Goal: Task Accomplishment & Management: Complete application form

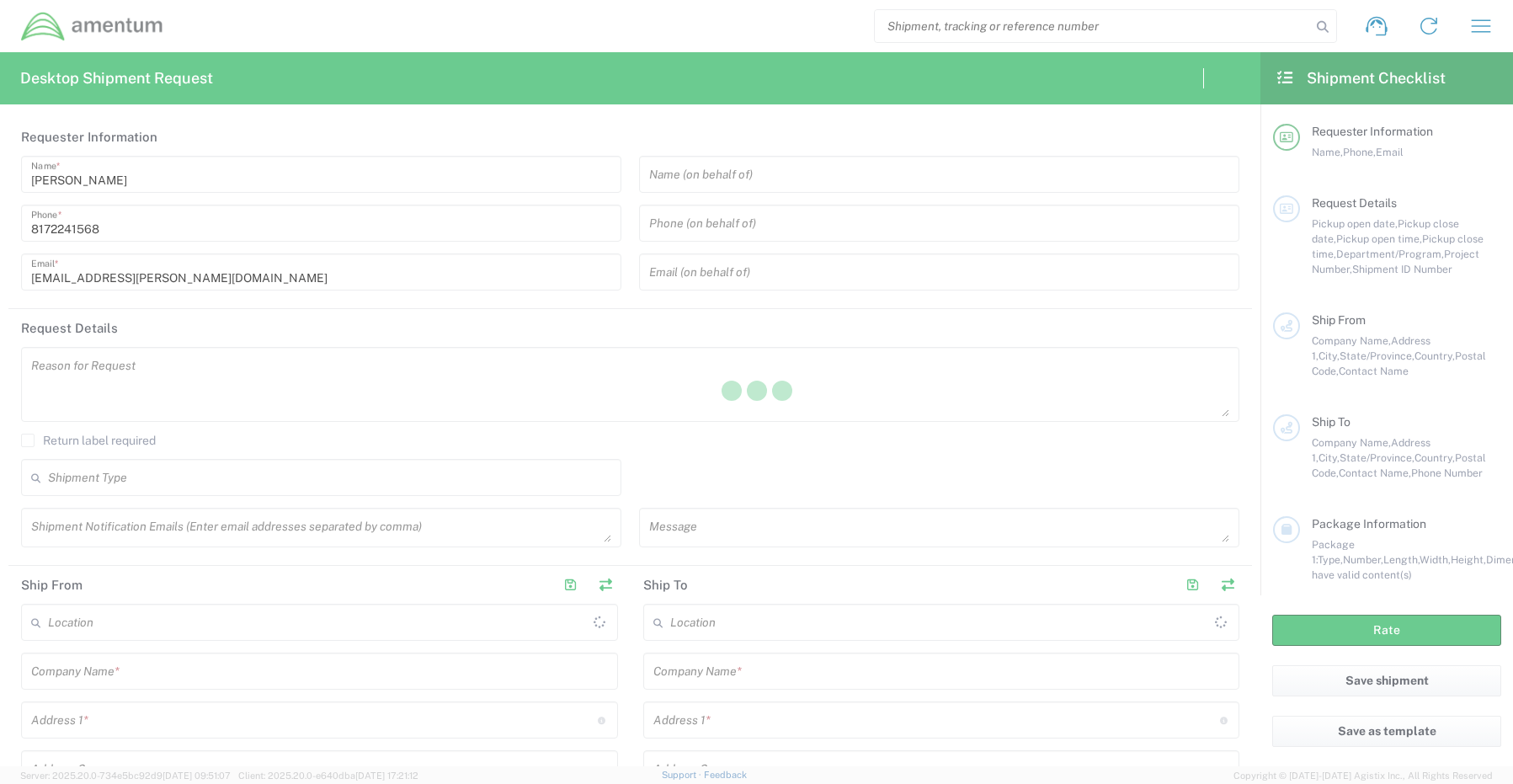
type input "[GEOGRAPHIC_DATA]"
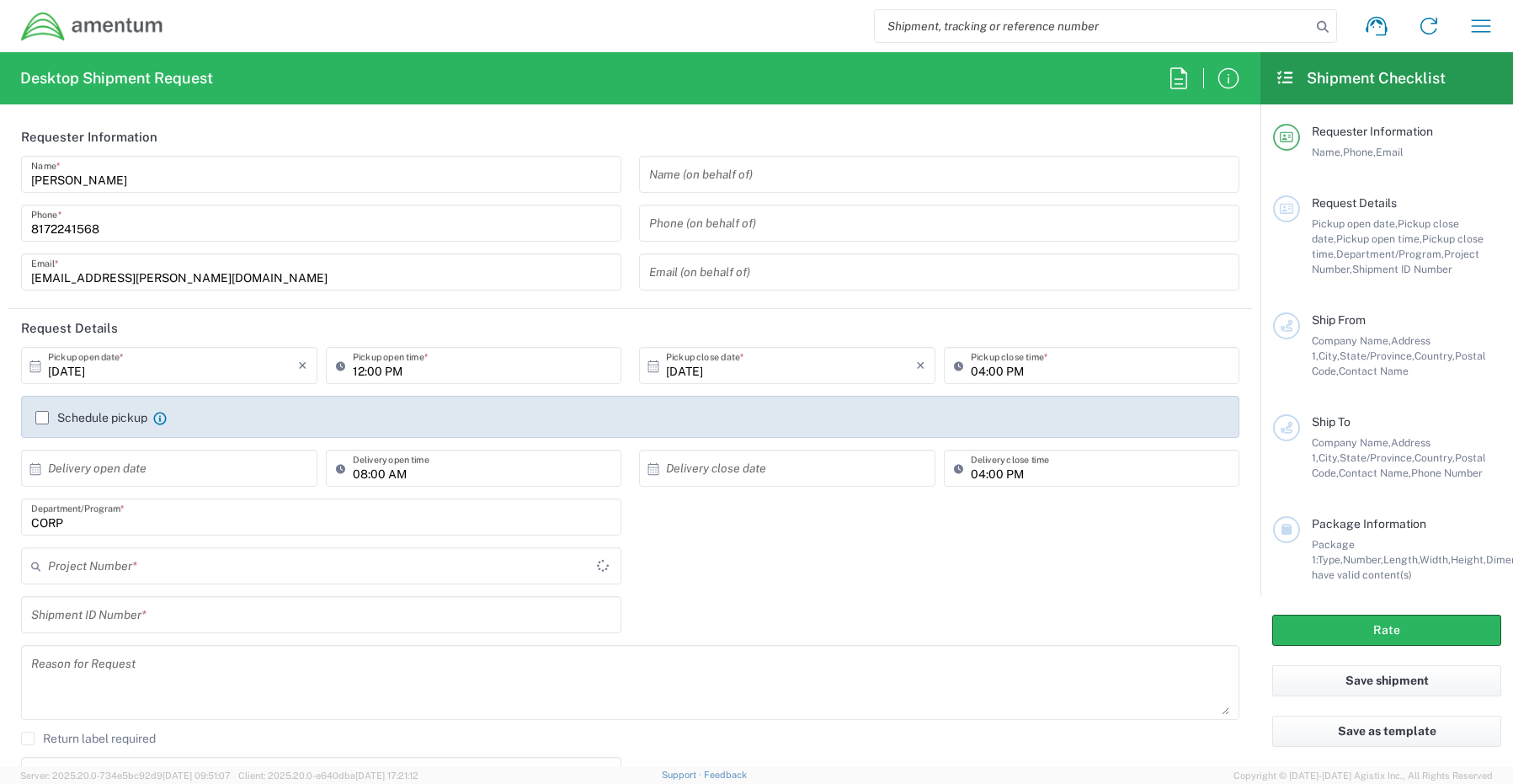
type input "CORP"
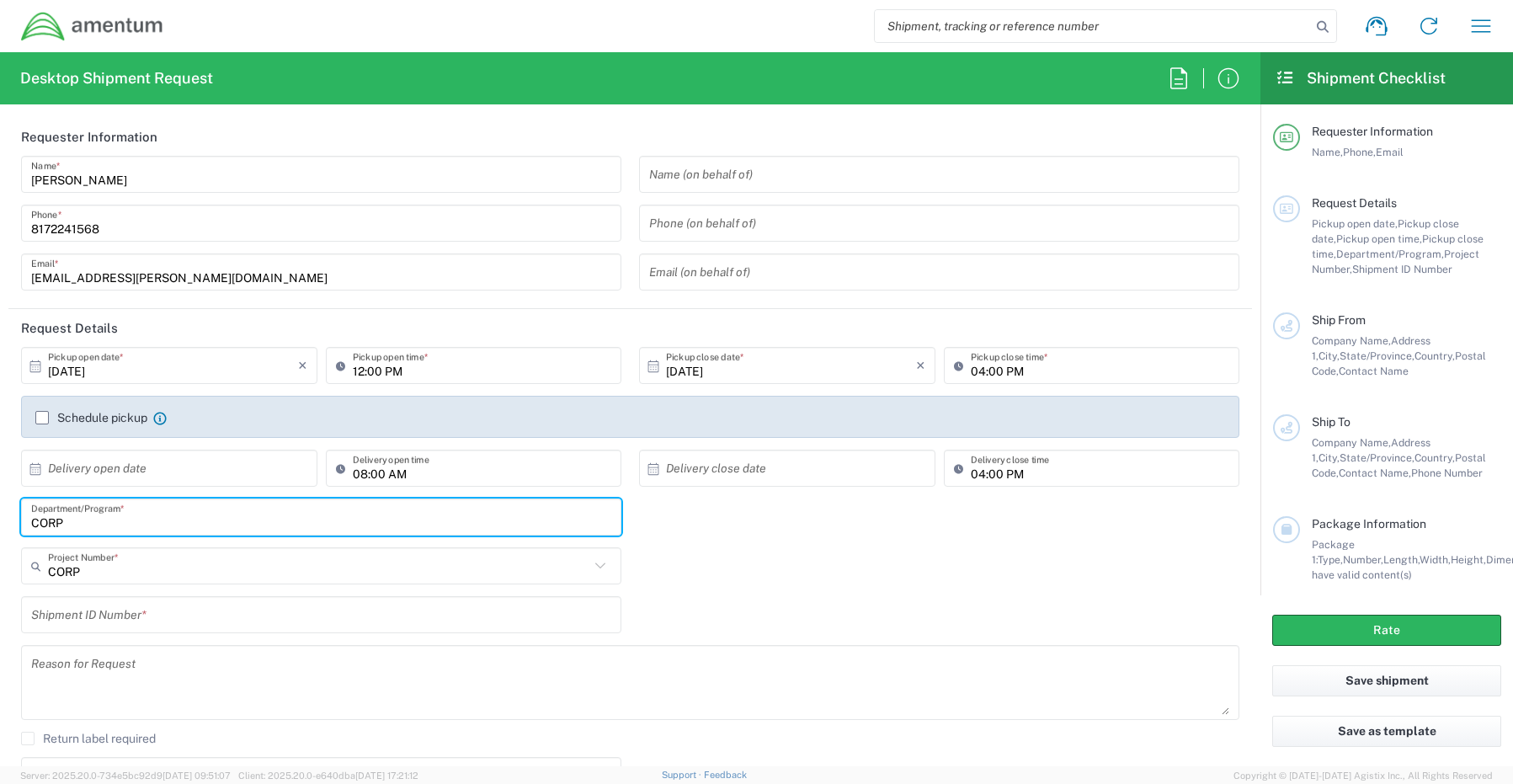
drag, startPoint x: 69, startPoint y: 518, endPoint x: -83, endPoint y: 501, distance: 152.9
click at [0, 501] on html "Shipment request Shipment tracking Shipment estimator Desktop shipment request …" at bounding box center [756, 392] width 1513 height 784
type input "Jose Tijerina"
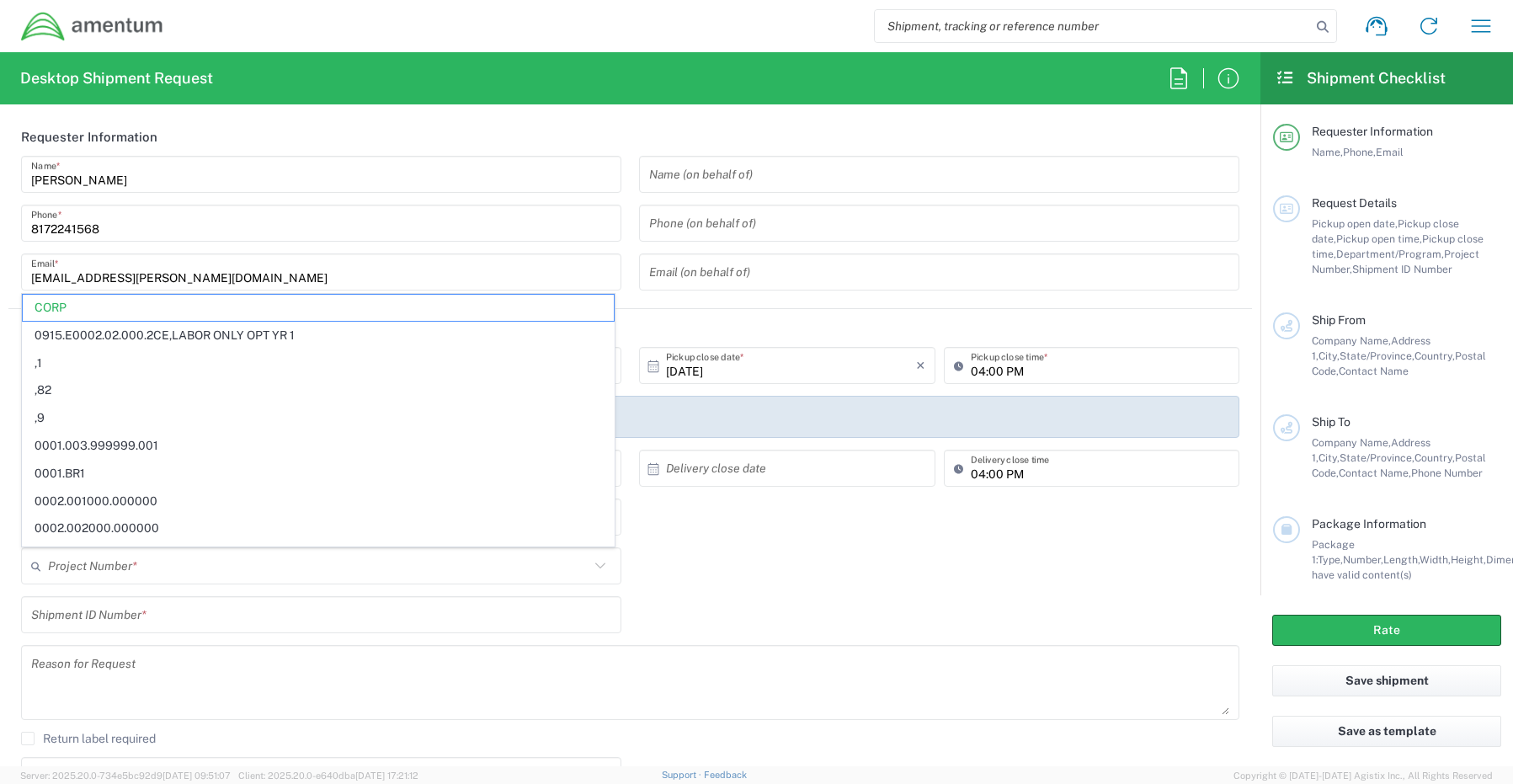
click at [111, 573] on input "text" at bounding box center [319, 566] width 542 height 30
paste input "3534.R.P06.100.PRC.0302.LABOUR"
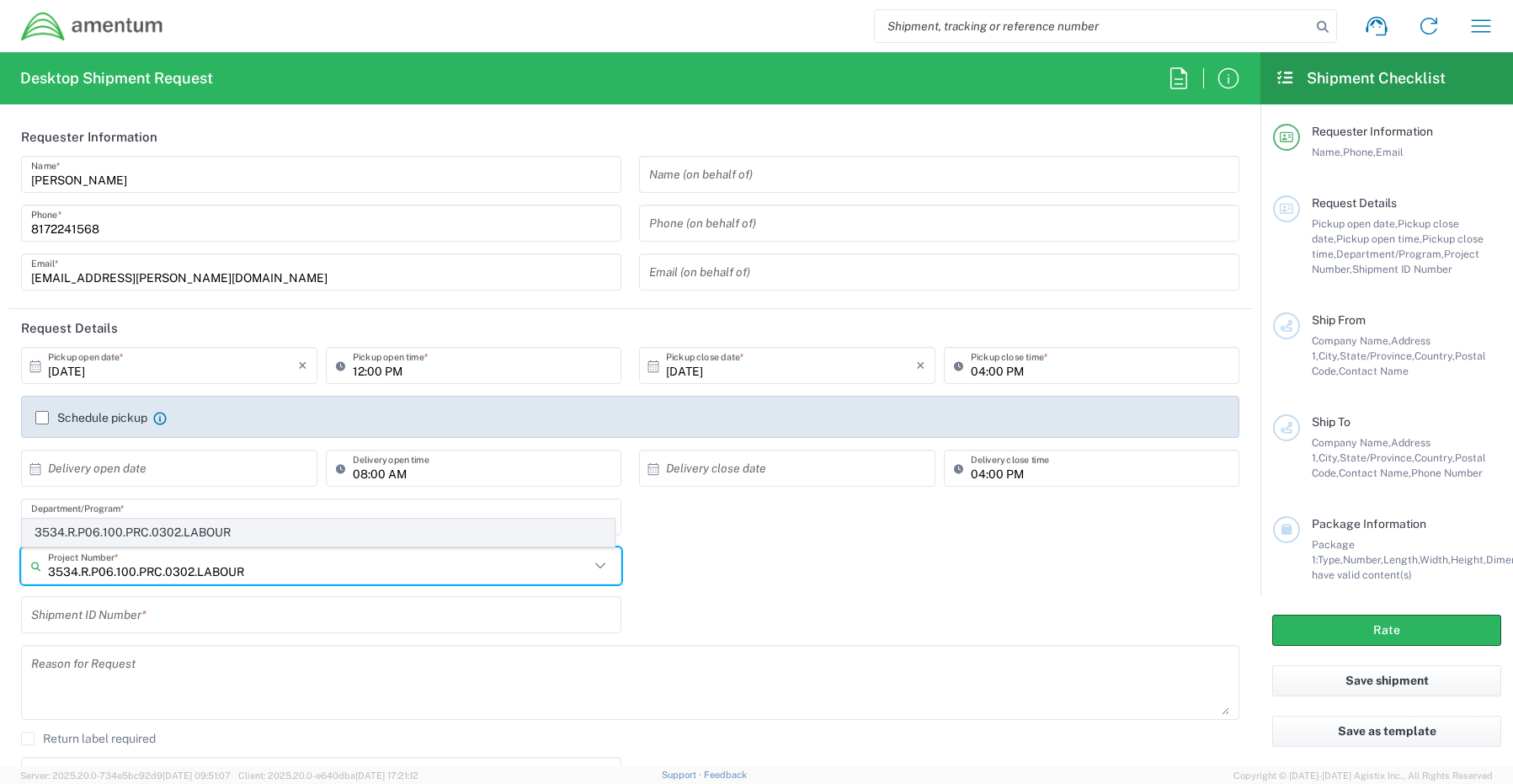
type input "3534.R.P06.100.PRC.0302.LABOUR"
click at [145, 525] on span "3534.R.P06.100.PRC.0302.LABOUR" at bounding box center [319, 532] width 591 height 26
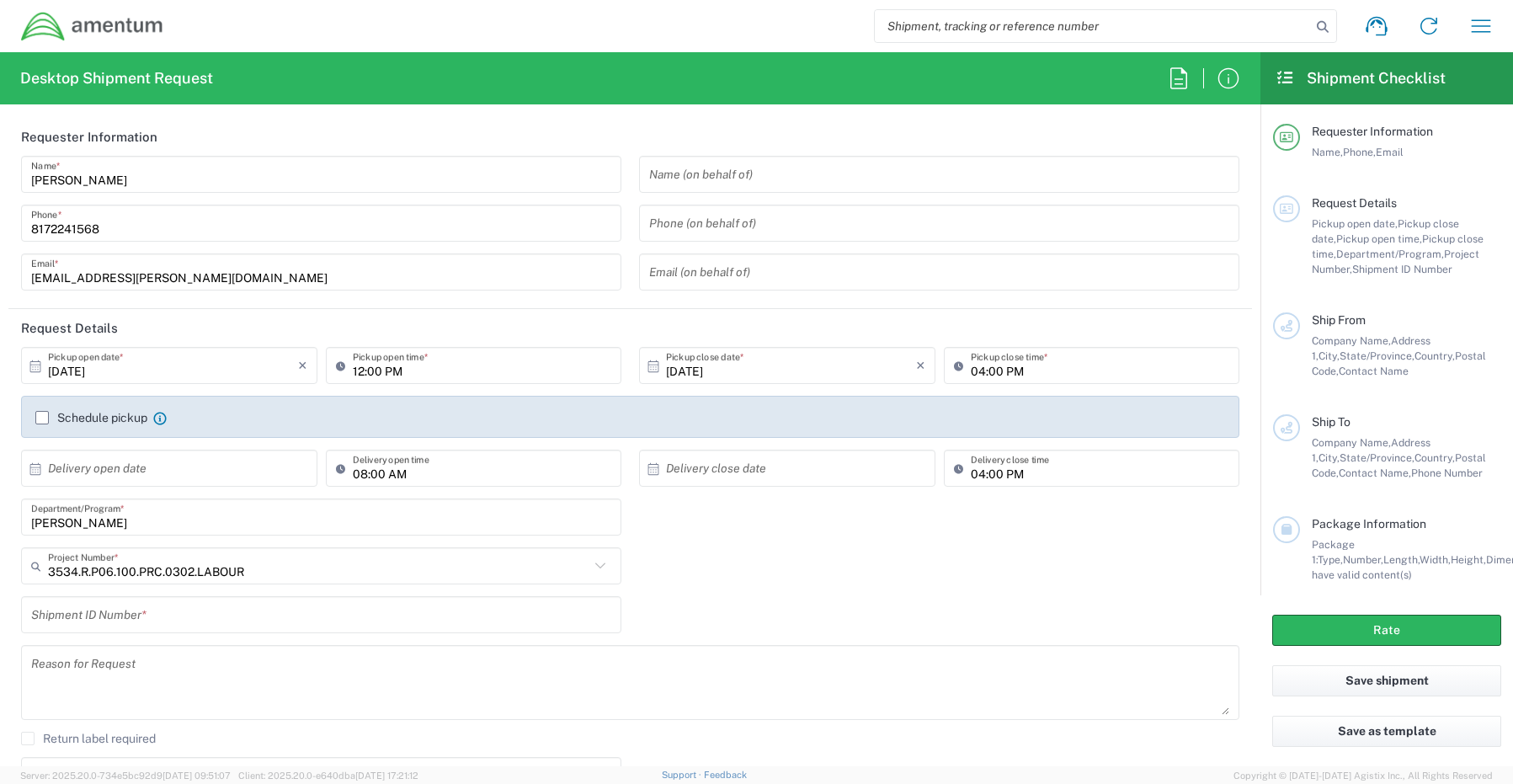
click at [89, 624] on input "text" at bounding box center [321, 615] width 581 height 30
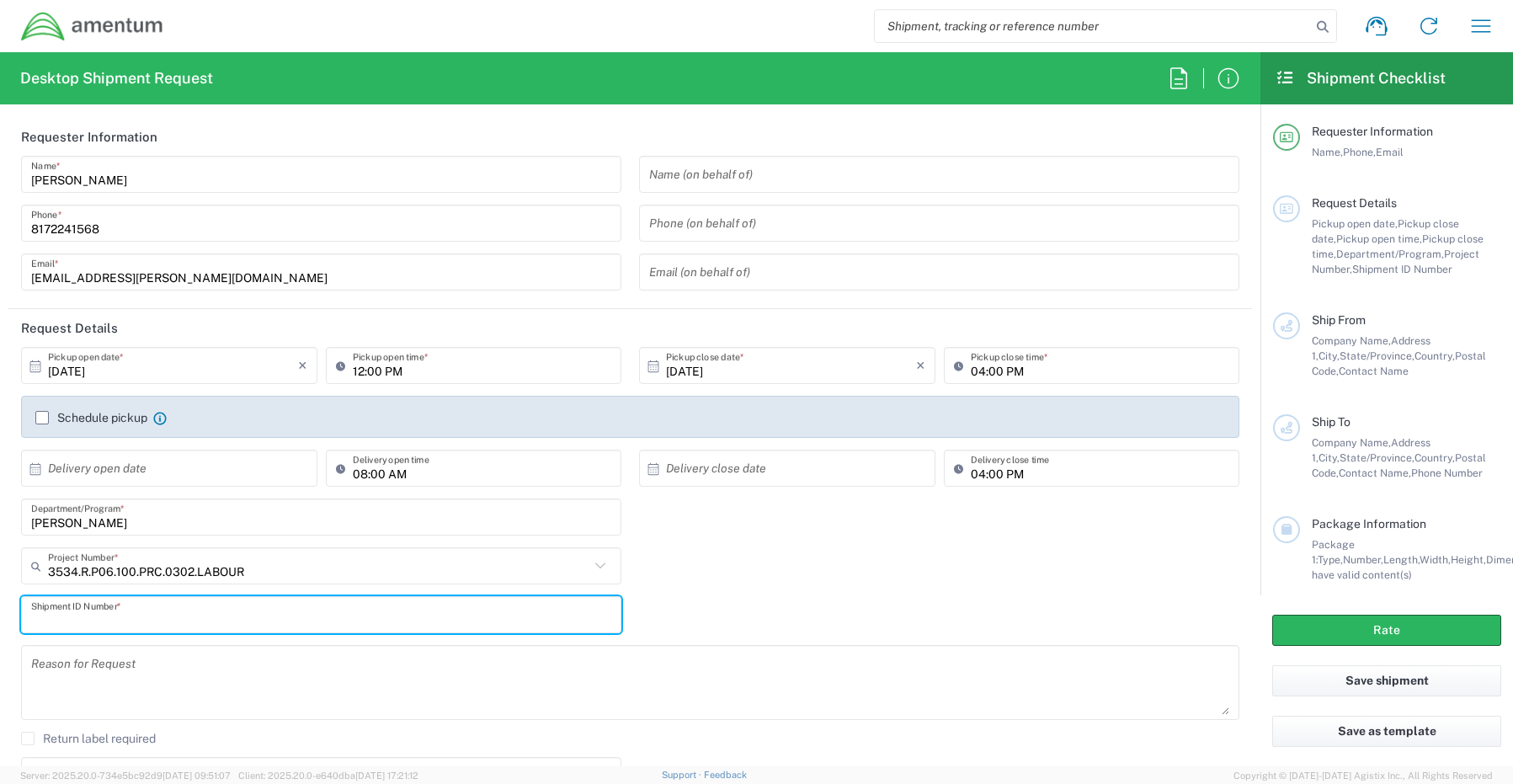
paste input "RITM0249353 Adam James Johnson"
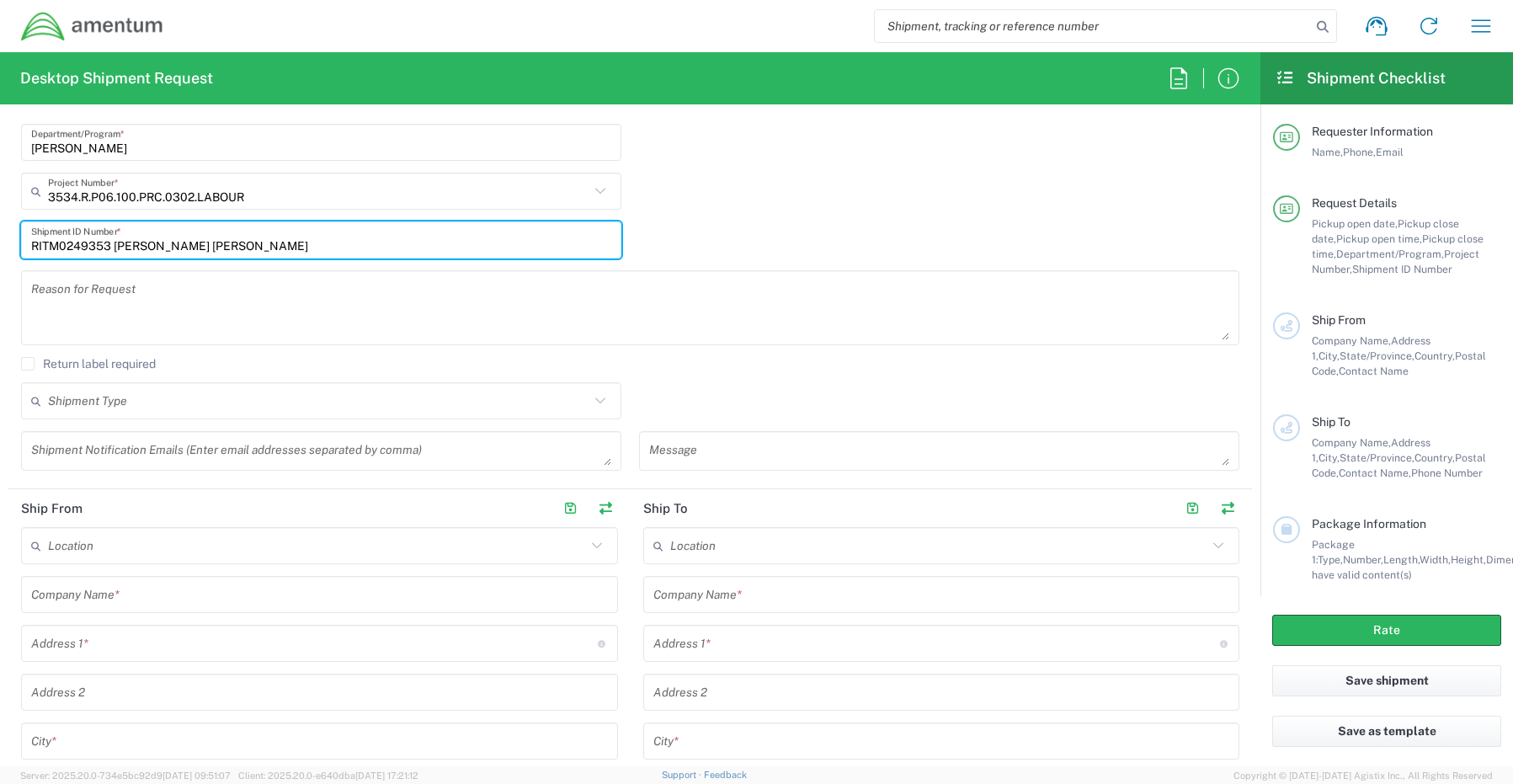
scroll to position [421, 0]
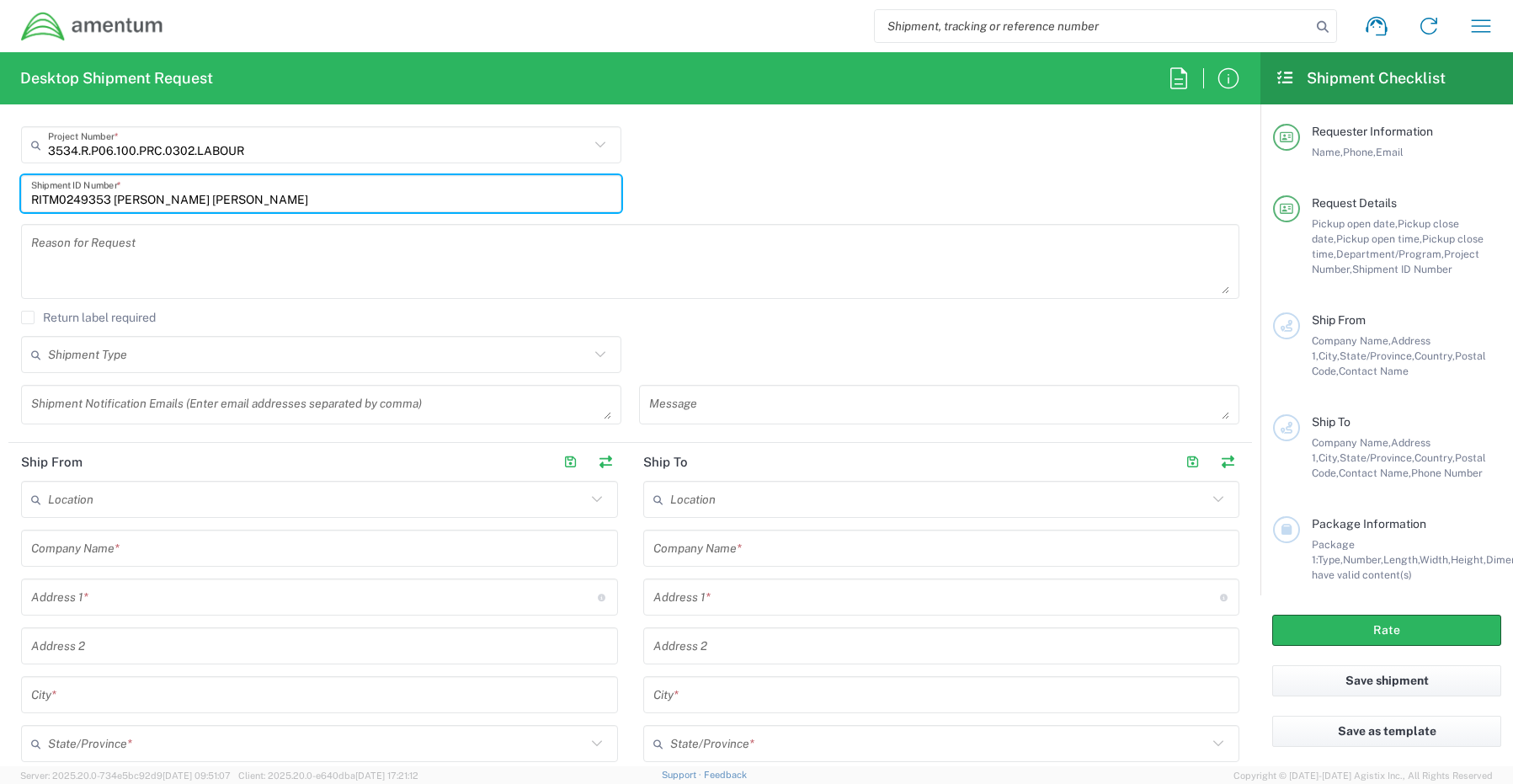
type input "RITM0249353 [PERSON_NAME] [PERSON_NAME]"
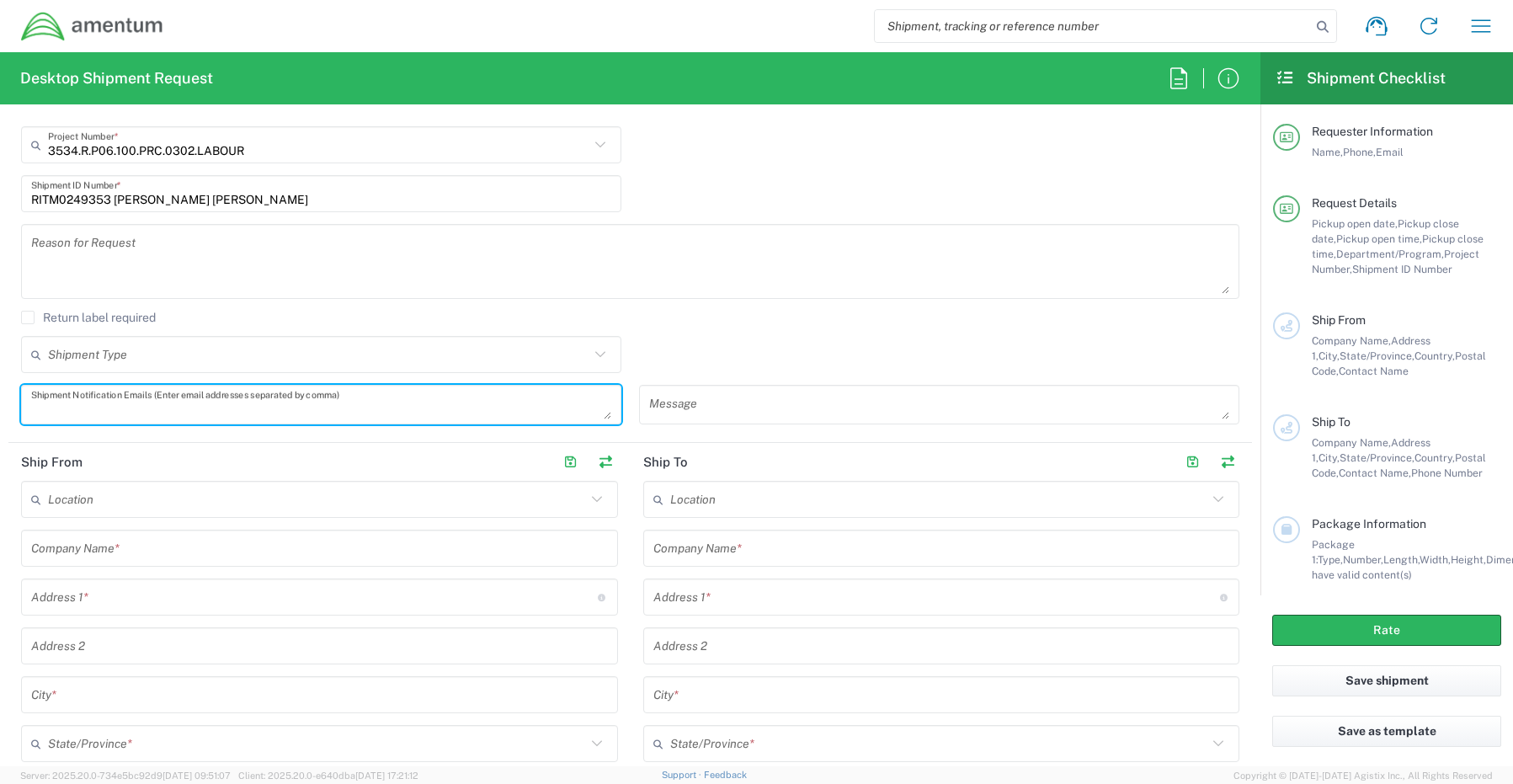
click at [113, 397] on textarea at bounding box center [321, 404] width 581 height 30
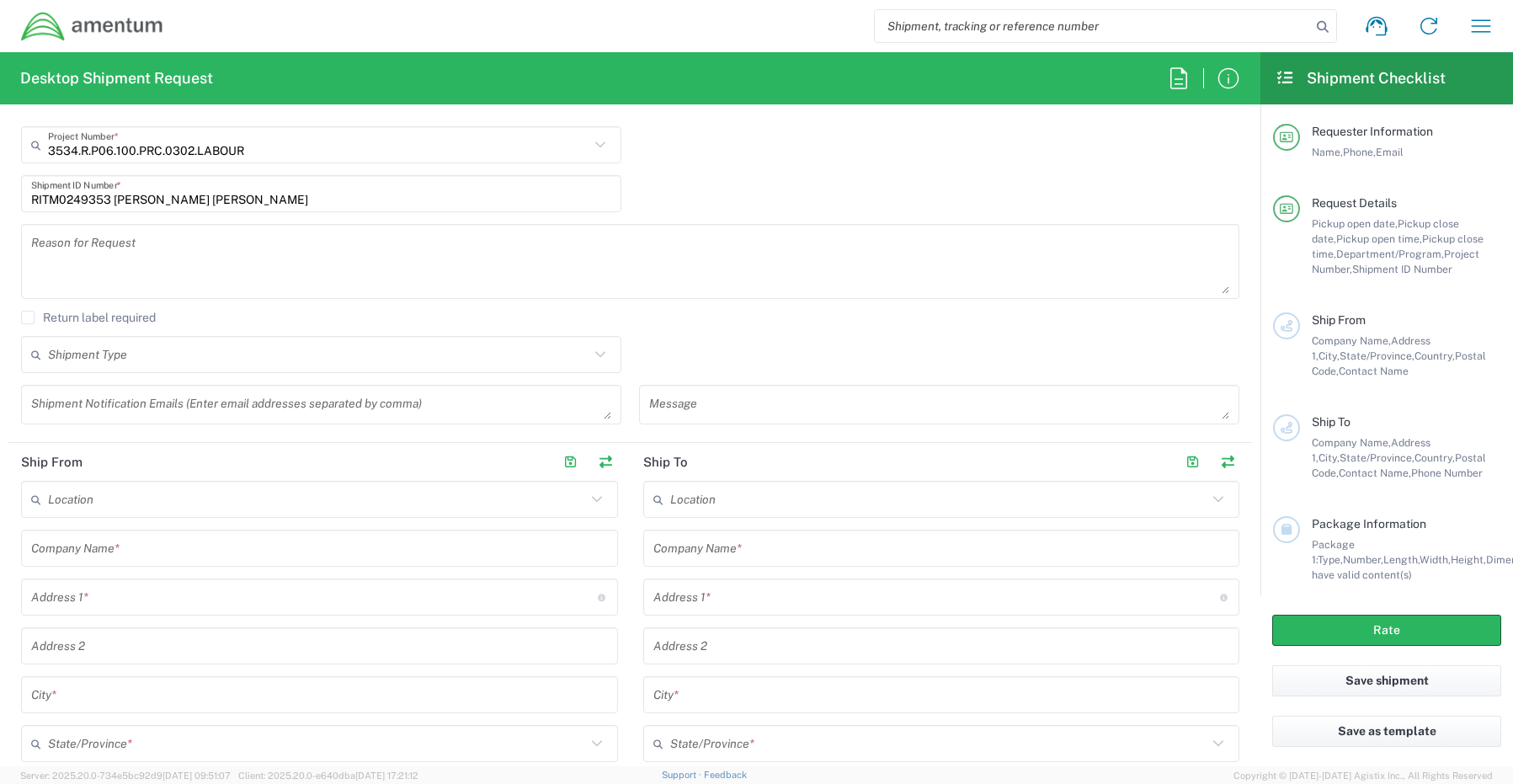
click at [128, 392] on textarea at bounding box center [321, 404] width 581 height 30
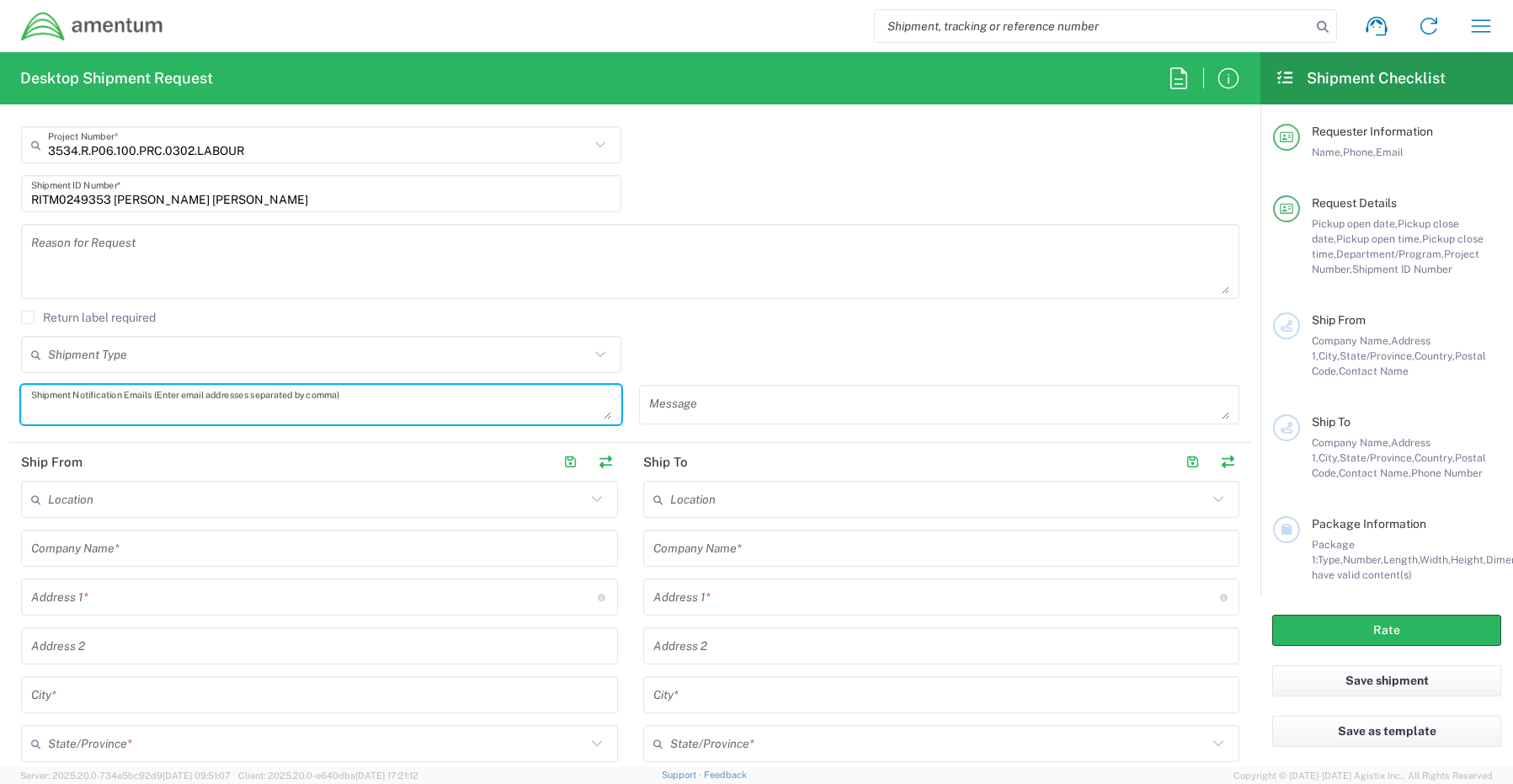
paste textarea "ose.Tijerina@amentum.com"
click at [29, 408] on div "ose.Tijerina@amentum.com Shipment Notification Emails (Enter email addresses se…" at bounding box center [321, 404] width 600 height 40
click at [32, 412] on textarea "ose.Tijerina@amentum.com" at bounding box center [321, 404] width 581 height 30
click at [226, 409] on textarea "[PERSON_NAME][EMAIL_ADDRESS][PERSON_NAME][DOMAIN_NAME]" at bounding box center [321, 404] width 581 height 30
type textarea "[PERSON_NAME][EMAIL_ADDRESS][PERSON_NAME][DOMAIN_NAME]"
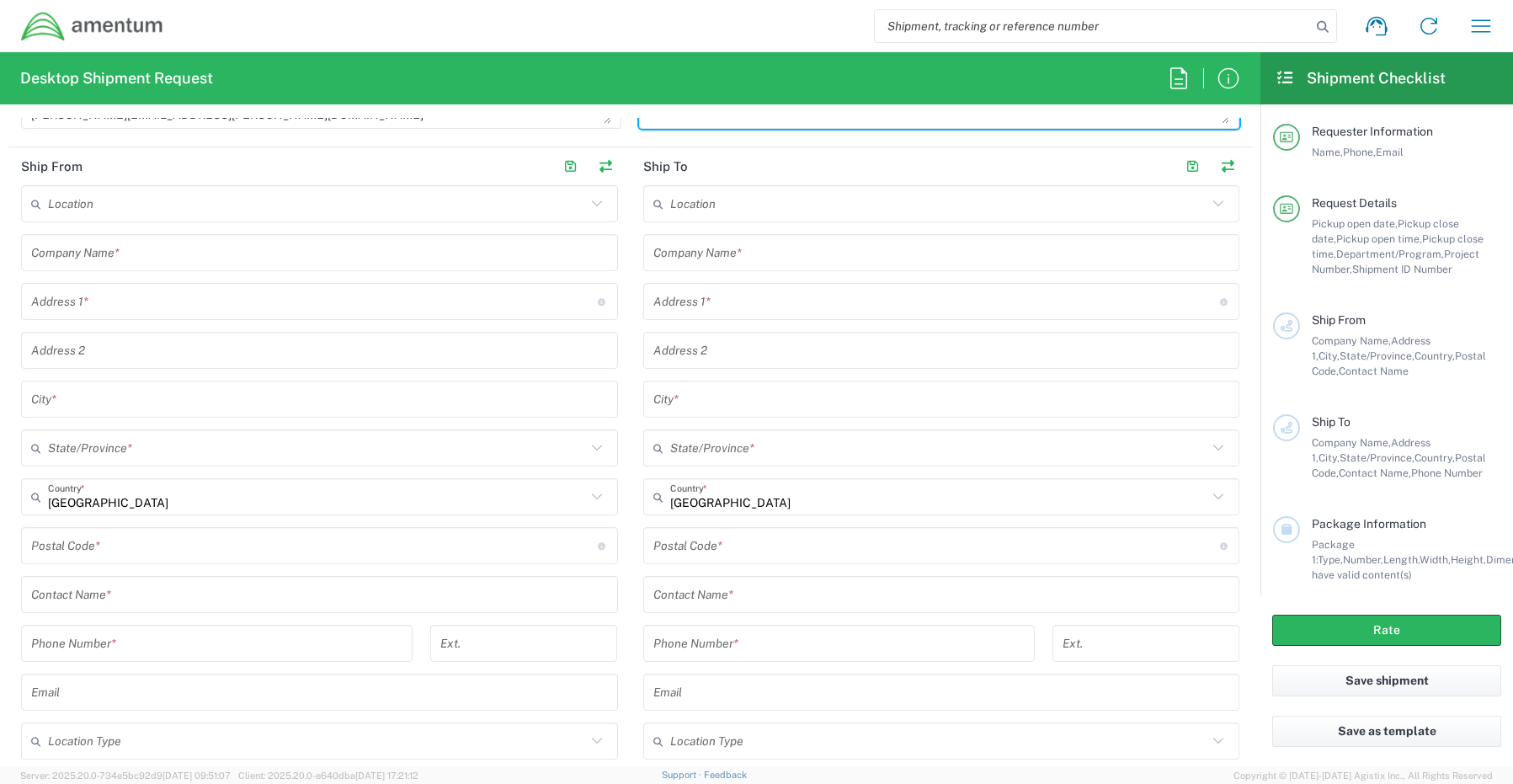
scroll to position [757, 0]
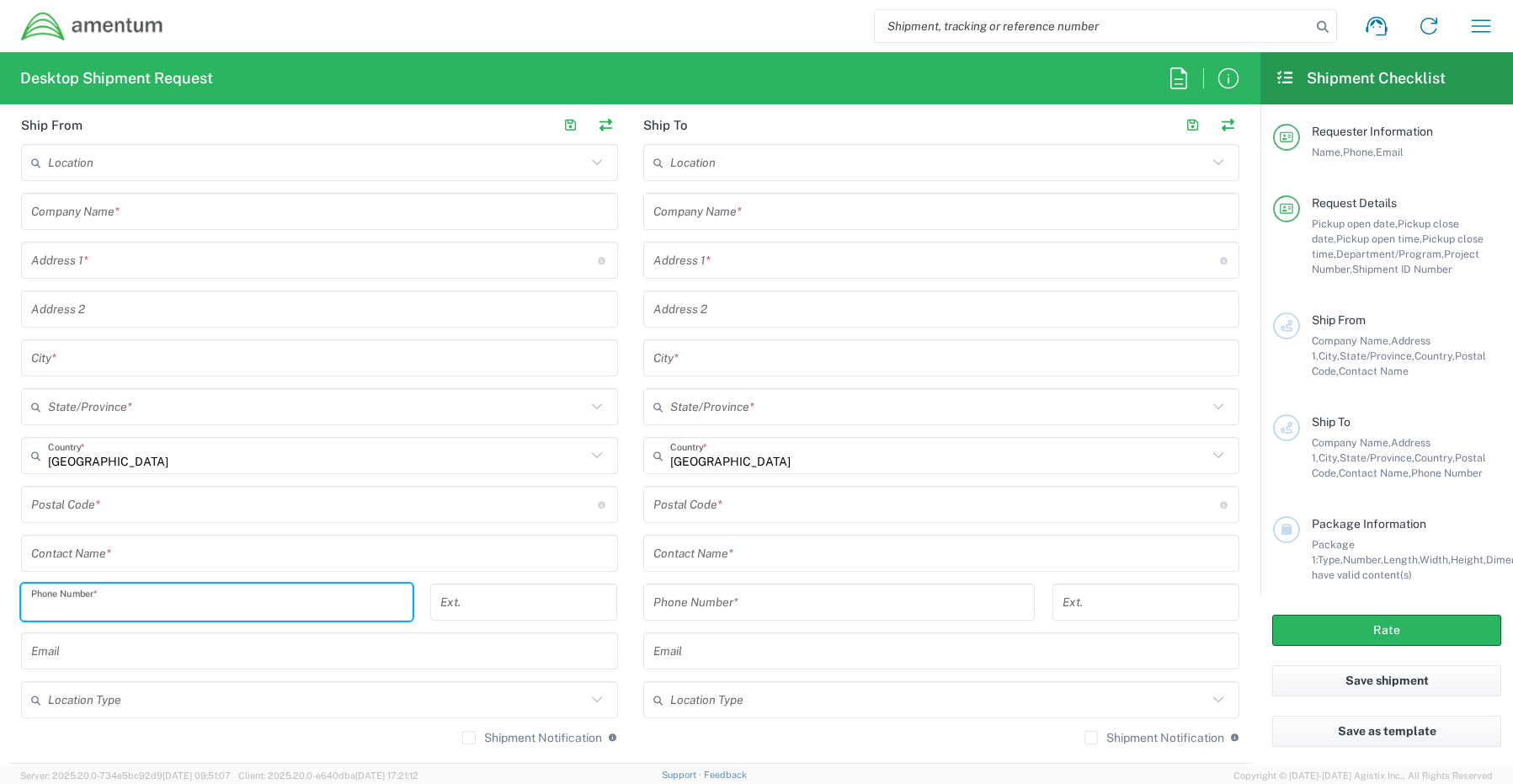
click at [83, 595] on input "tel" at bounding box center [217, 603] width 371 height 30
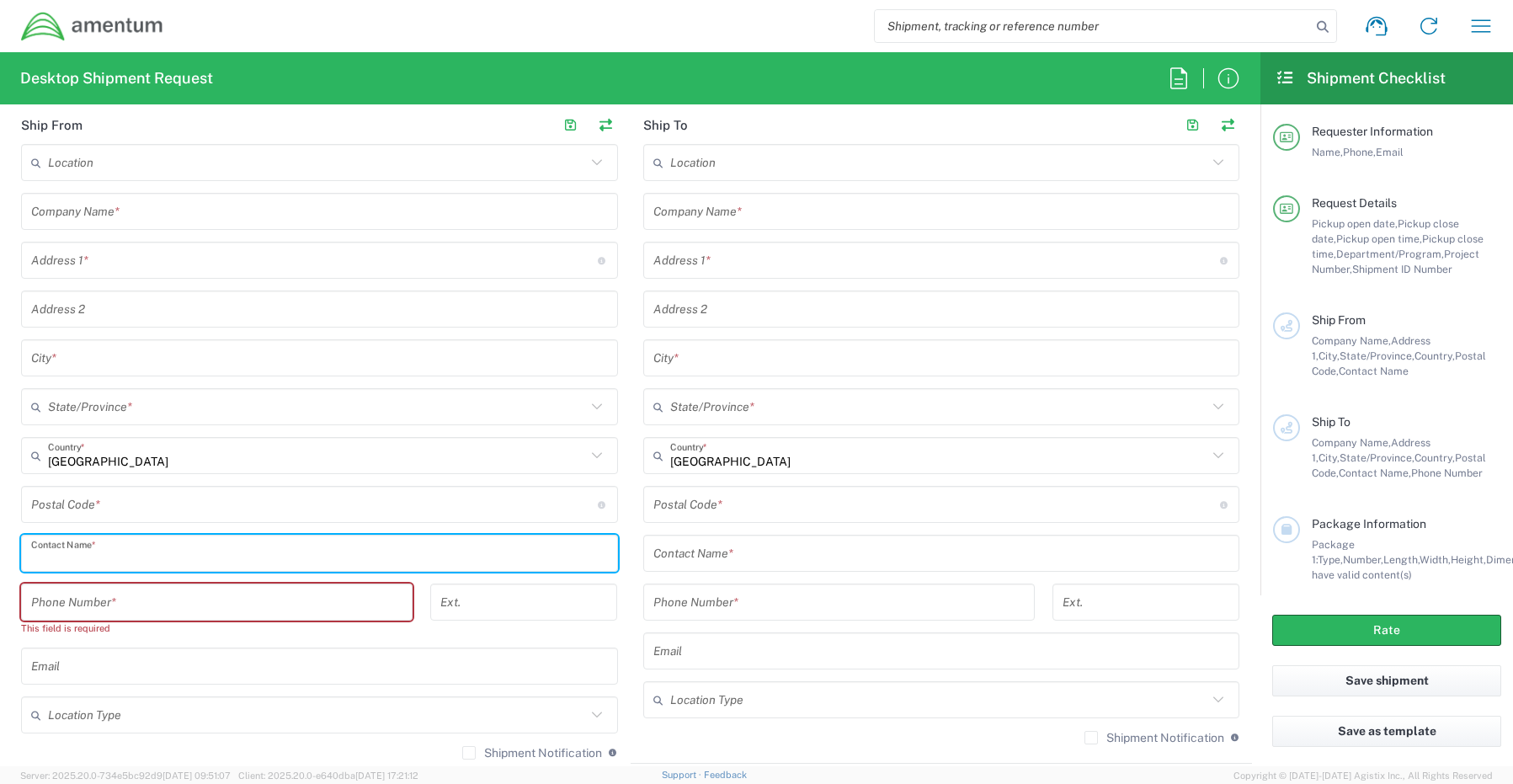
click at [104, 556] on input "text" at bounding box center [319, 554] width 577 height 30
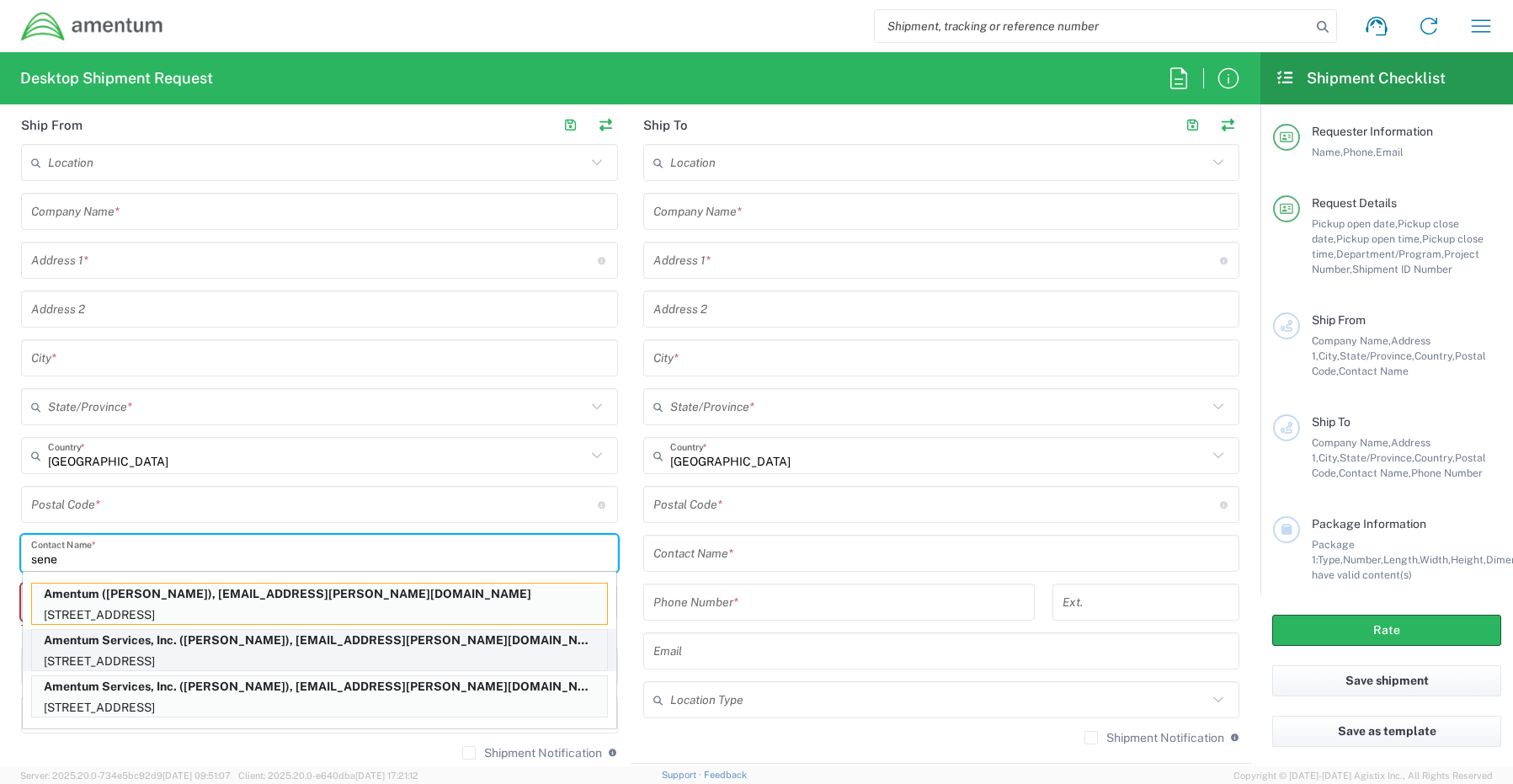
type input "sene"
click at [104, 654] on p "13500 Heritage Parkway, mail room, Fort Worth, TX, 76177, US" at bounding box center [319, 661] width 575 height 21
type input "Amentum Services, Inc."
type input "[STREET_ADDRESS]"
type input "[GEOGRAPHIC_DATA]"
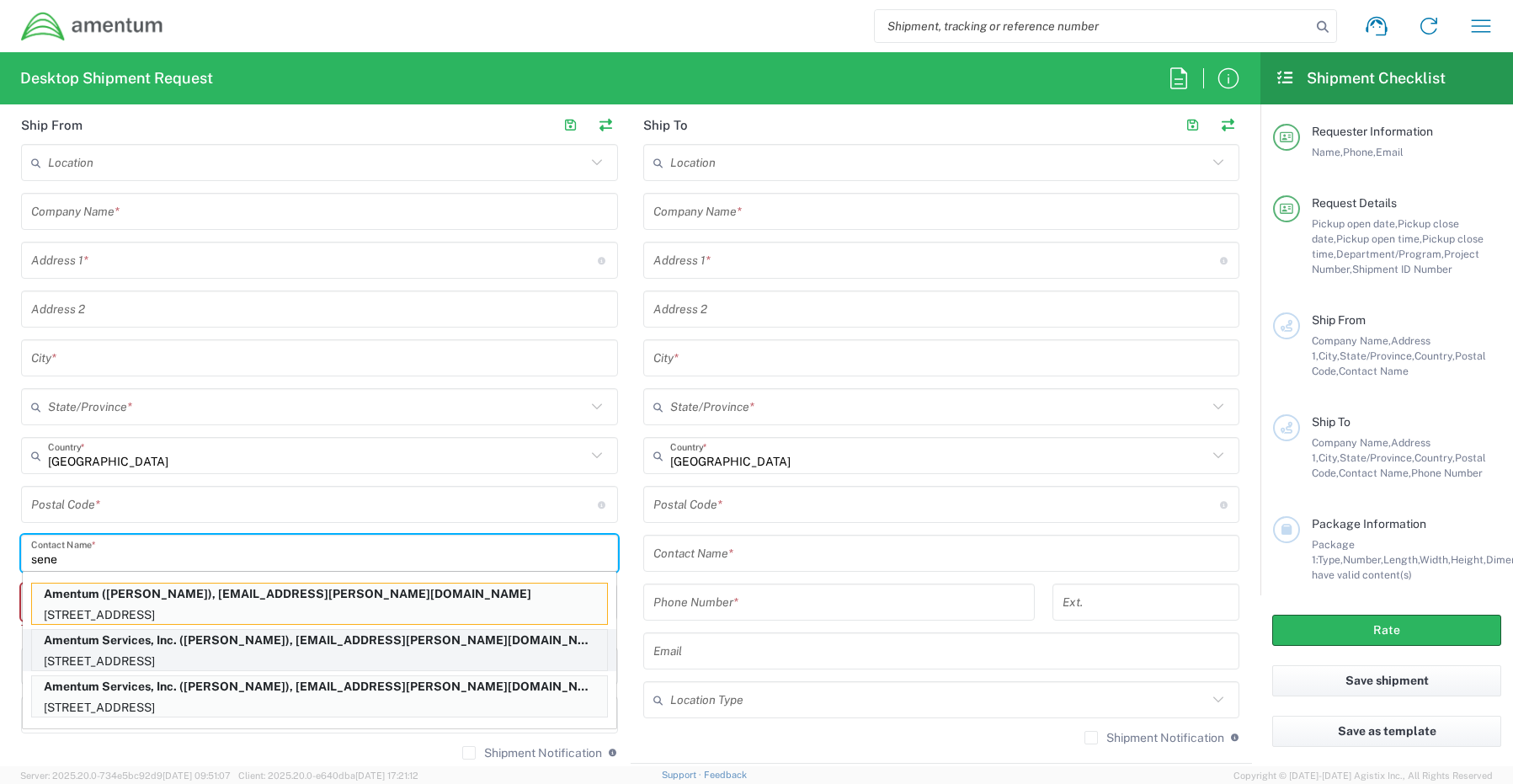
type input "[US_STATE]"
type input "76177"
type input "[PERSON_NAME]"
type input "[PHONE_NUMBER]"
type input "[EMAIL_ADDRESS][PERSON_NAME][DOMAIN_NAME]"
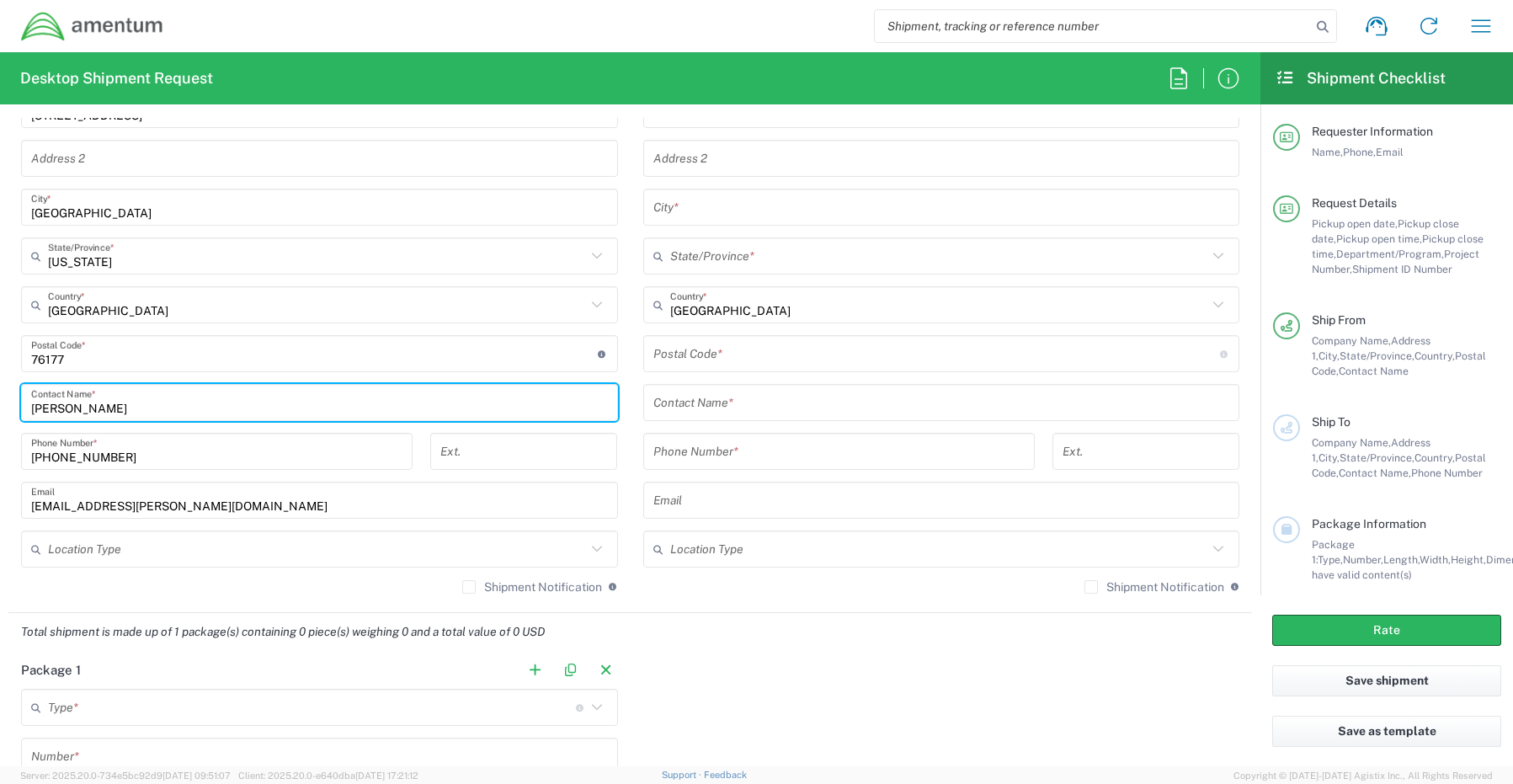
scroll to position [926, 0]
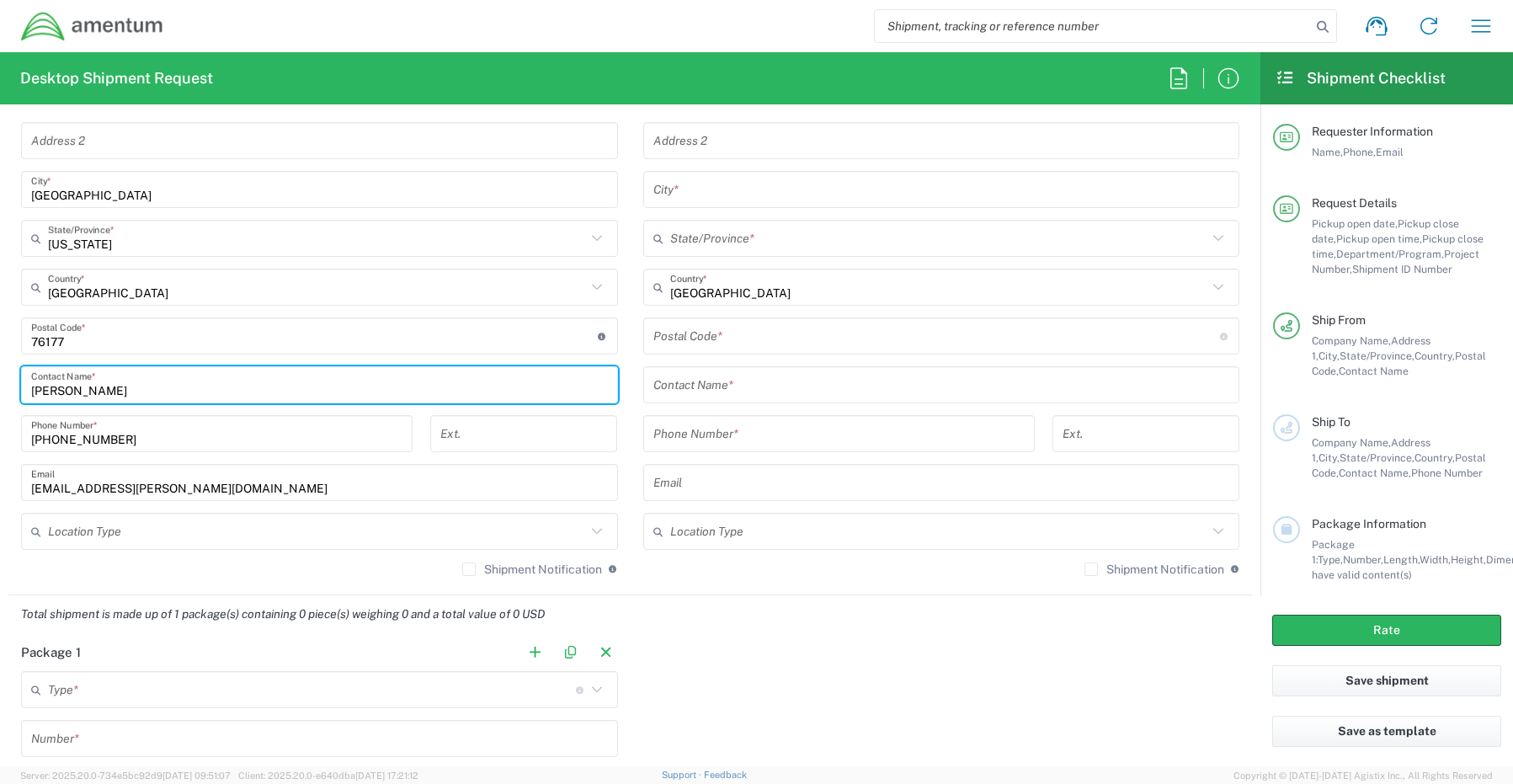
click at [95, 536] on input "text" at bounding box center [317, 531] width 538 height 30
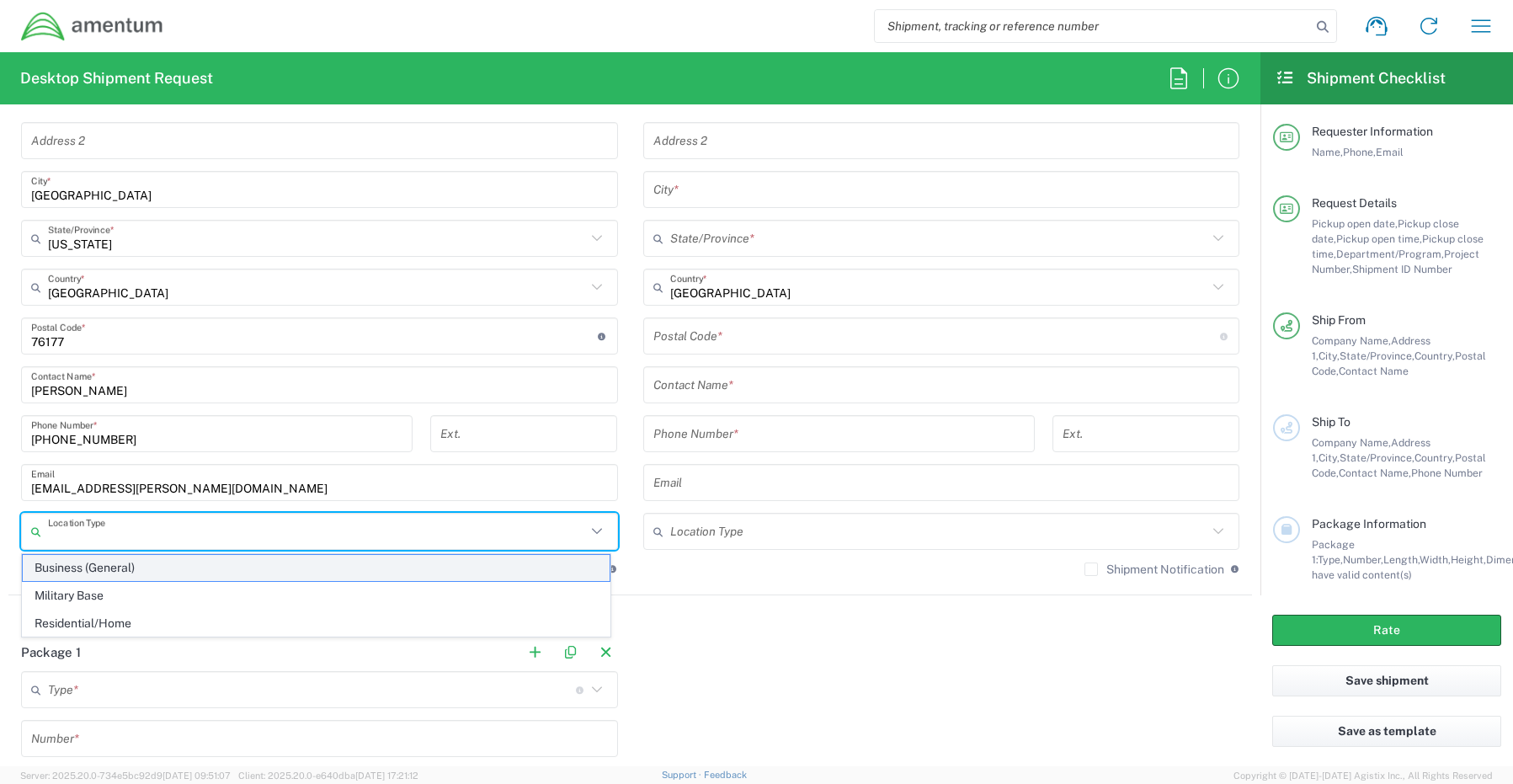
click at [74, 573] on span "Business (General)" at bounding box center [317, 567] width 587 height 26
type input "Business (General)"
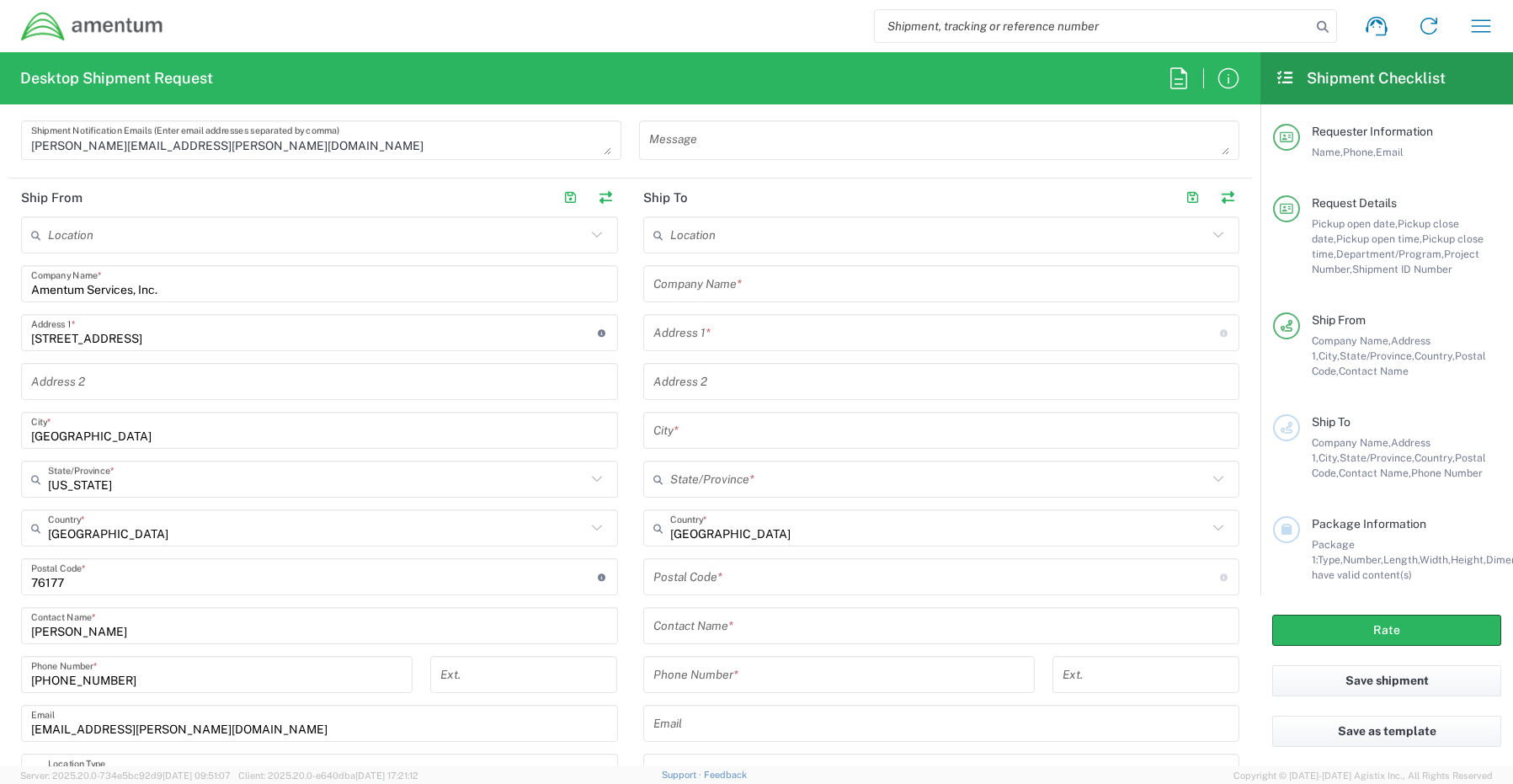
scroll to position [757, 0]
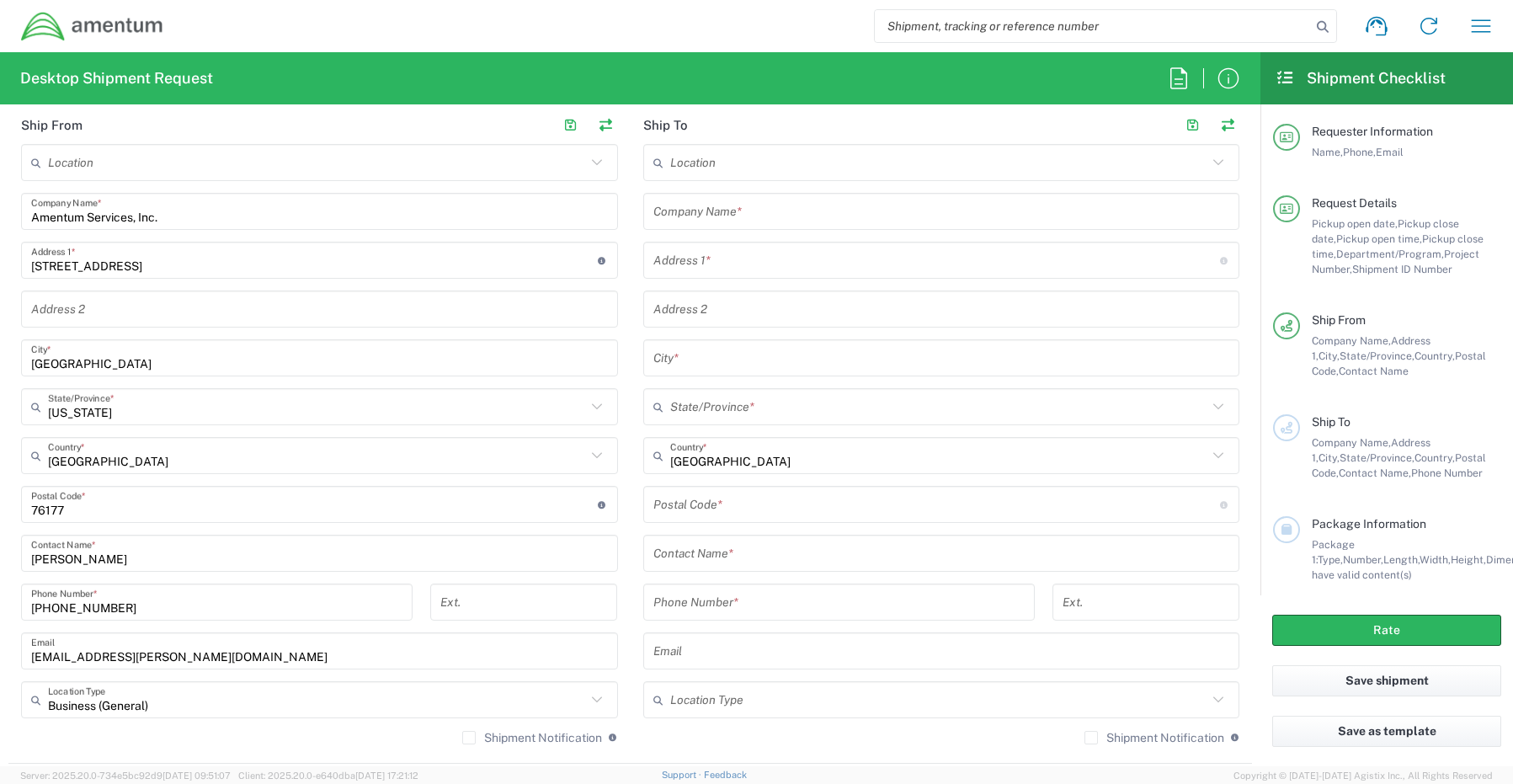
click at [706, 557] on input "text" at bounding box center [942, 554] width 577 height 30
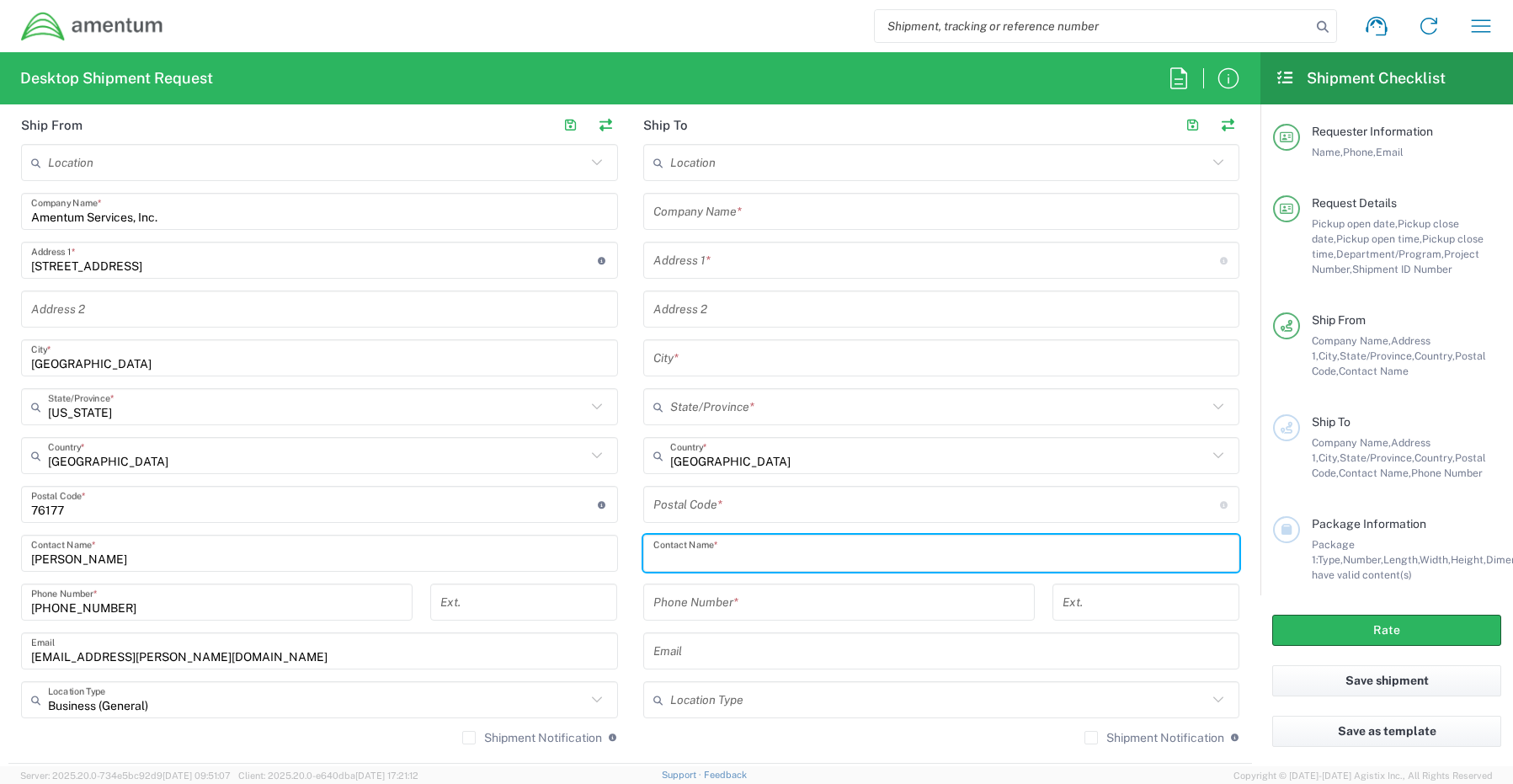
paste input "[PERSON_NAME] [PERSON_NAME]"
type input "[PERSON_NAME] [PERSON_NAME]"
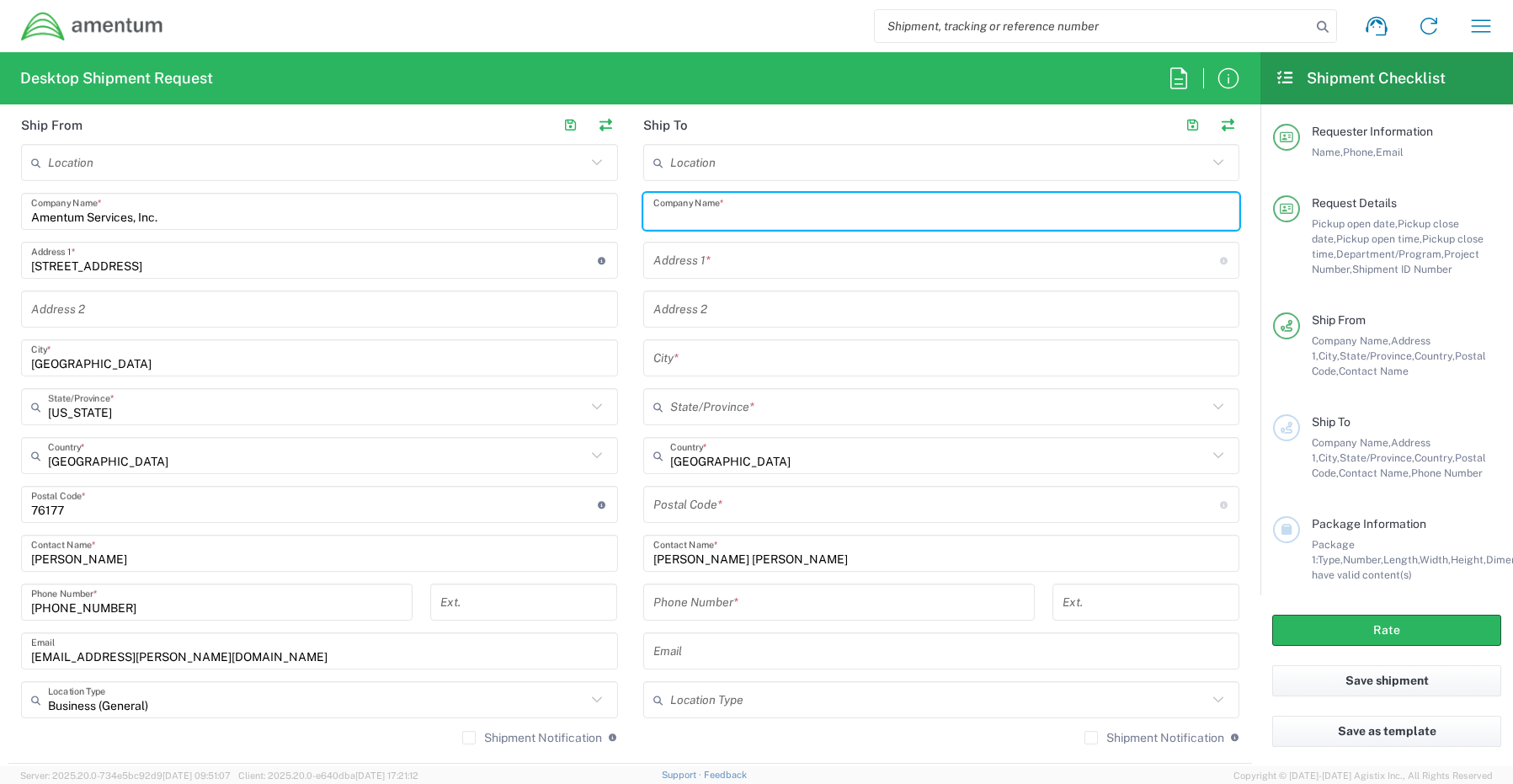
click at [731, 222] on input "text" at bounding box center [942, 212] width 577 height 30
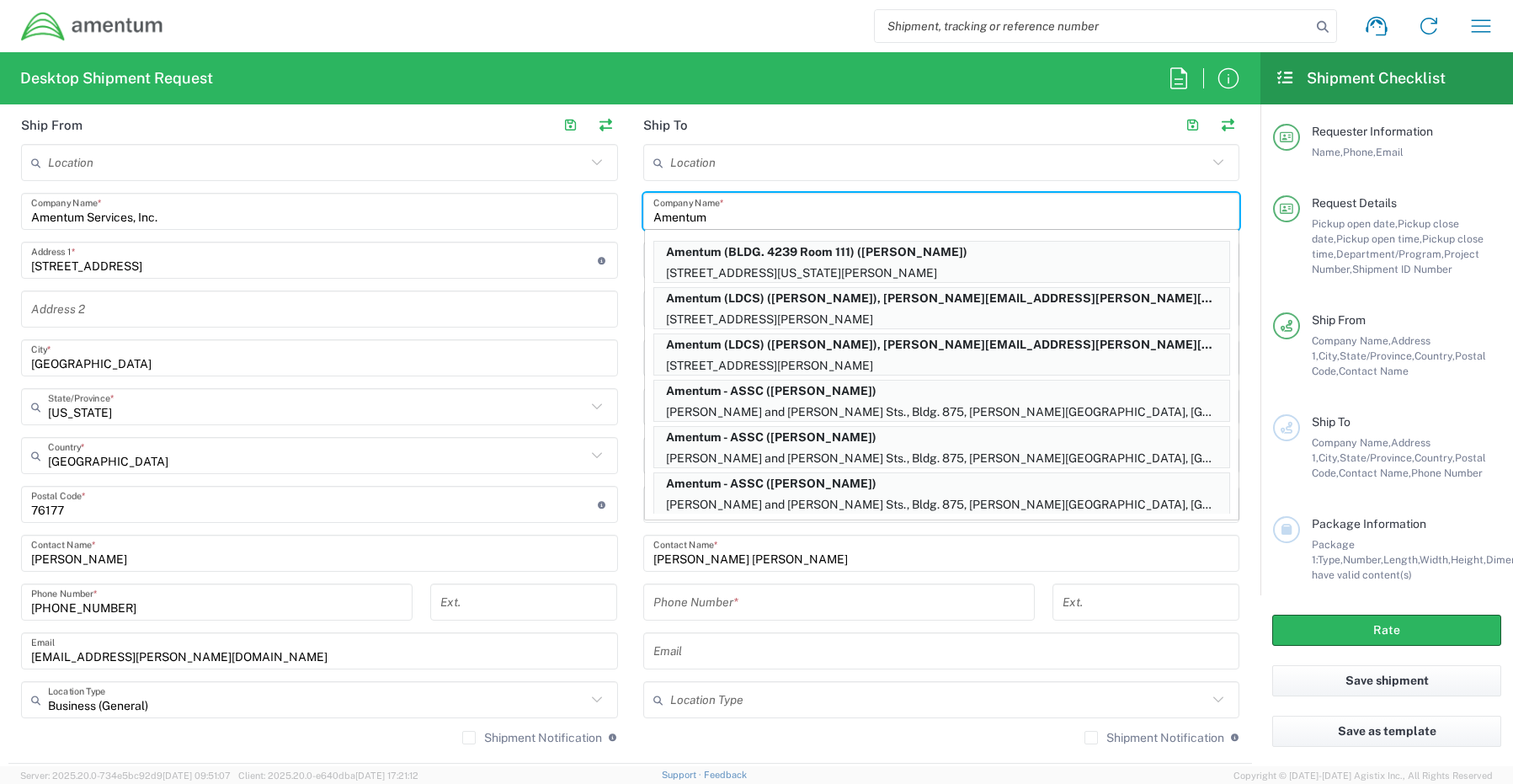
type input "Amentum"
click at [670, 608] on input "tel" at bounding box center [839, 603] width 371 height 30
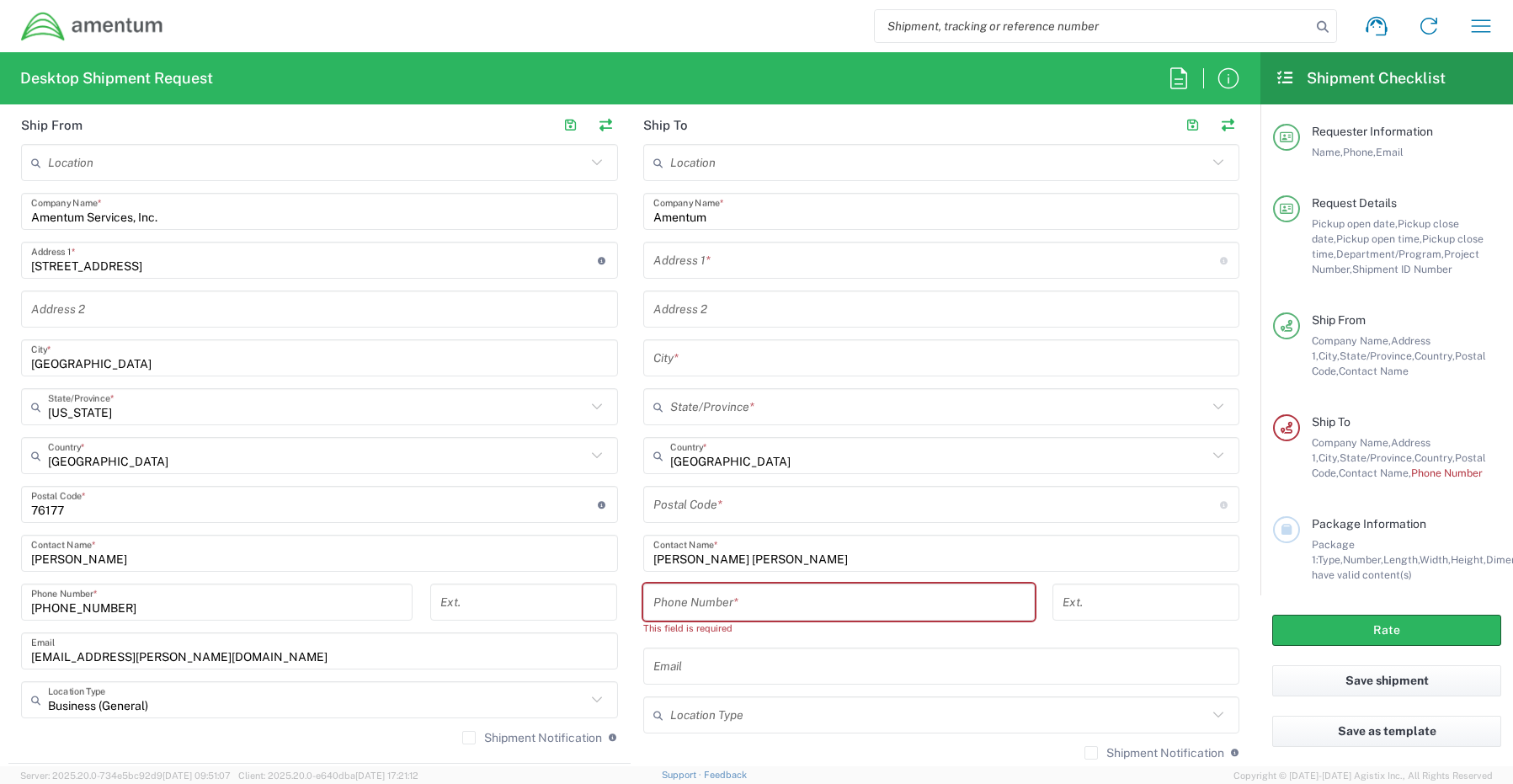
drag, startPoint x: 1483, startPoint y: 23, endPoint x: 1106, endPoint y: 599, distance: 688.4
click at [999, 563] on agx-forms-host "Shipment request Shipment tracking Shipment estimator Desktop shipment request …" at bounding box center [756, 392] width 1513 height 784
click at [1321, 673] on button "Save shipment" at bounding box center [1386, 680] width 229 height 31
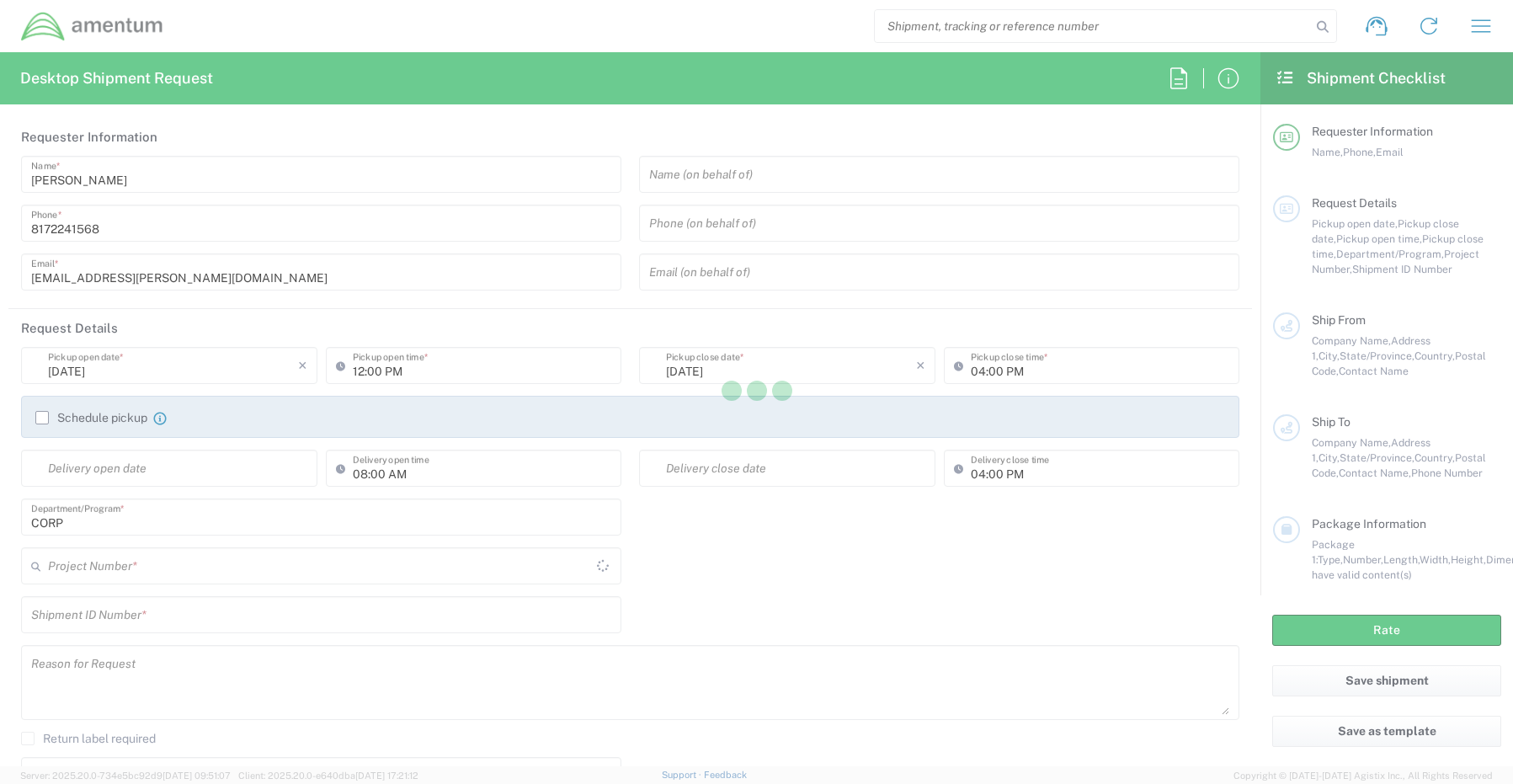
type input "[GEOGRAPHIC_DATA]"
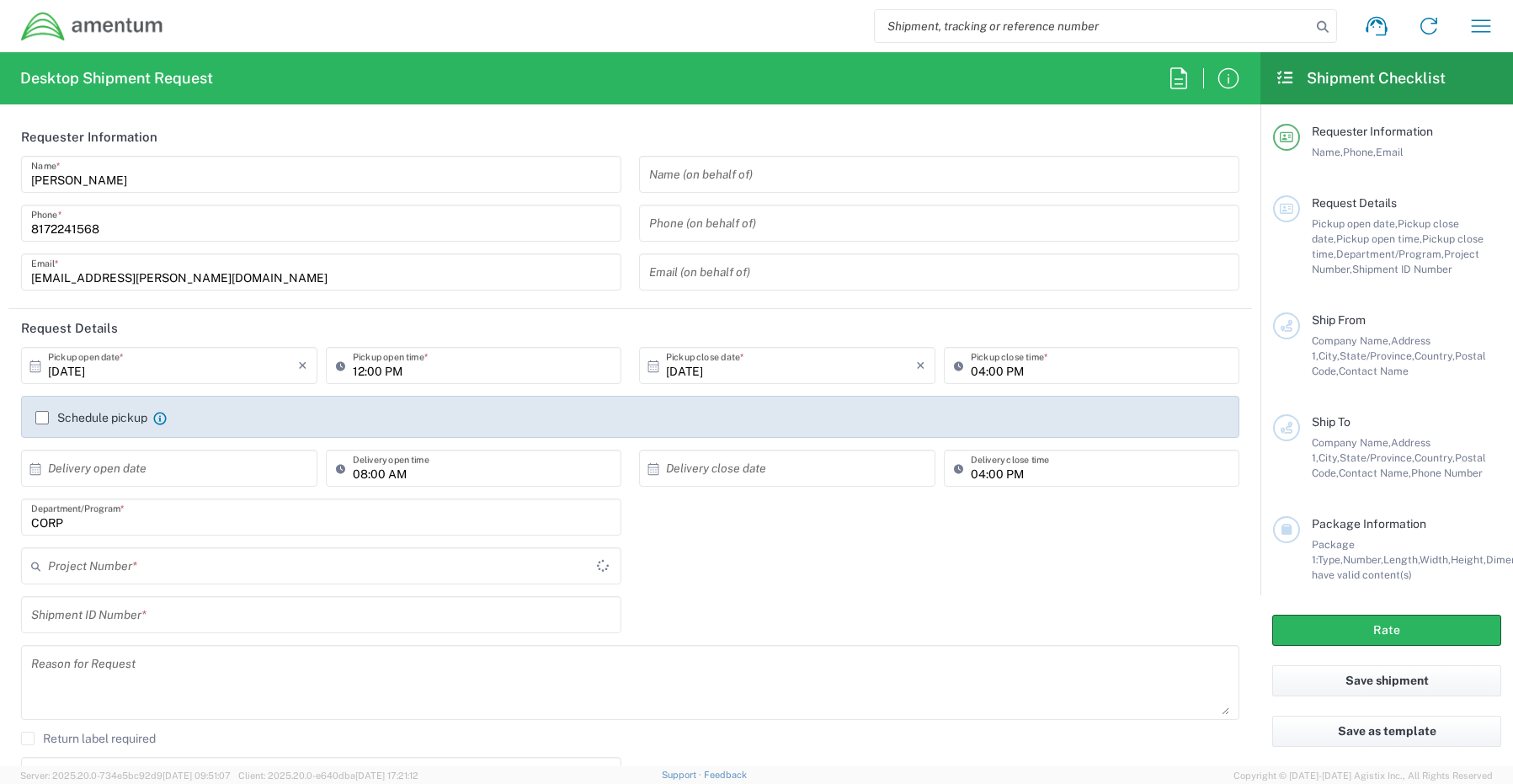
type input "CORP"
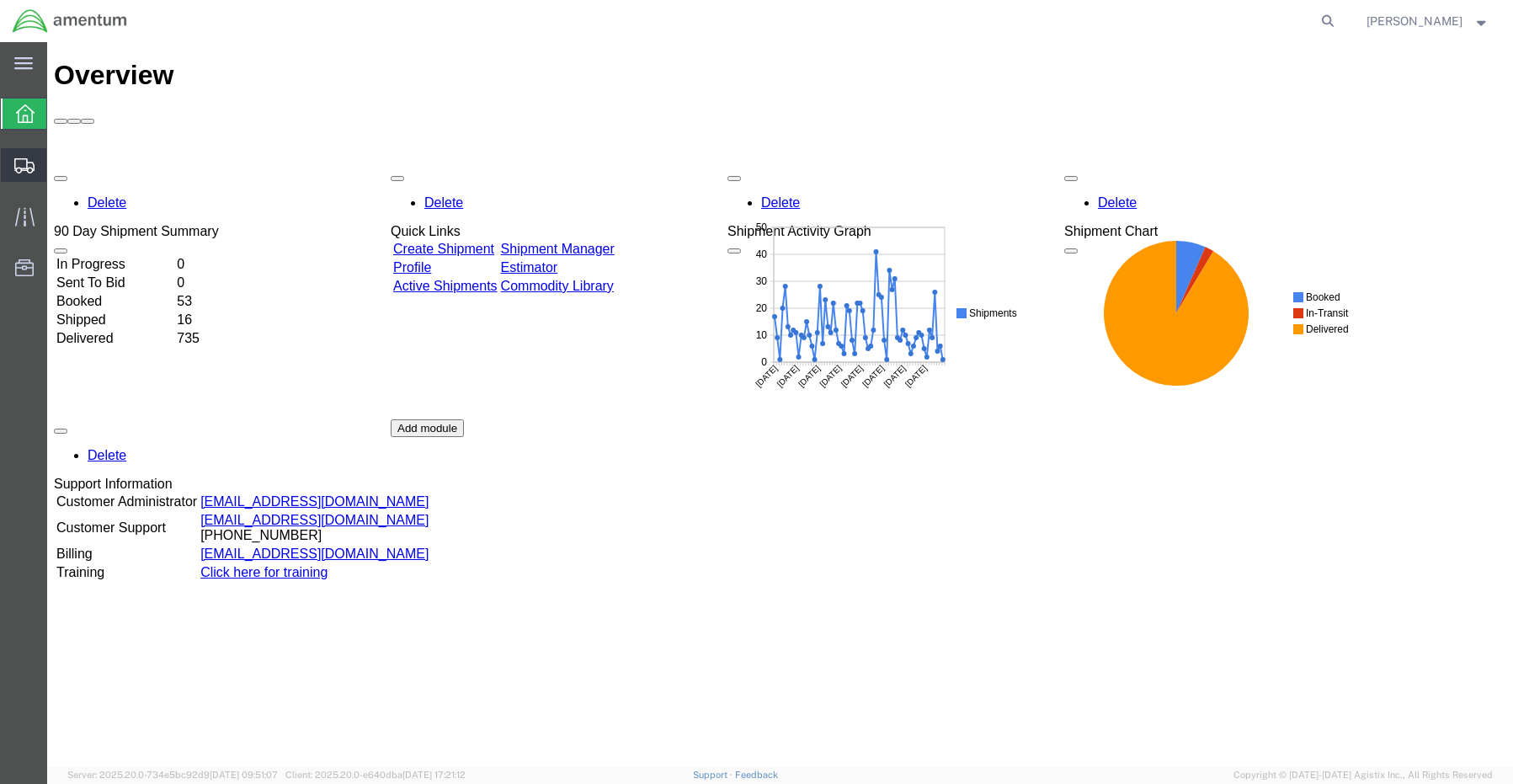
click at [0, 0] on span "Shipment Manager" at bounding box center [0, 0] width 0 height 0
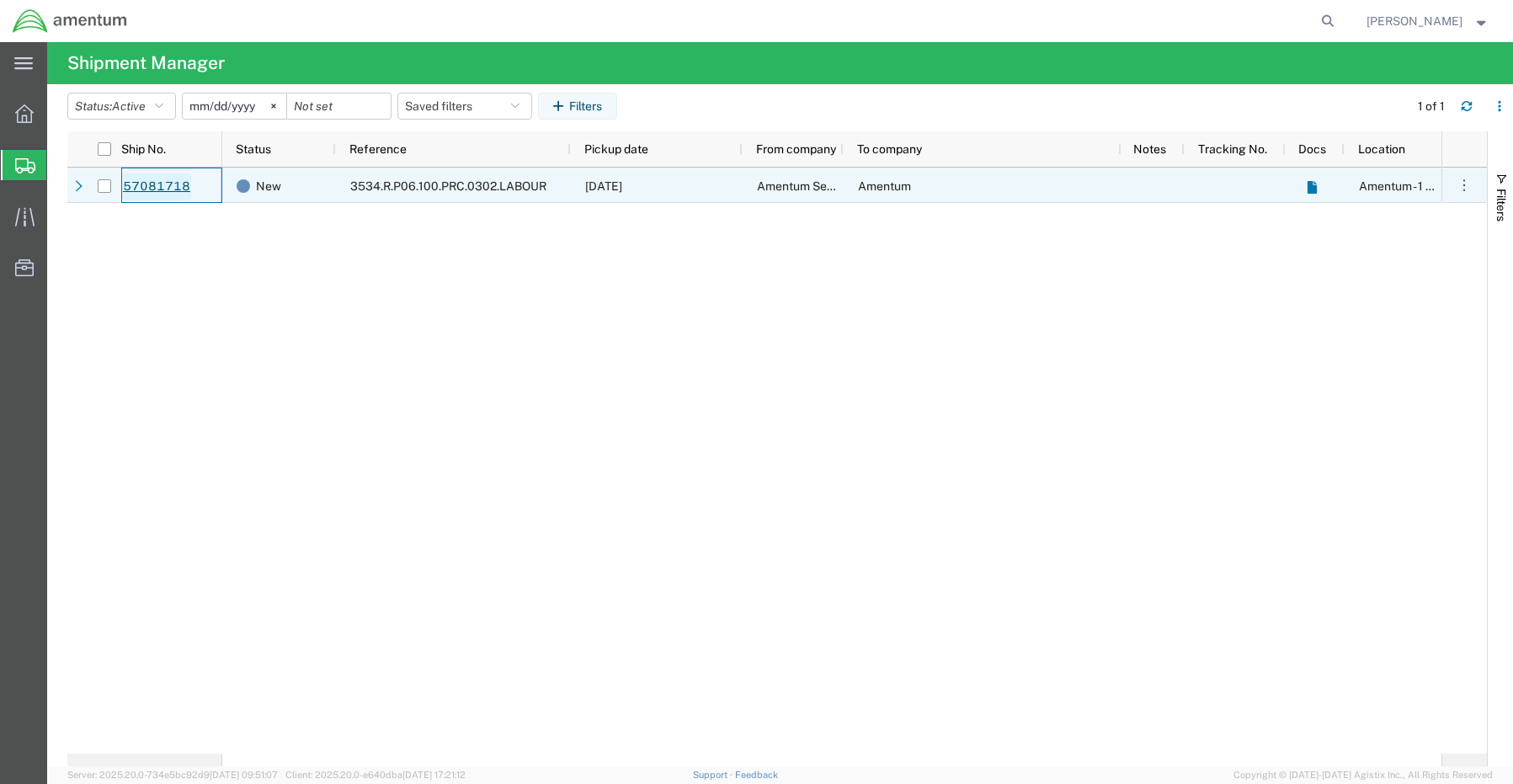
click at [147, 186] on link "57081718" at bounding box center [156, 186] width 69 height 27
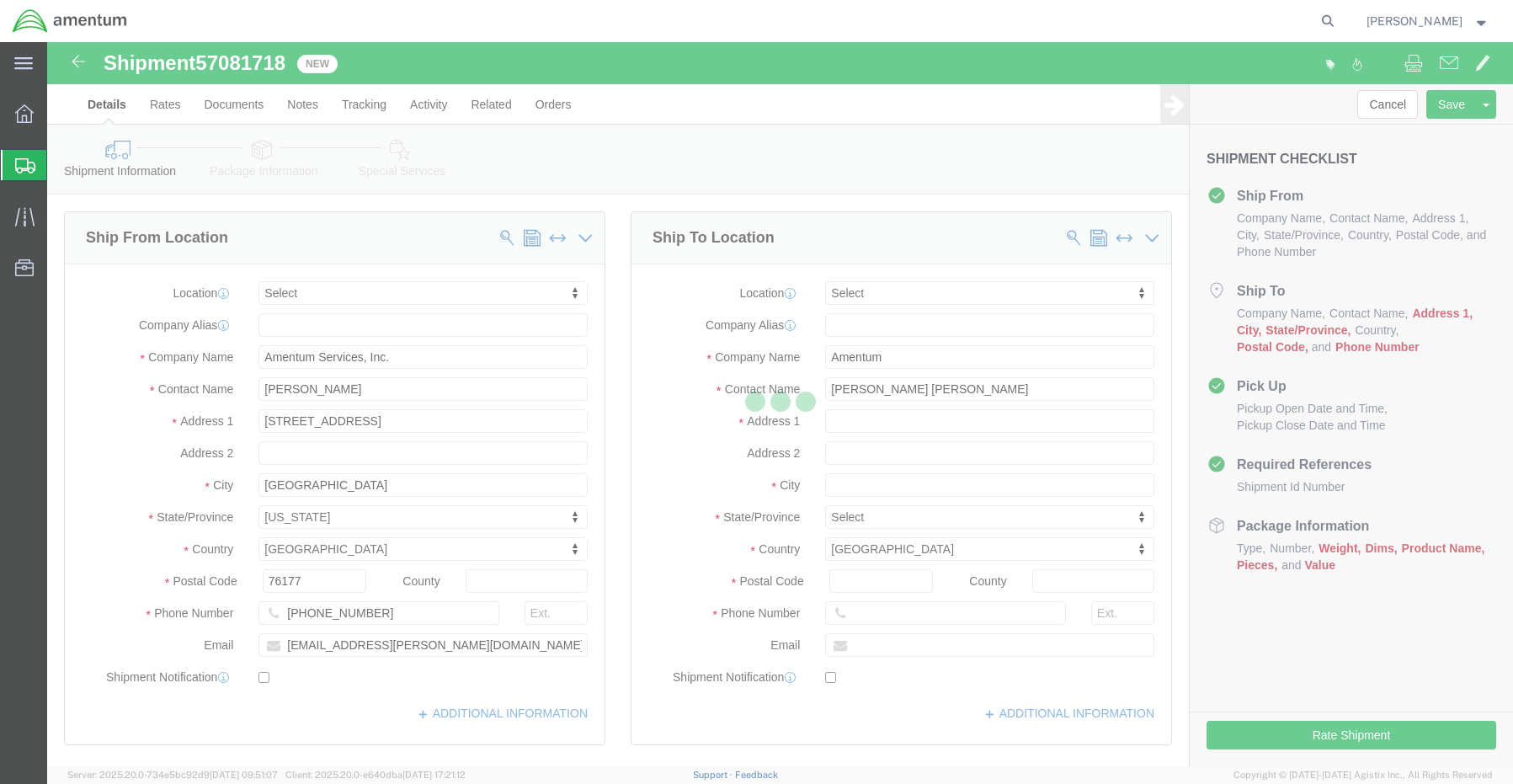
select select
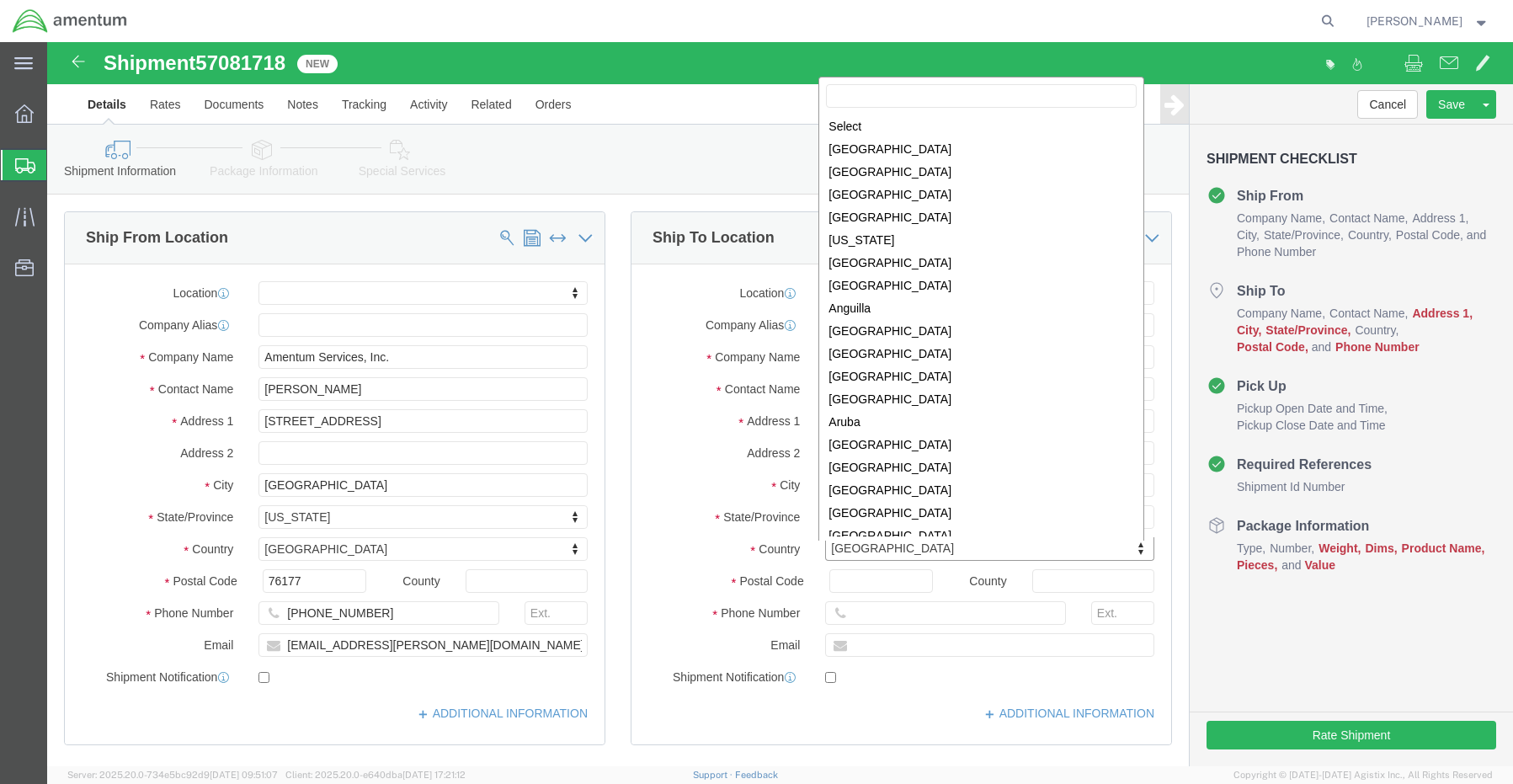
scroll to position [5116, 0]
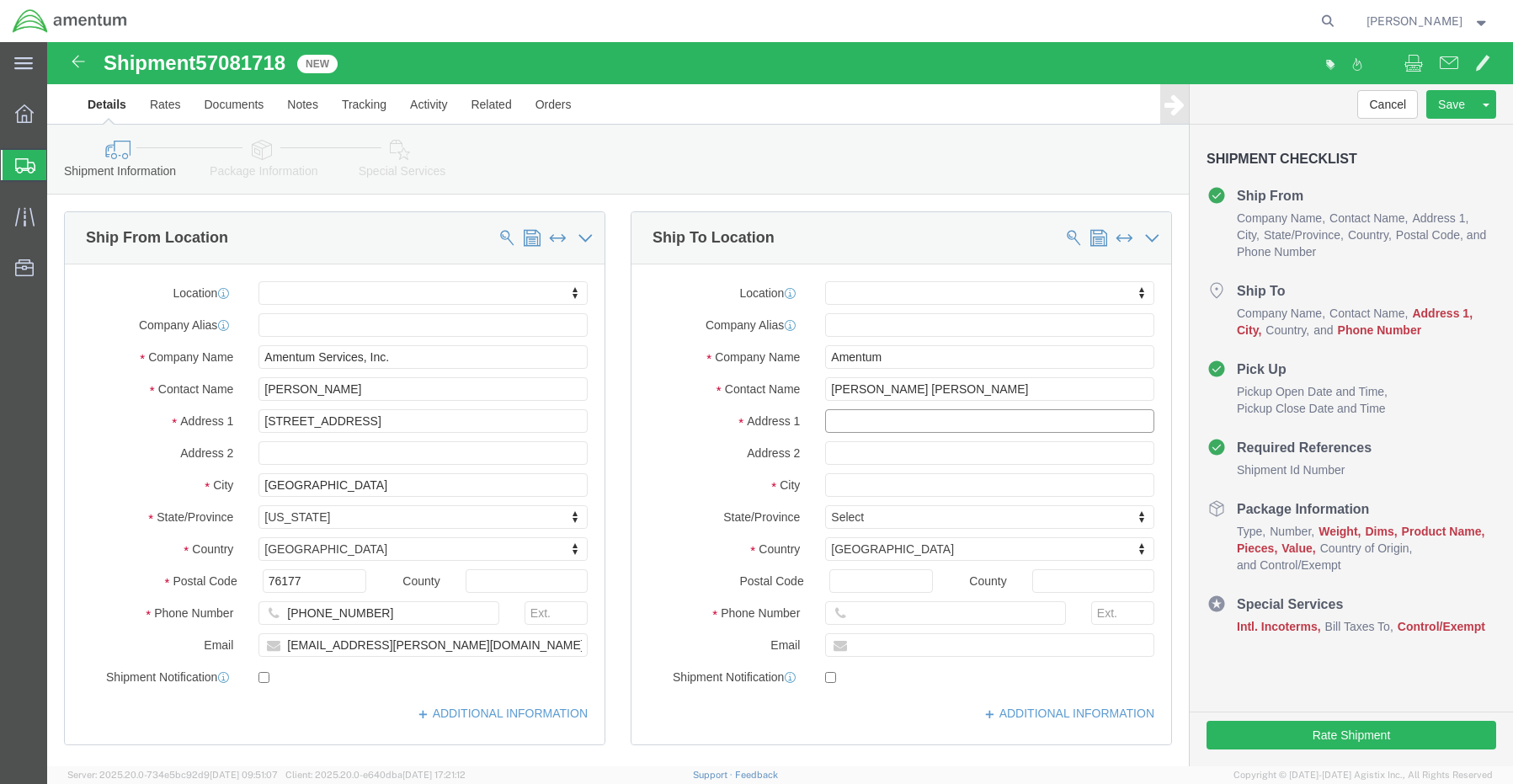
click input "text"
paste input "[STREET_ADDRESS],"
type input "[STREET_ADDRESS]"
click input "text"
paste input "[GEOGRAPHIC_DATA],"
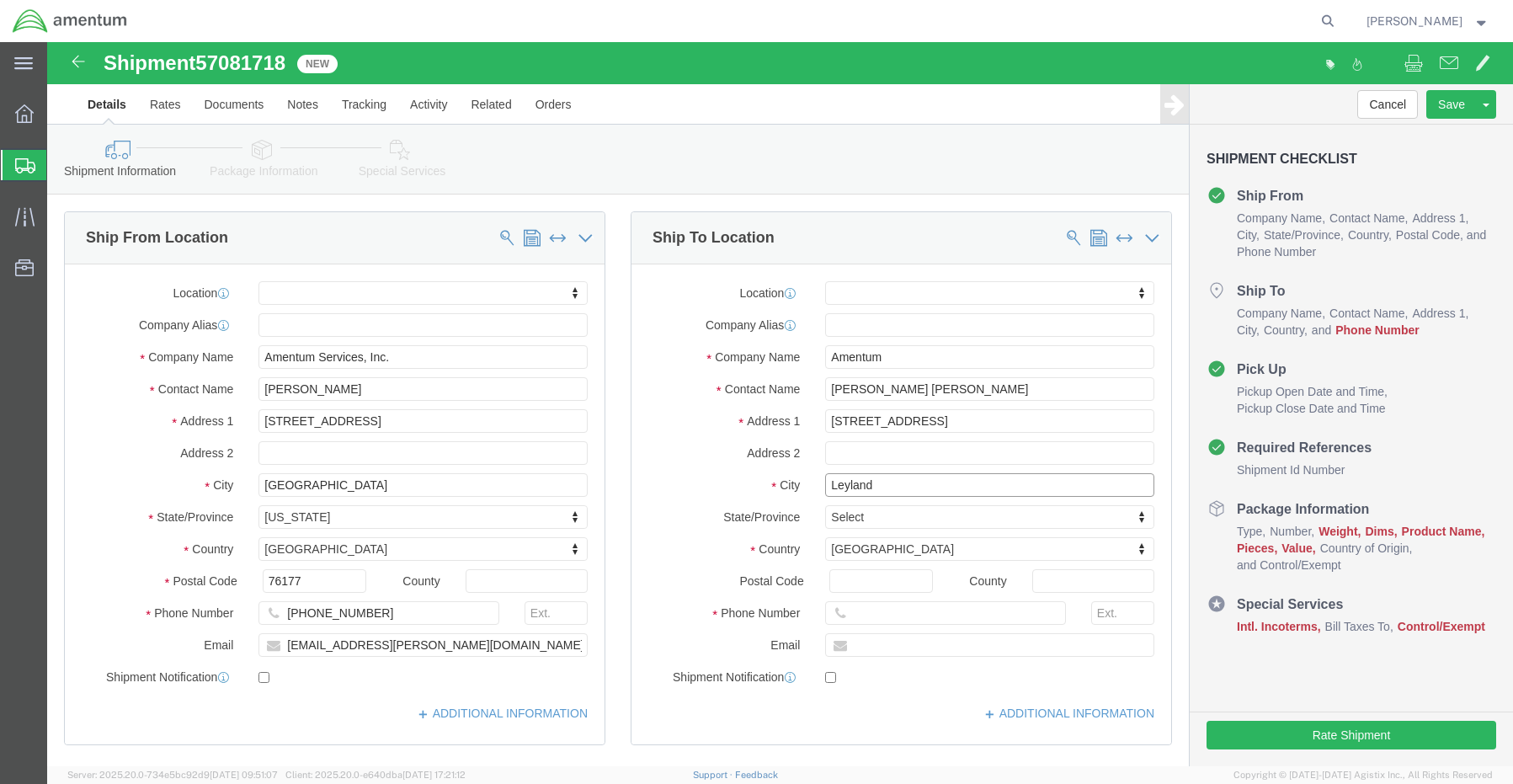
type input "Leyland"
click input "Postal Code"
paste input "PR266QX,"
type input "PR266QX"
click input "text"
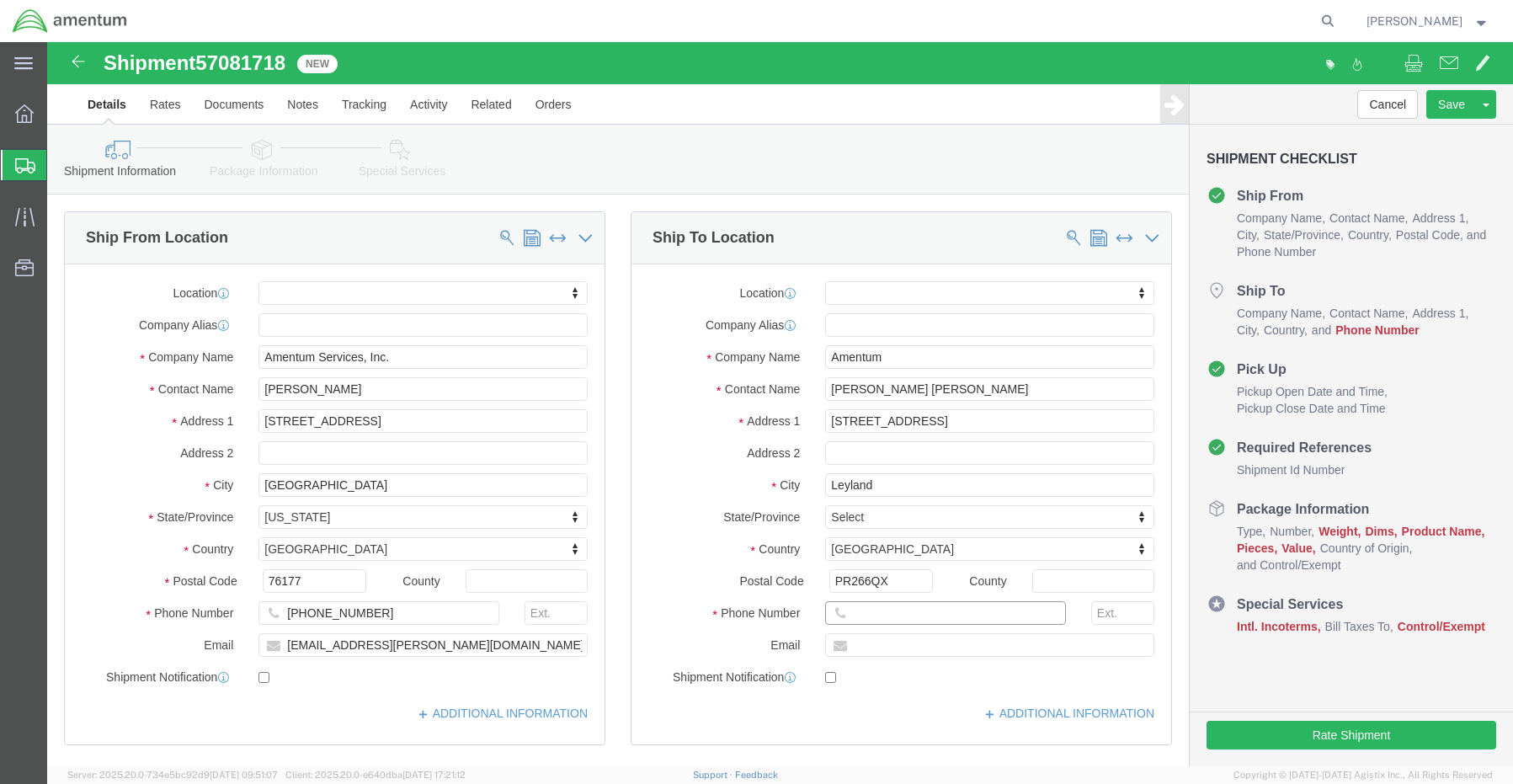
paste input "[PHONE_NUMBER]"
type input "[PHONE_NUMBER]"
click input "text"
paste input "[PERSON_NAME][EMAIL_ADDRESS][PERSON_NAME][DOMAIN_NAME]"
type input "[PERSON_NAME][EMAIL_ADDRESS][PERSON_NAME][DOMAIN_NAME]"
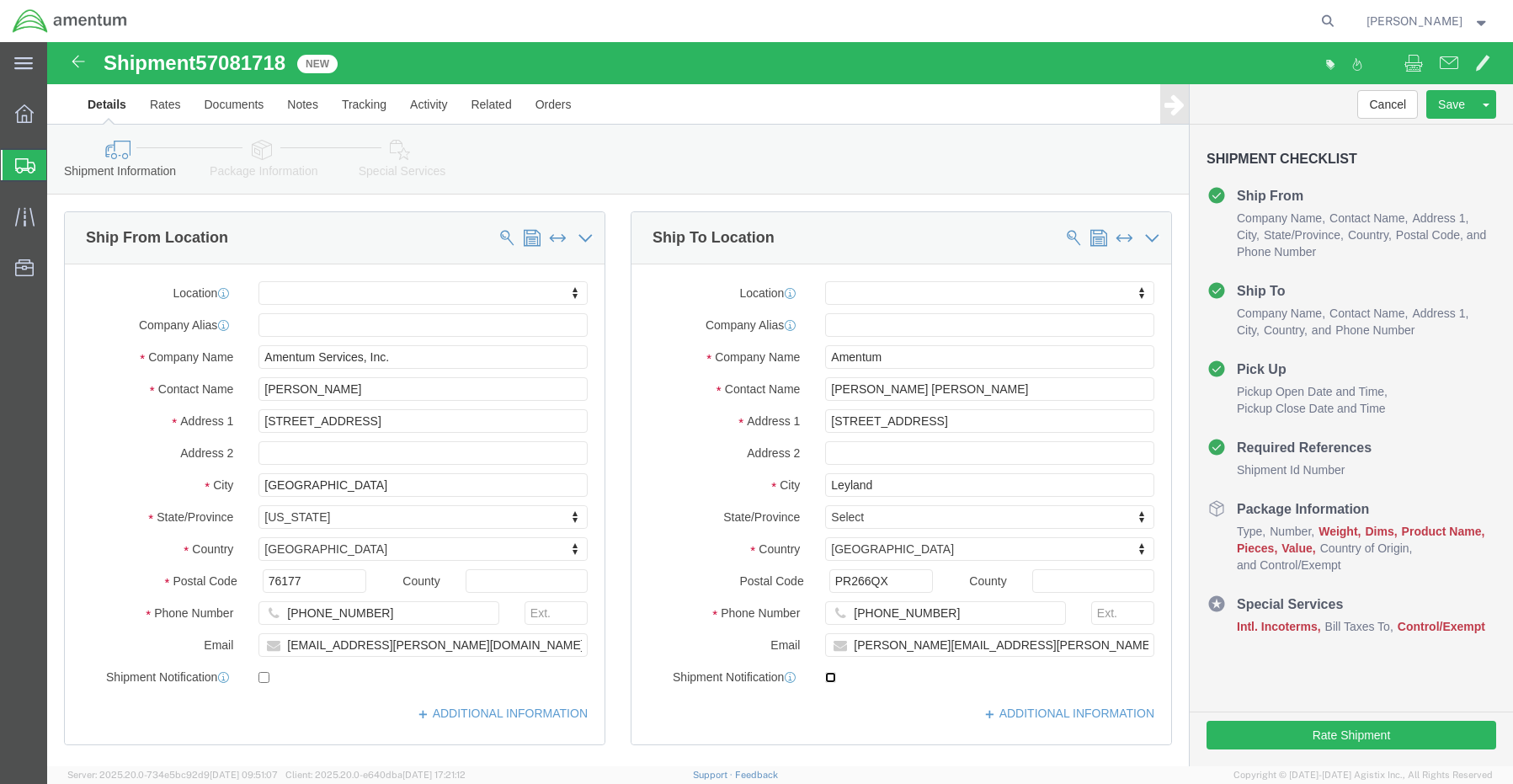
click input "checkbox"
checkbox input "true"
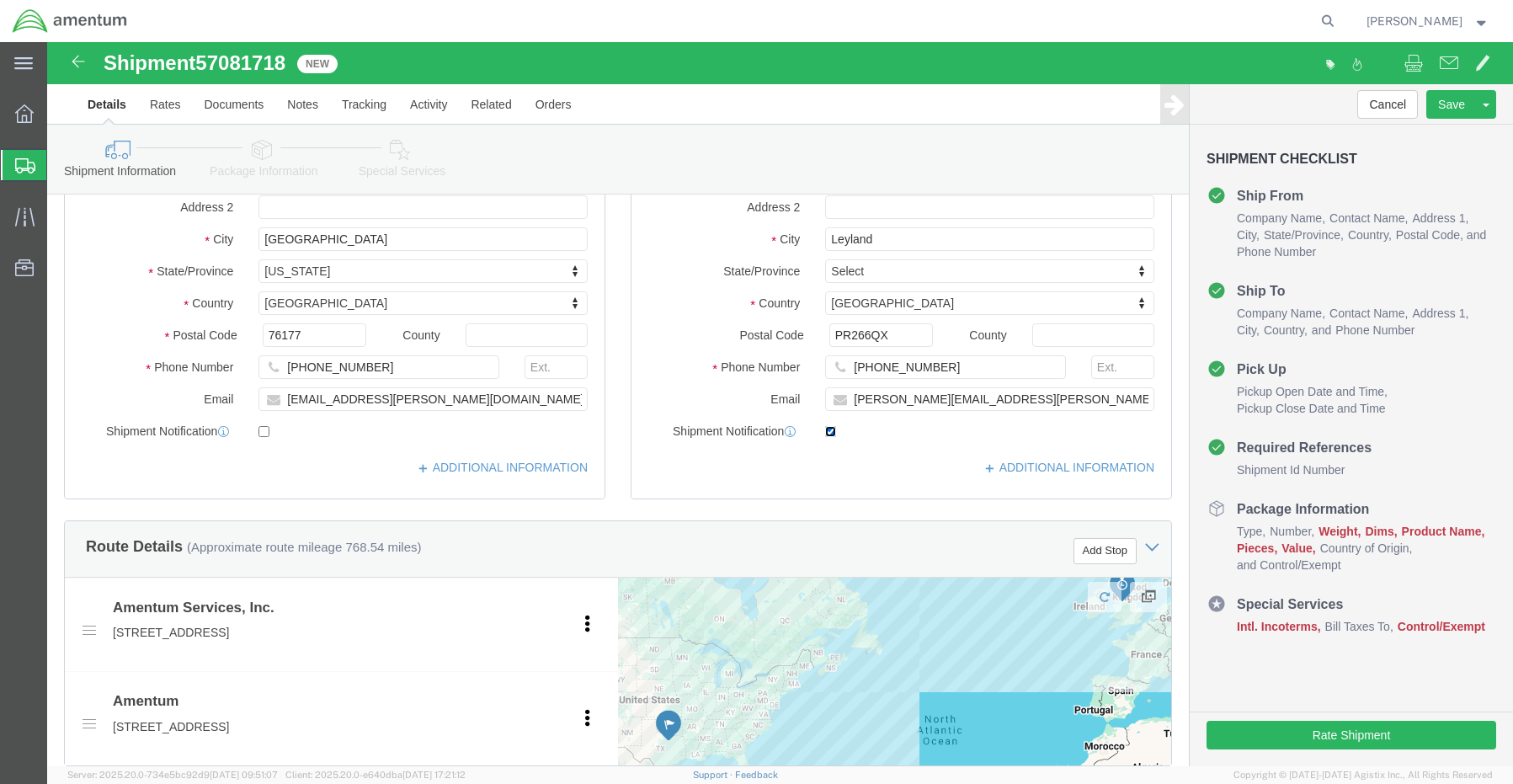
scroll to position [253, 0]
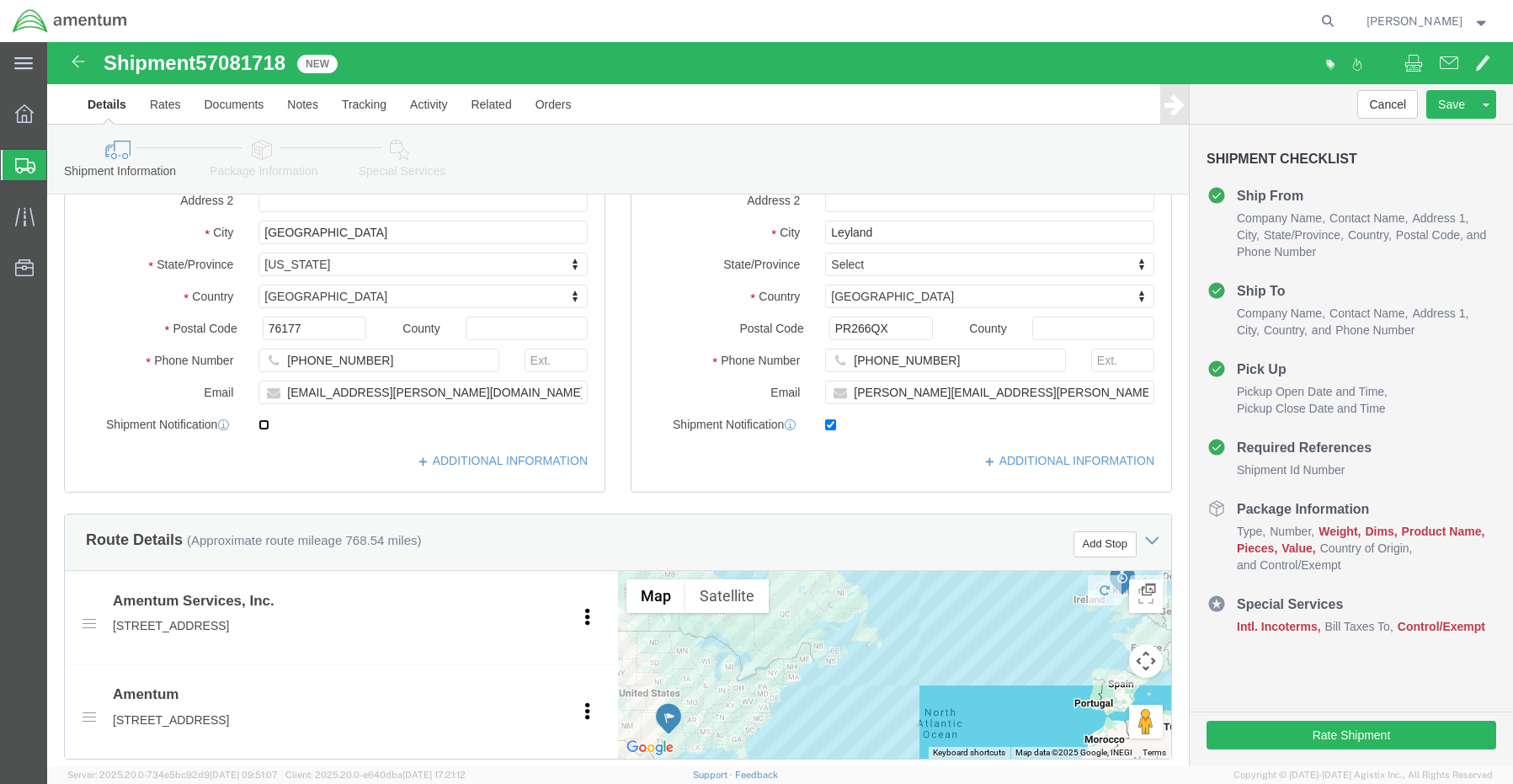
click input "checkbox"
checkbox input "true"
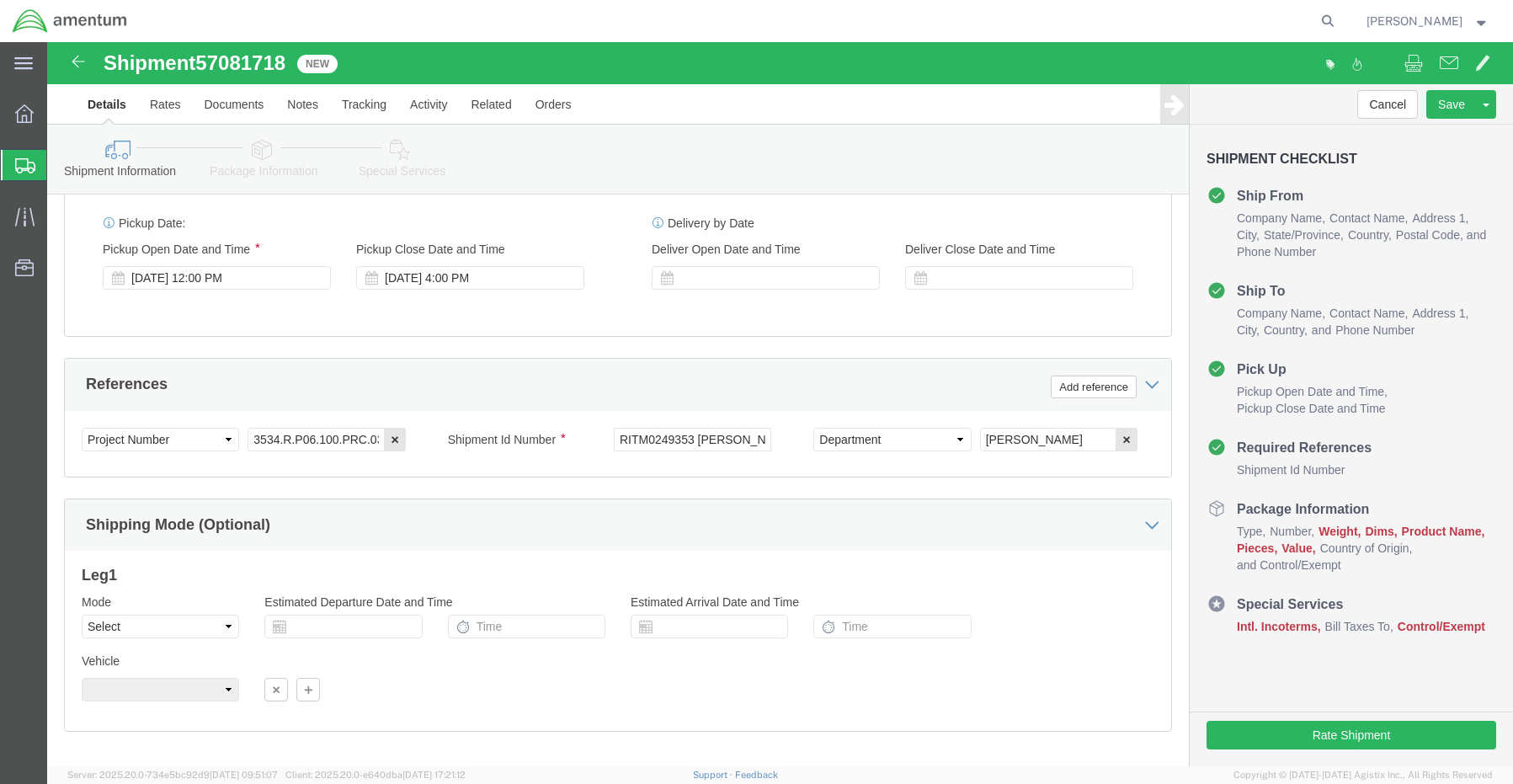
scroll to position [989, 0]
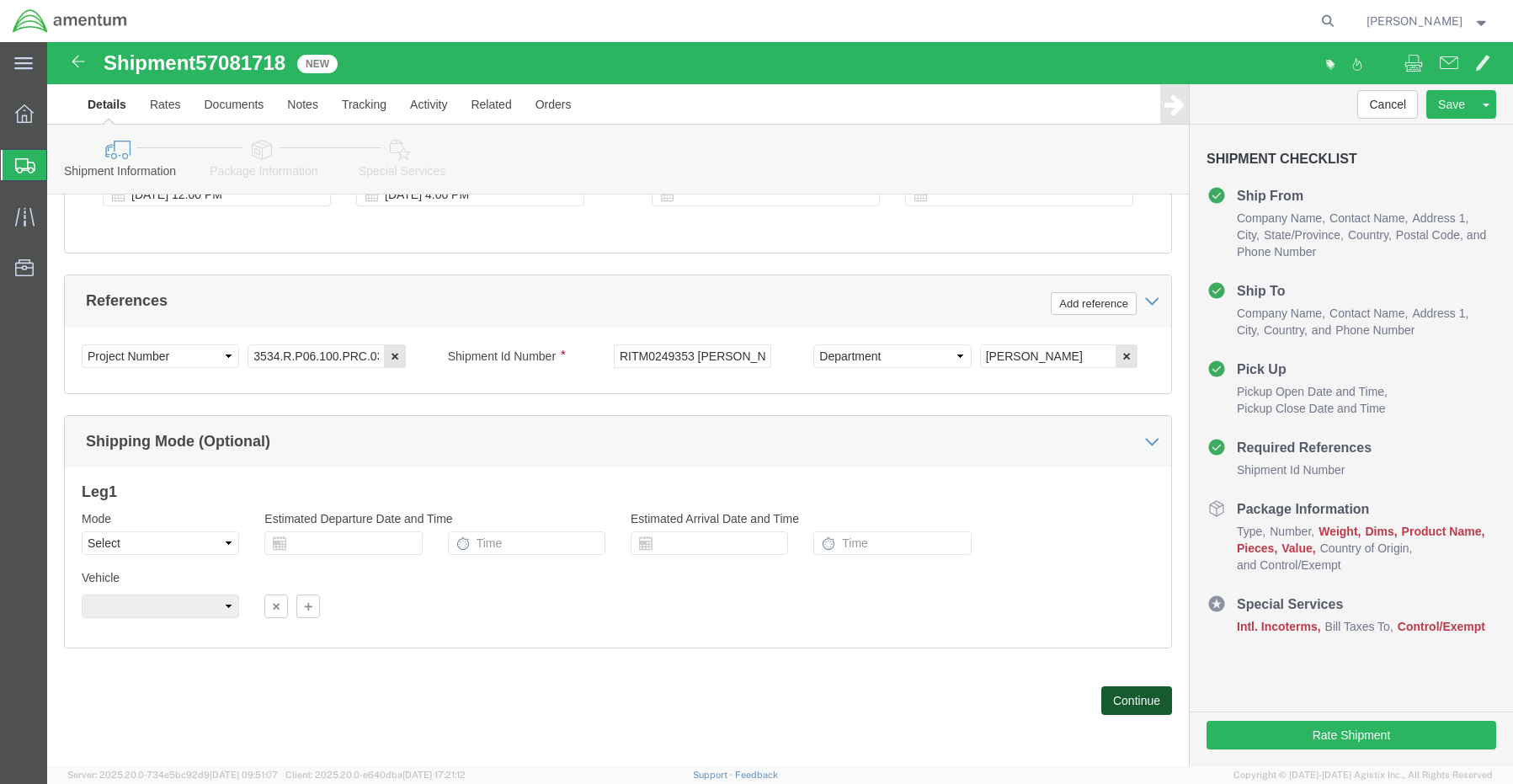
click button "Continue"
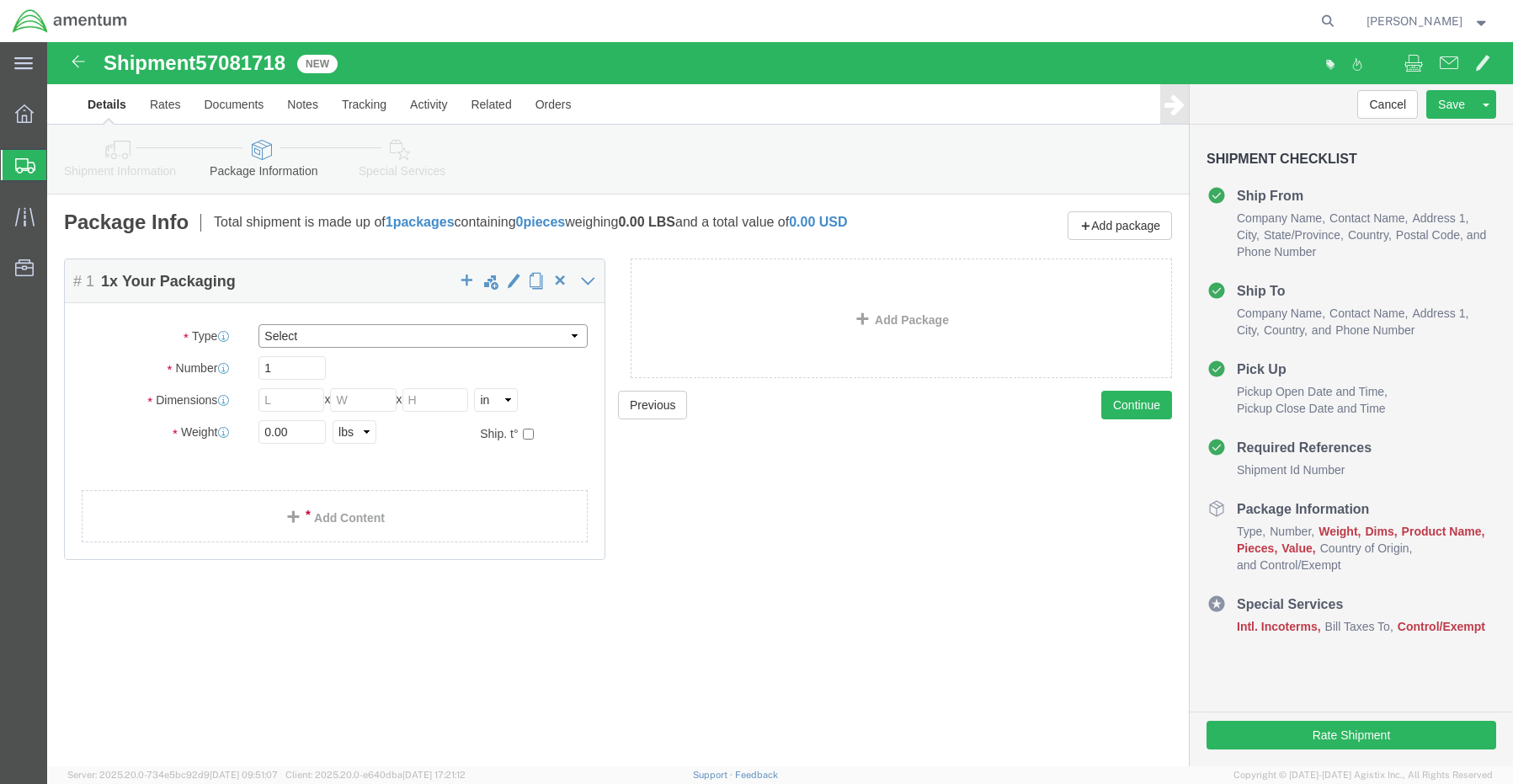
click select "Select BCK Boxes Bale(s) Basket(s) Bolt(s) Bottle(s) Buckets Bulk Bundle(s) Can…"
click input "text"
type input "10"
type input "9"
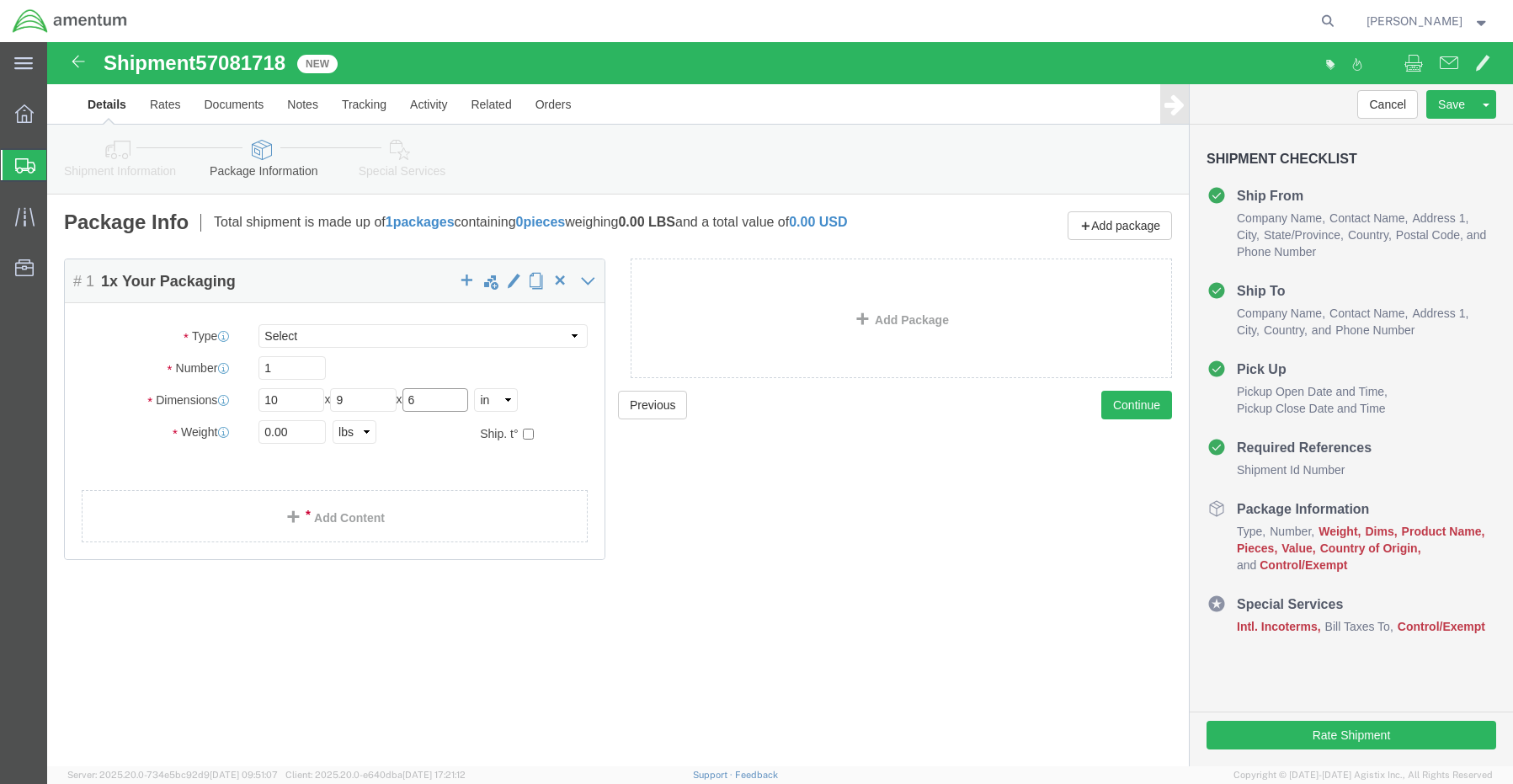
type input "6"
type input "1.0"
click link "Add Content"
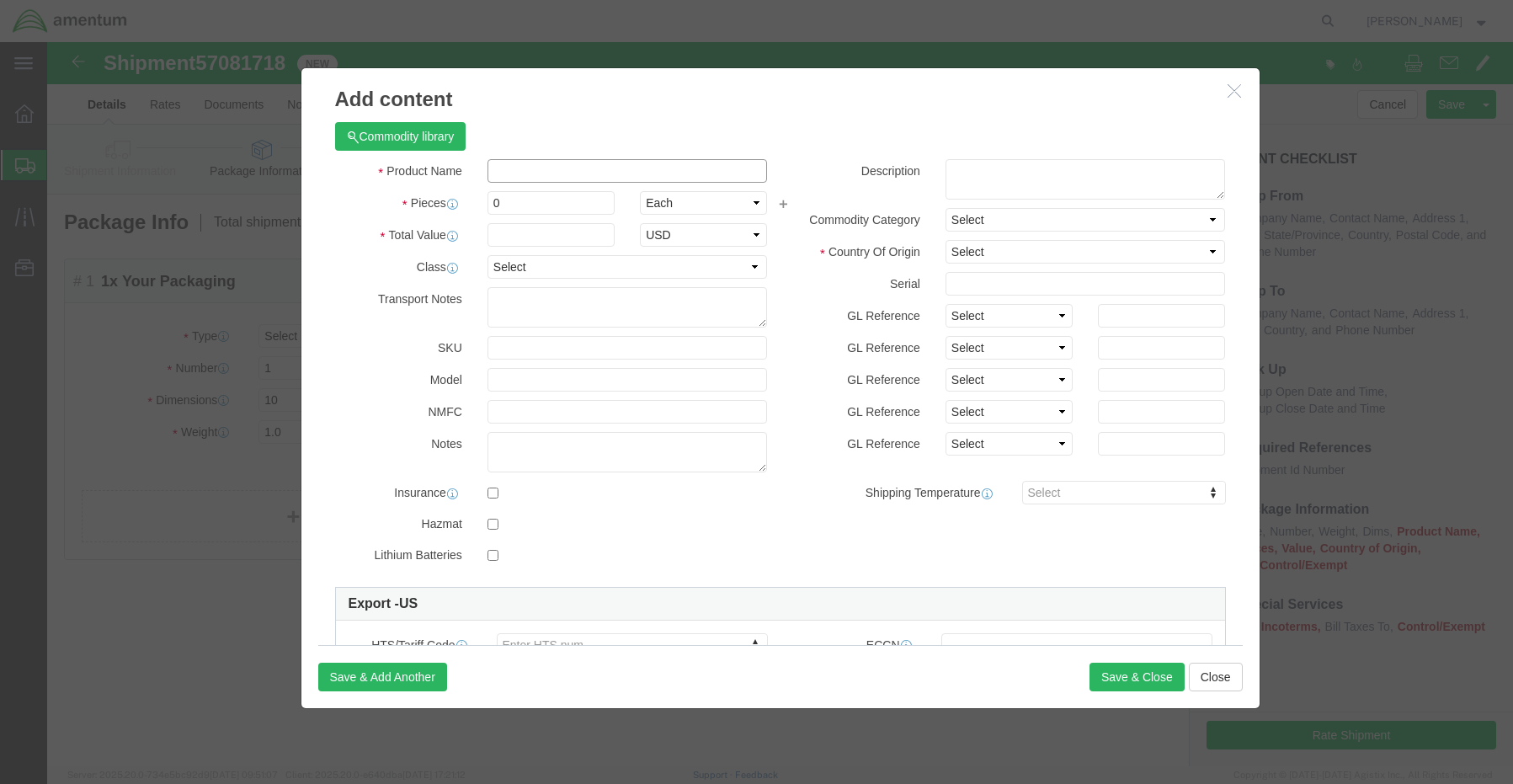
click input "text"
click input "Safe Id SN:"
paste input "102601253345"
type input "Safe Id SN:102601253345"
type input "1"
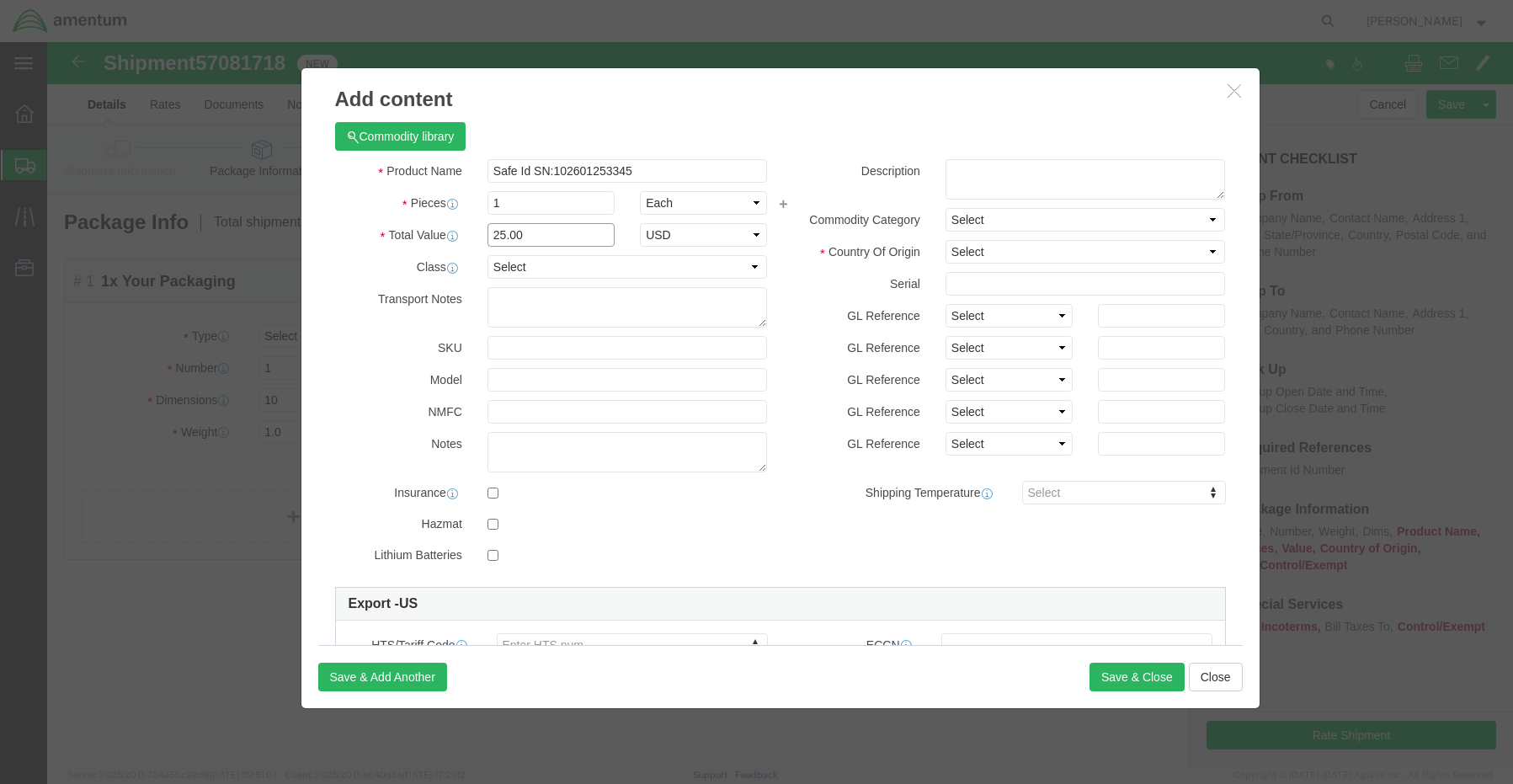
type input "25.00"
click select "Select [GEOGRAPHIC_DATA] [GEOGRAPHIC_DATA] [GEOGRAPHIC_DATA] [GEOGRAPHIC_DATA] …"
select select "US"
click select "Select [GEOGRAPHIC_DATA] [GEOGRAPHIC_DATA] [GEOGRAPHIC_DATA] [GEOGRAPHIC_DATA] …"
click input "checkbox"
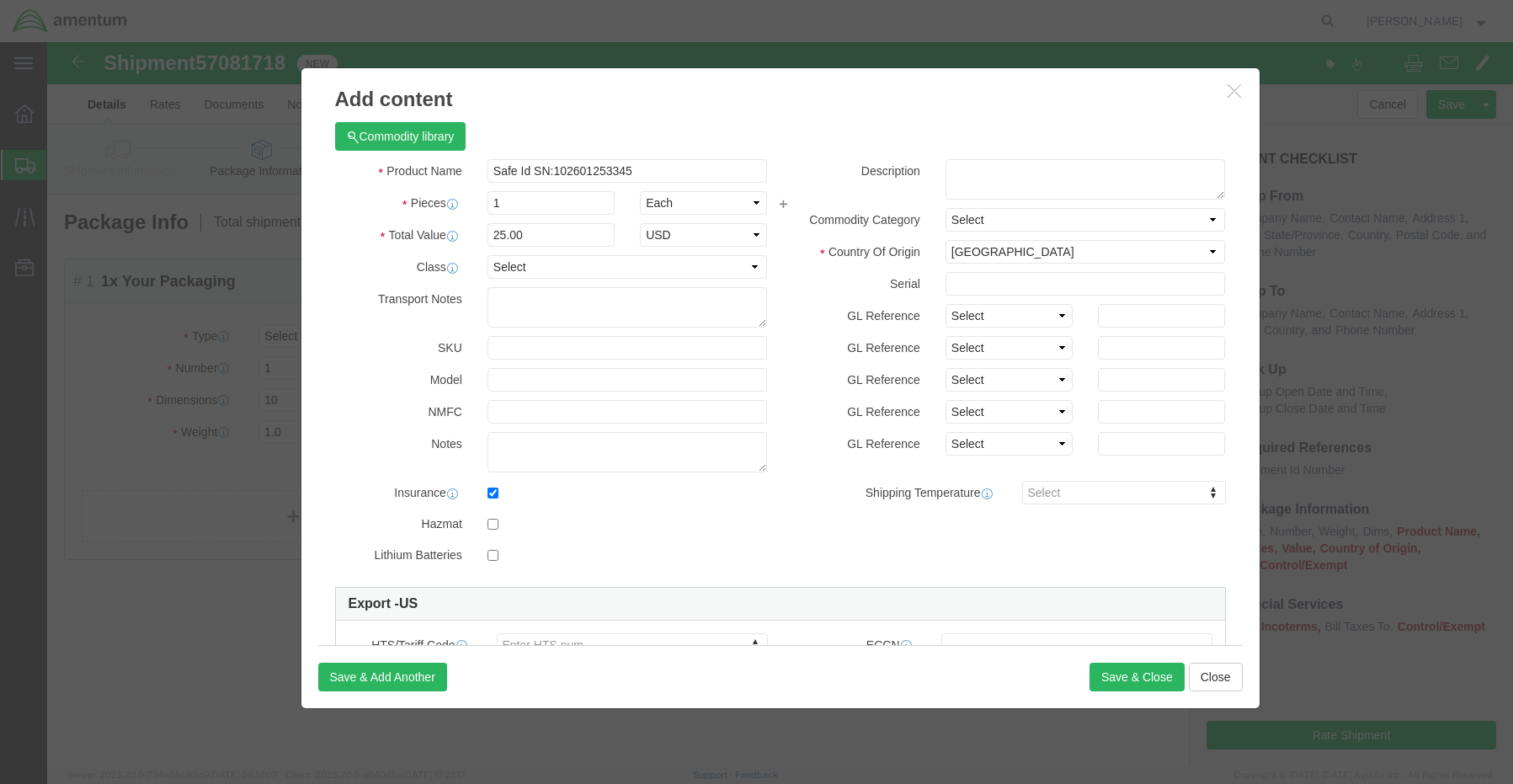
click div
click input "checkbox"
checkbox input "false"
click input "checkbox"
checkbox input "true"
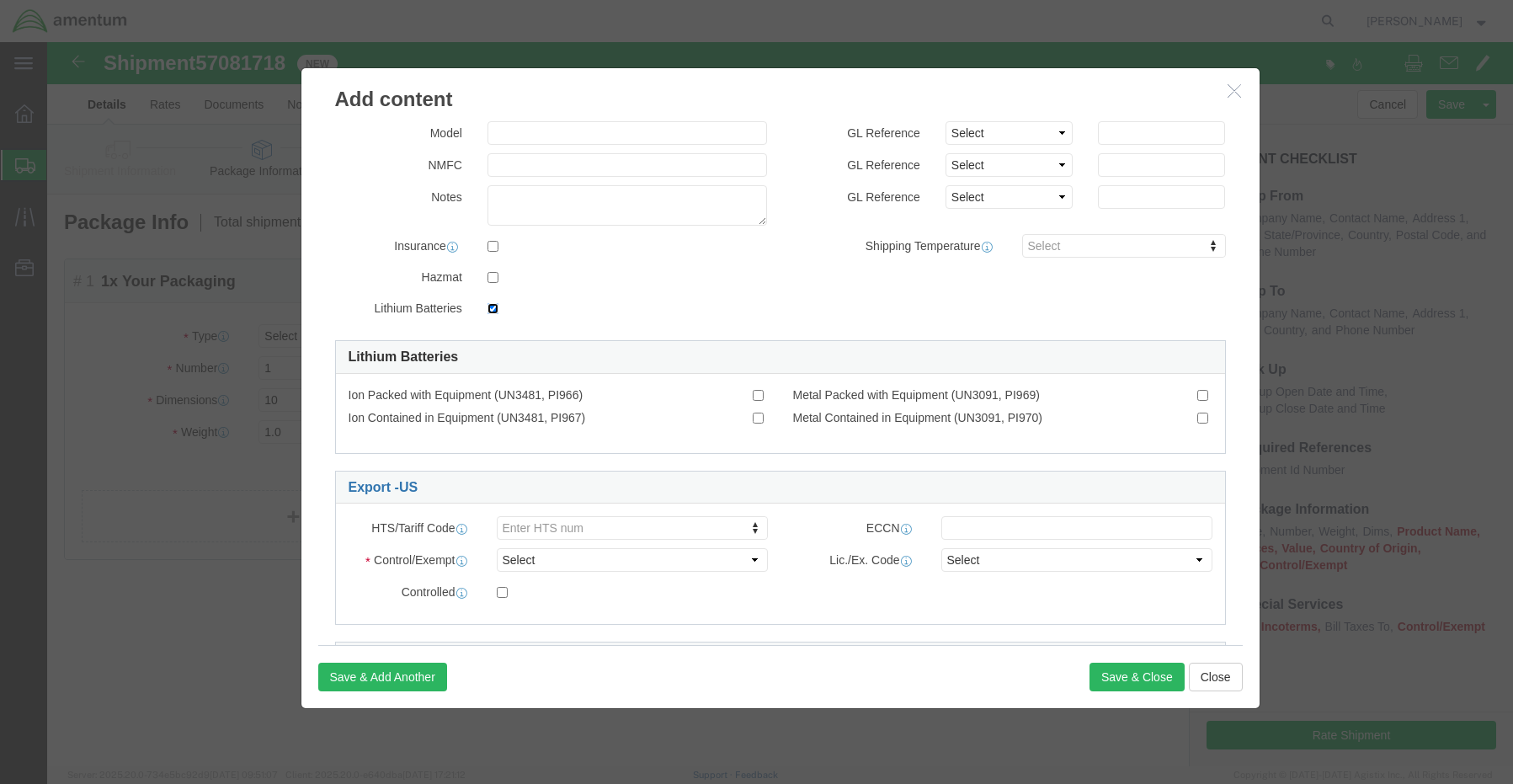
scroll to position [253, 0]
click input "Metal Contained in Equipment (UN3091, PI970)"
checkbox input "true"
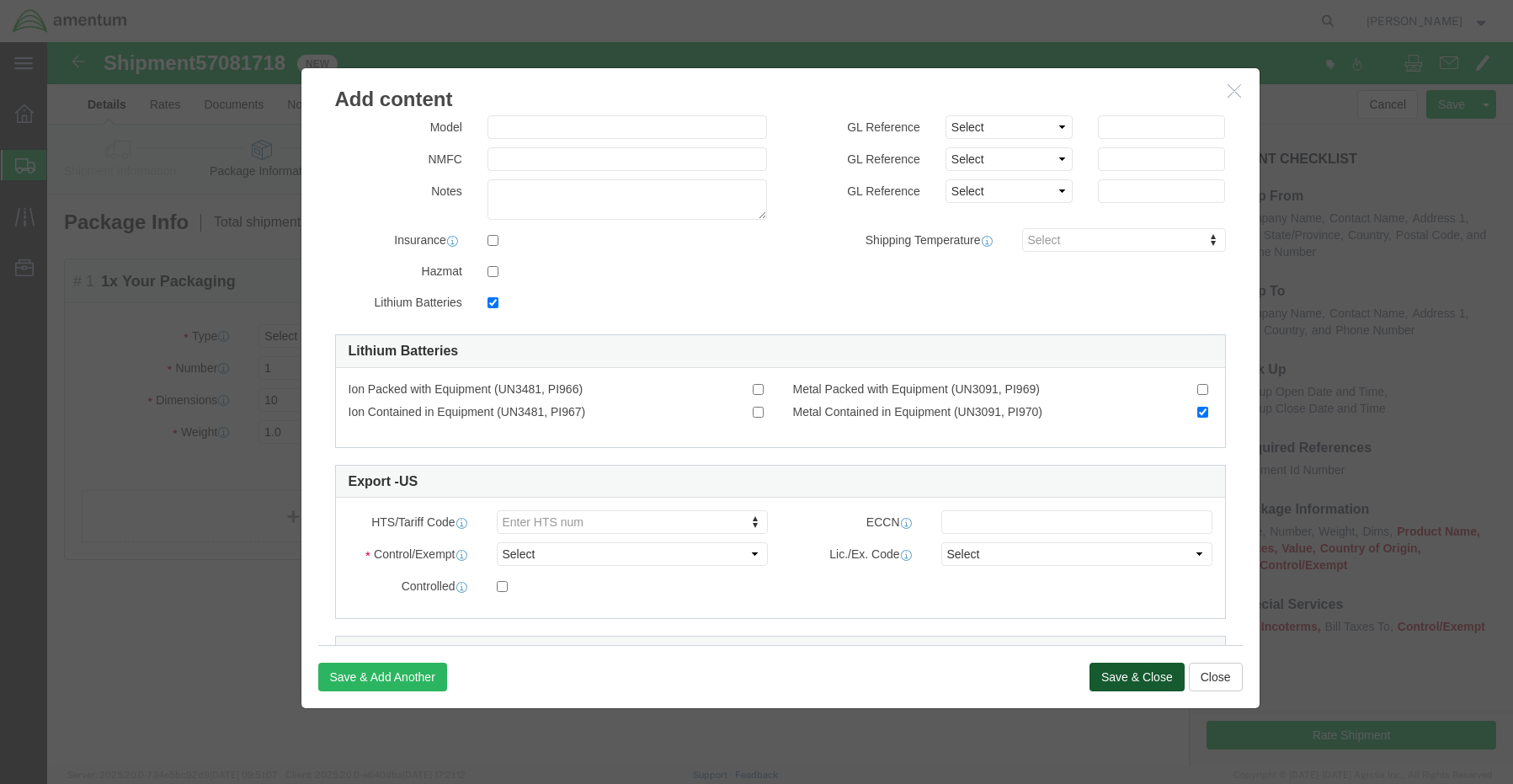
click button "Save & Close"
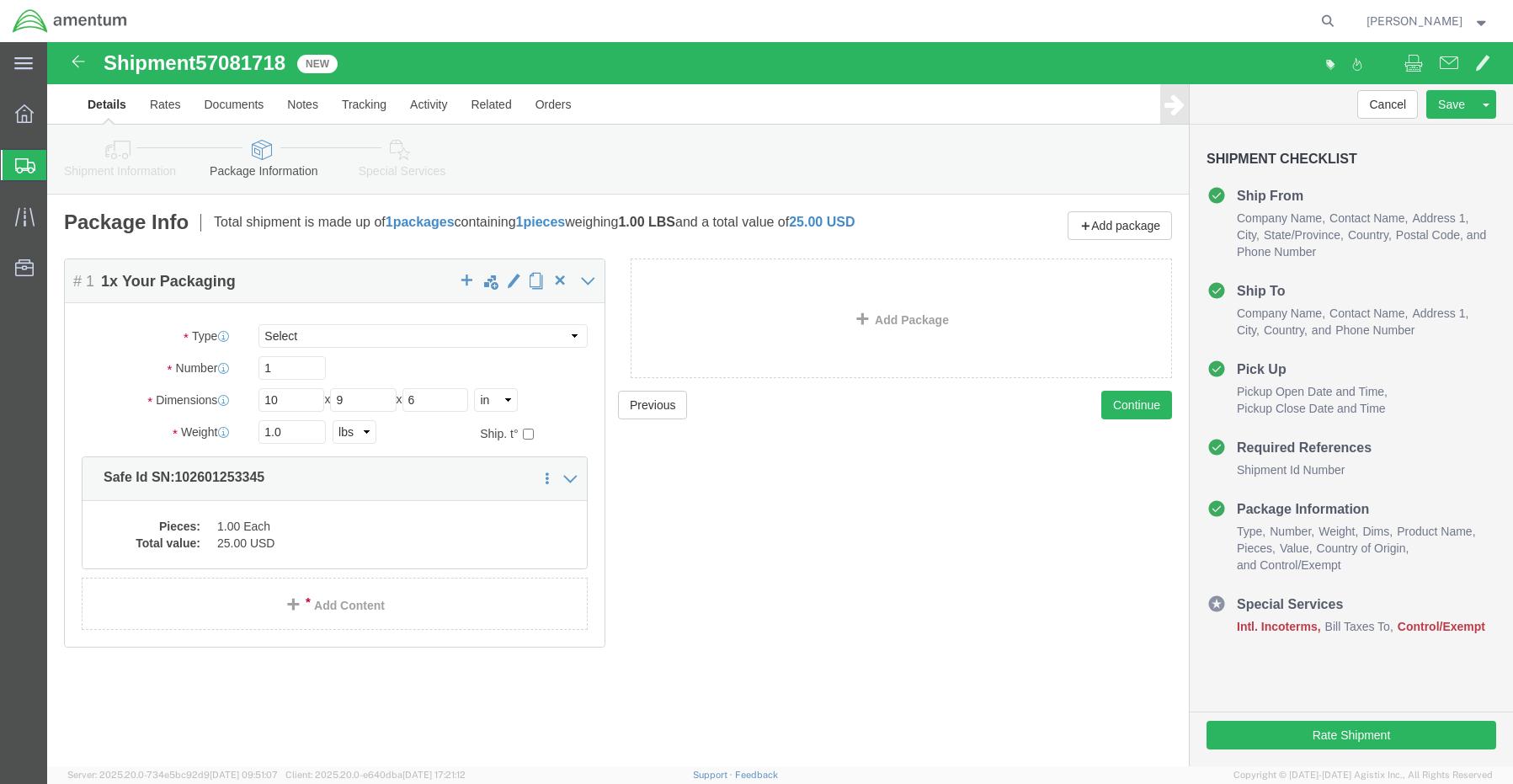
click link "Special Services"
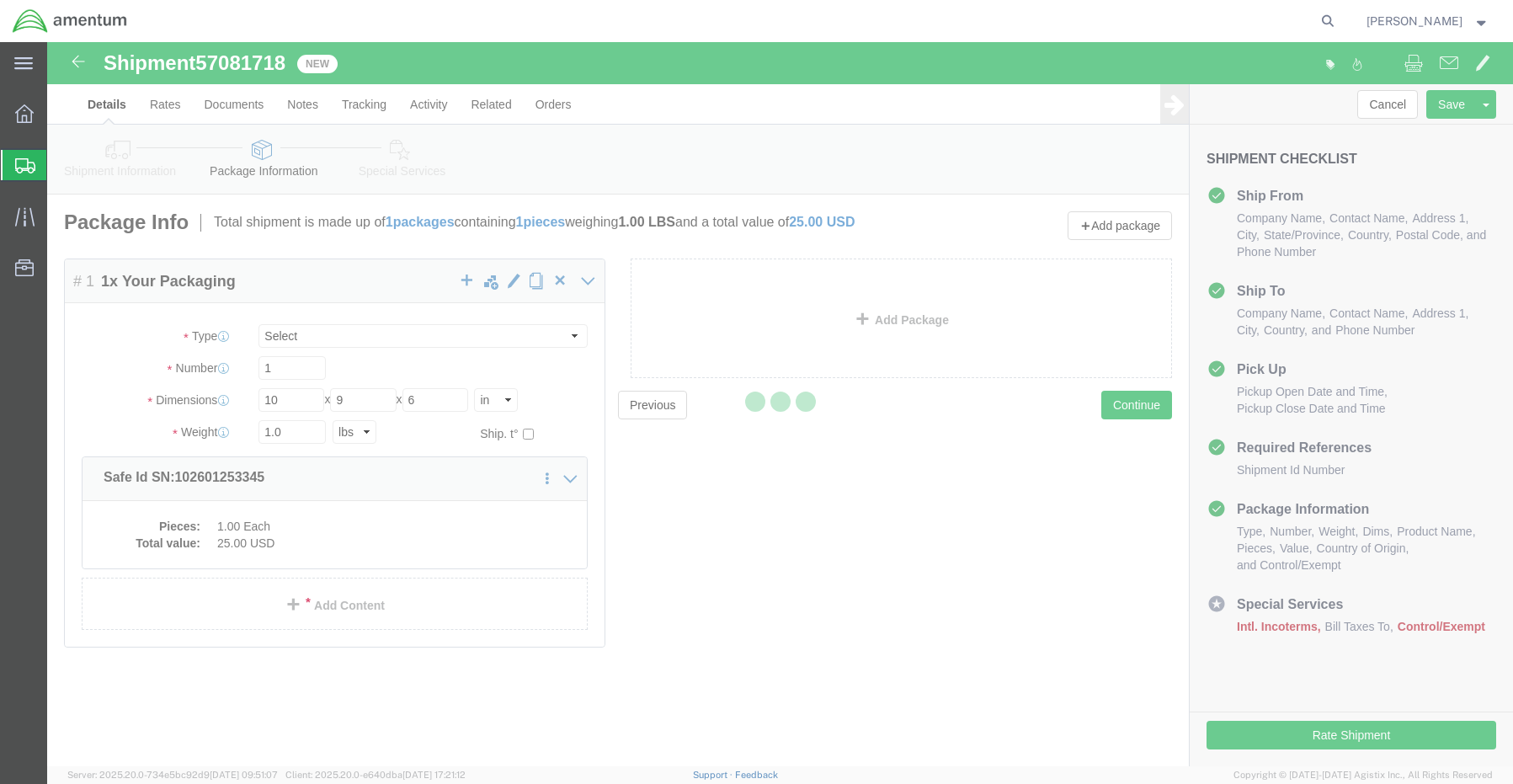
select select
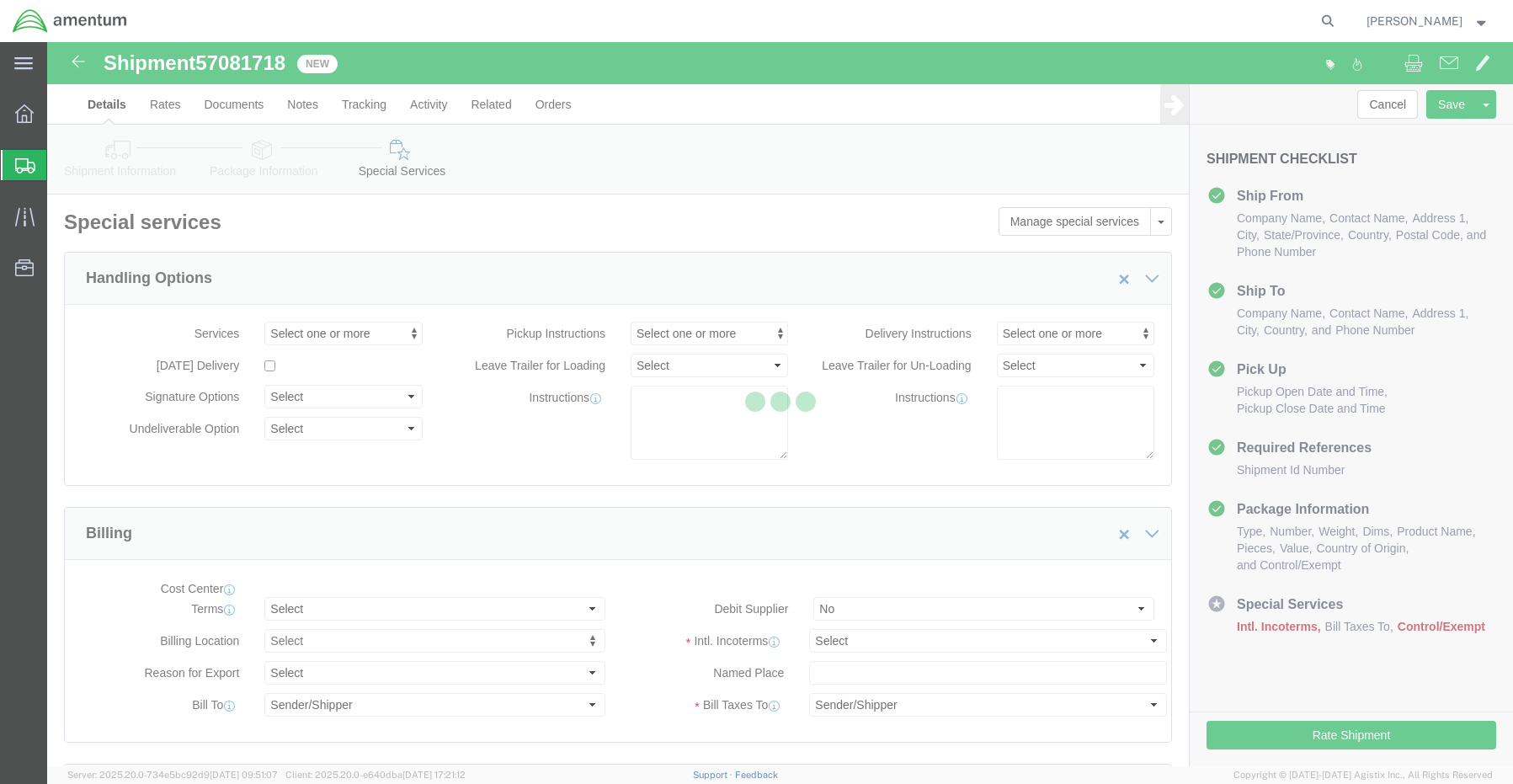
select select "DEPARTMENT"
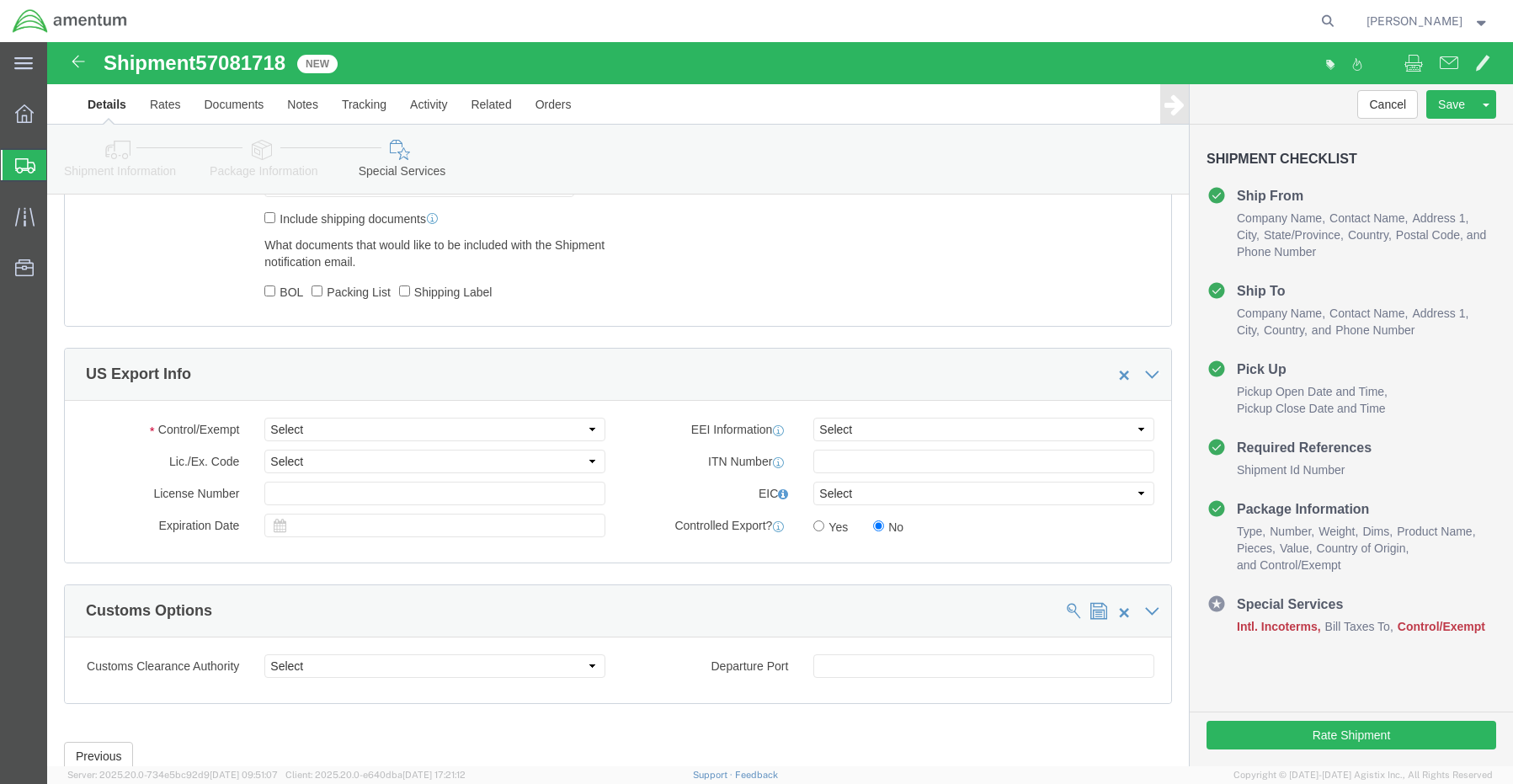
scroll to position [892, 0]
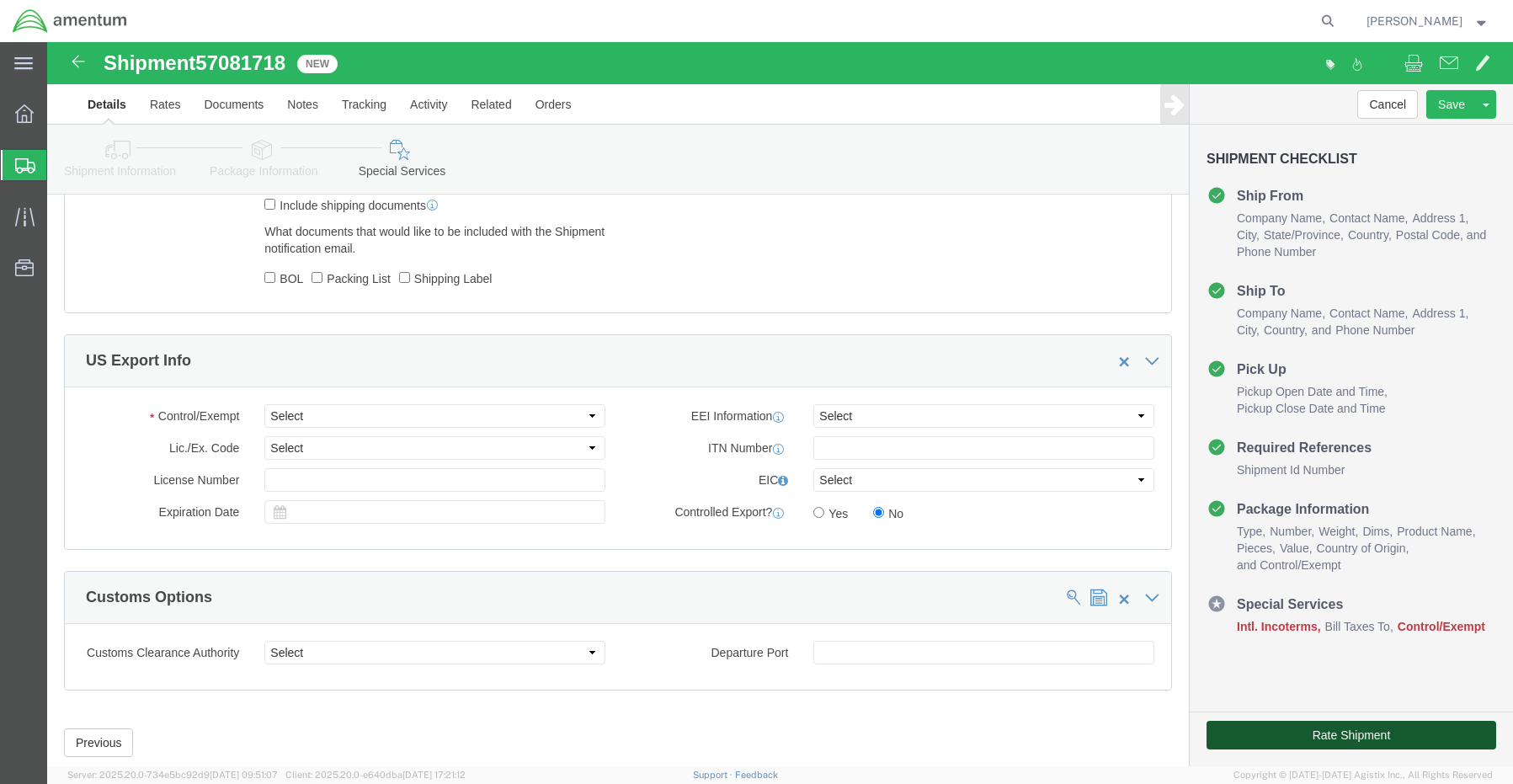
click button "Rate Shipment"
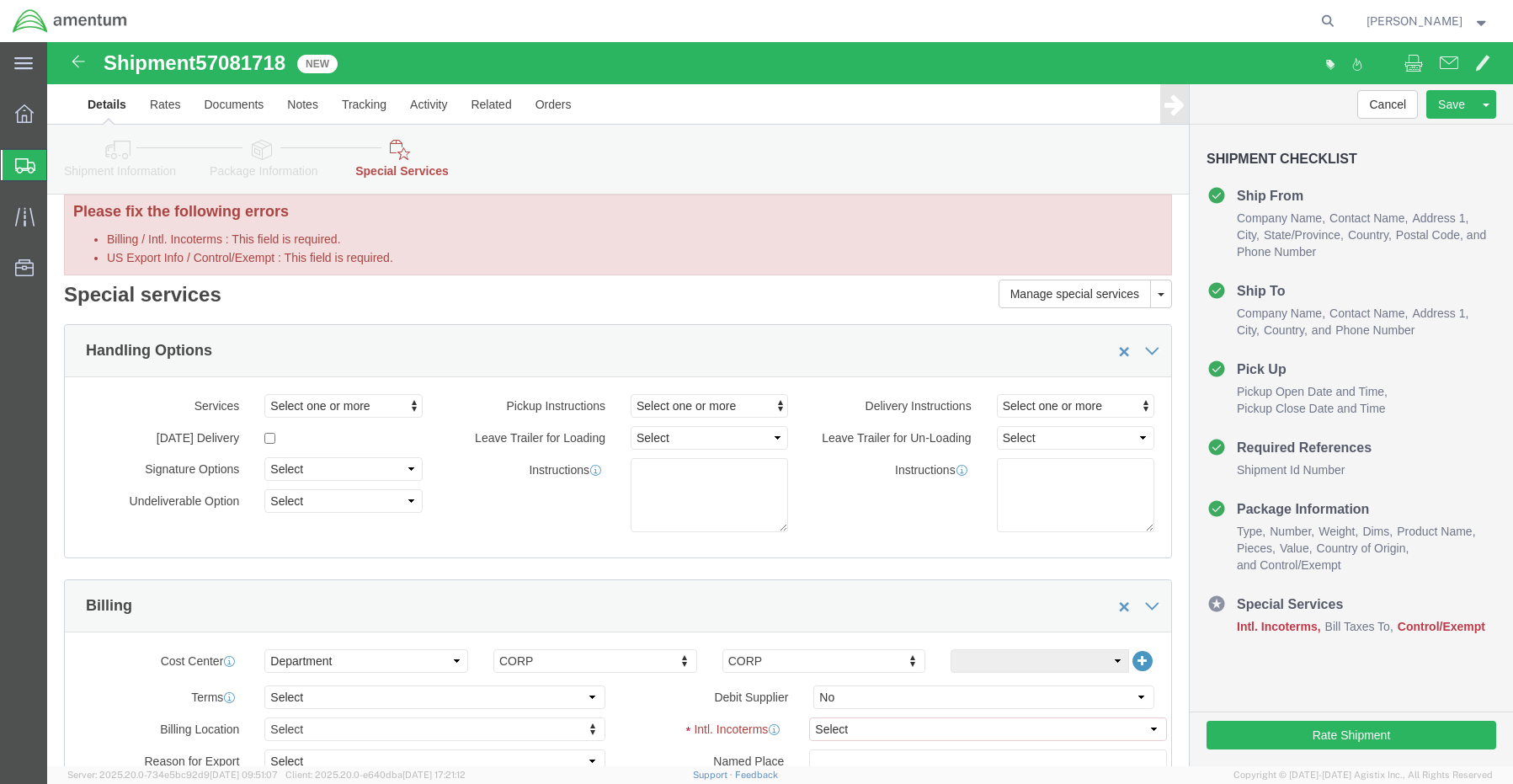
scroll to position [0, 0]
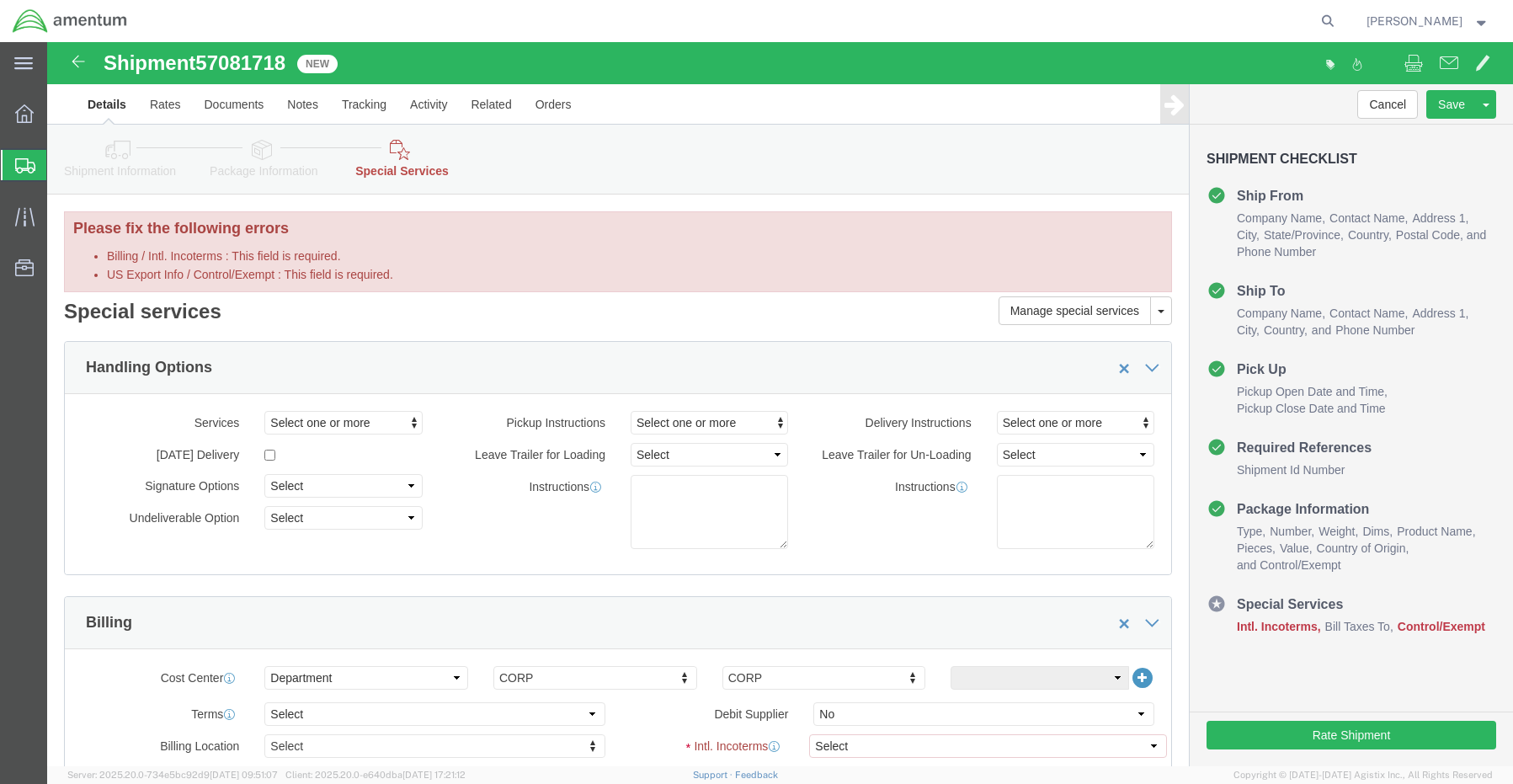
click link "Shipment Information"
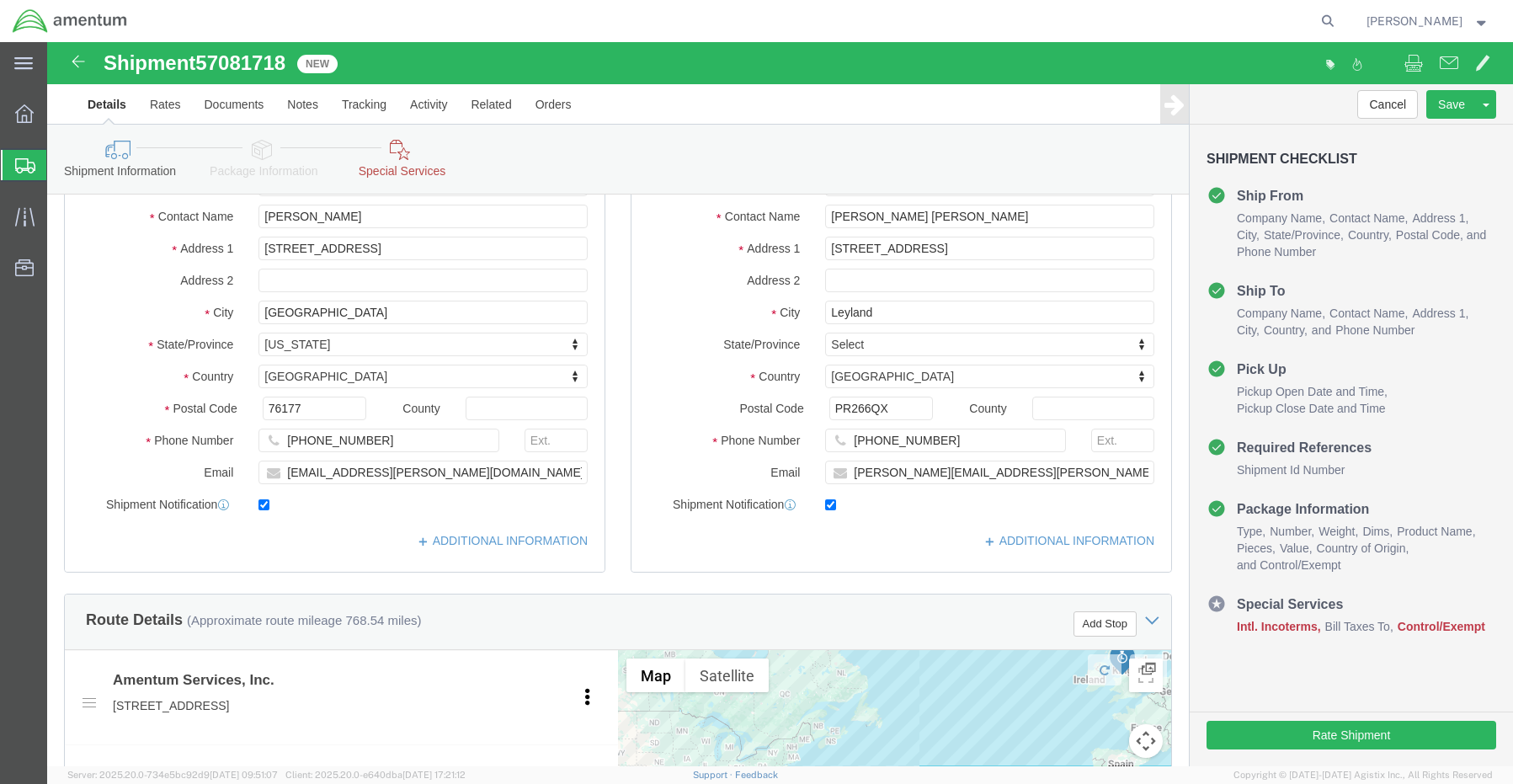
scroll to position [84, 0]
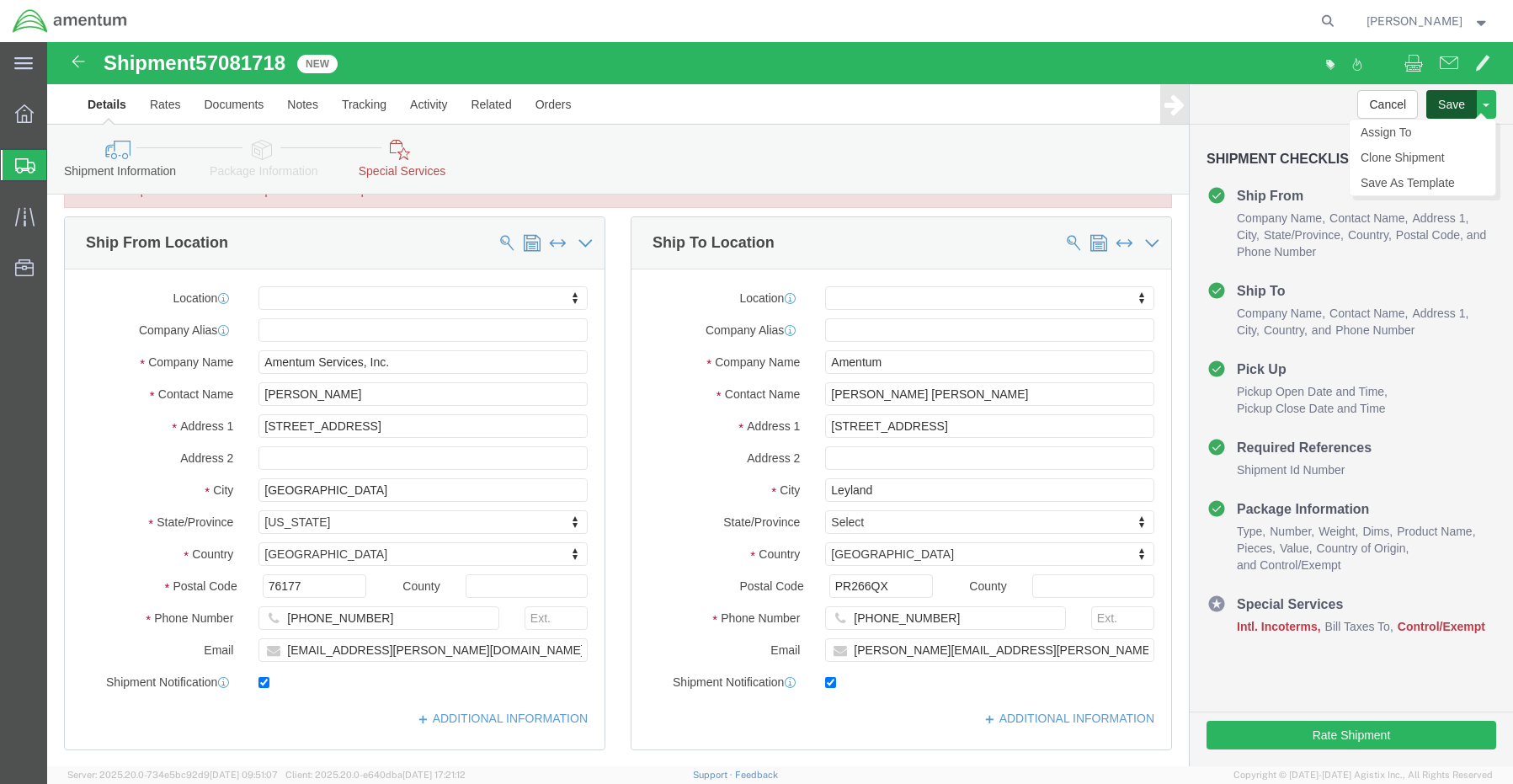
click button "Save"
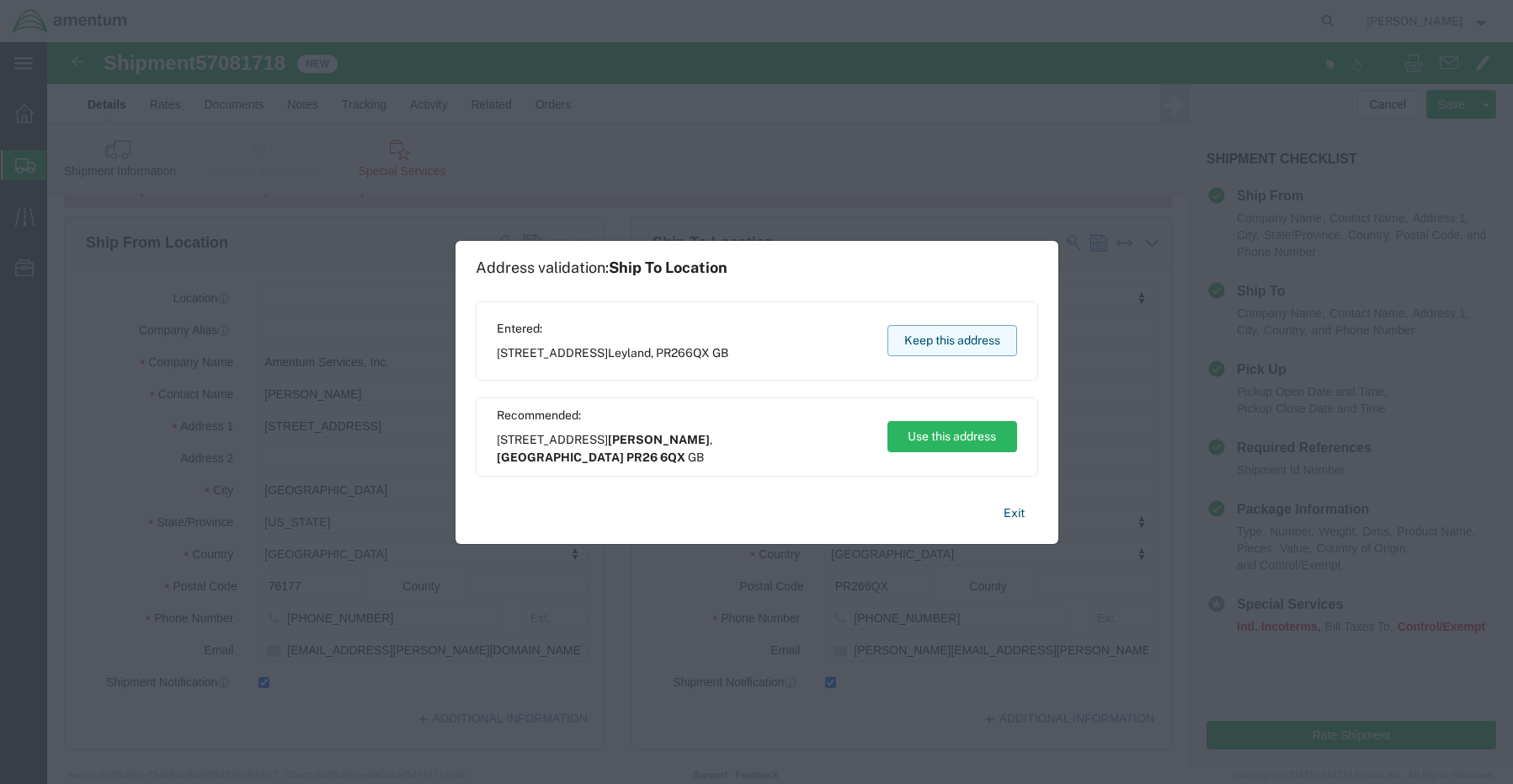
click at [945, 343] on button "Keep this address" at bounding box center [952, 341] width 130 height 31
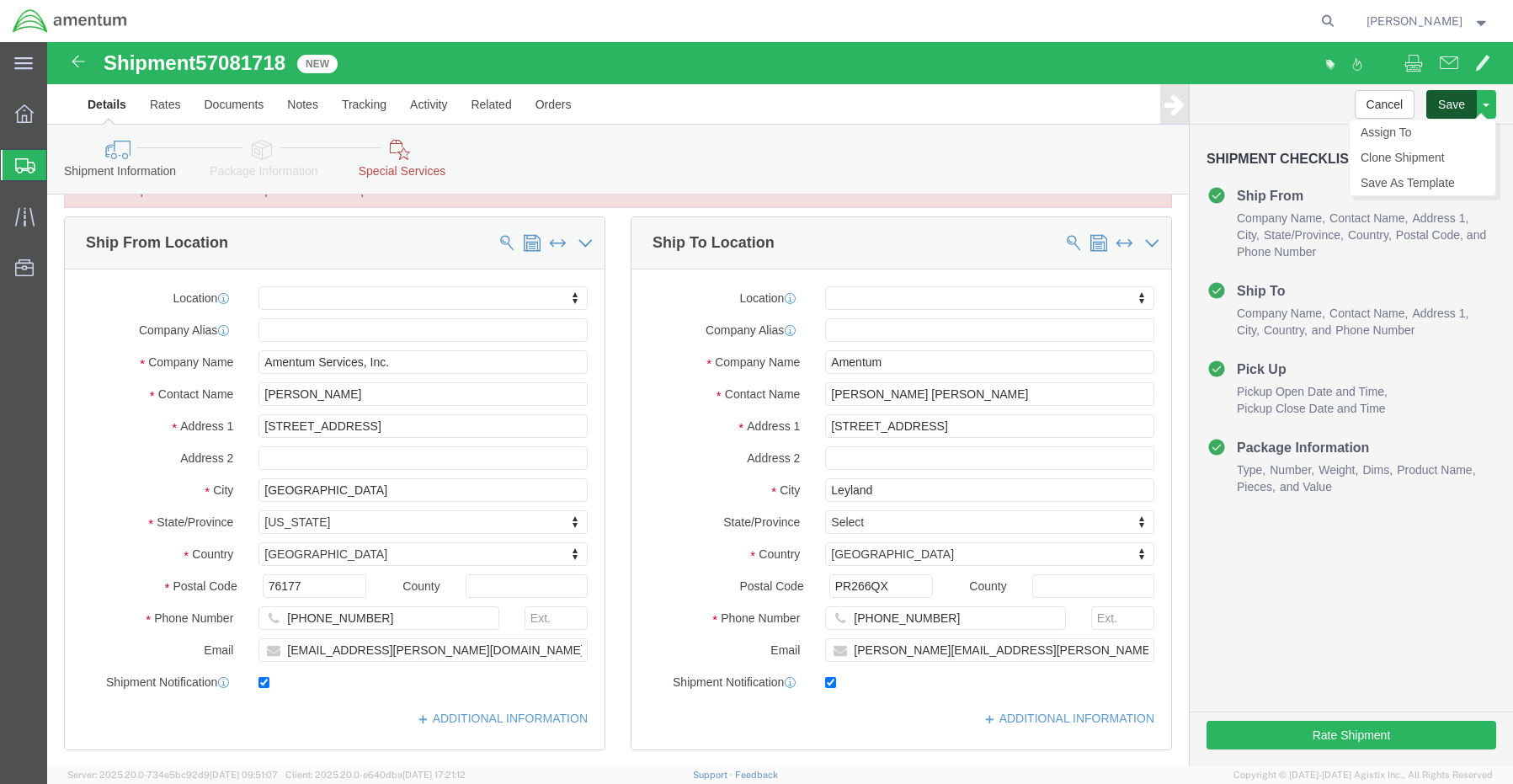
click button "Save"
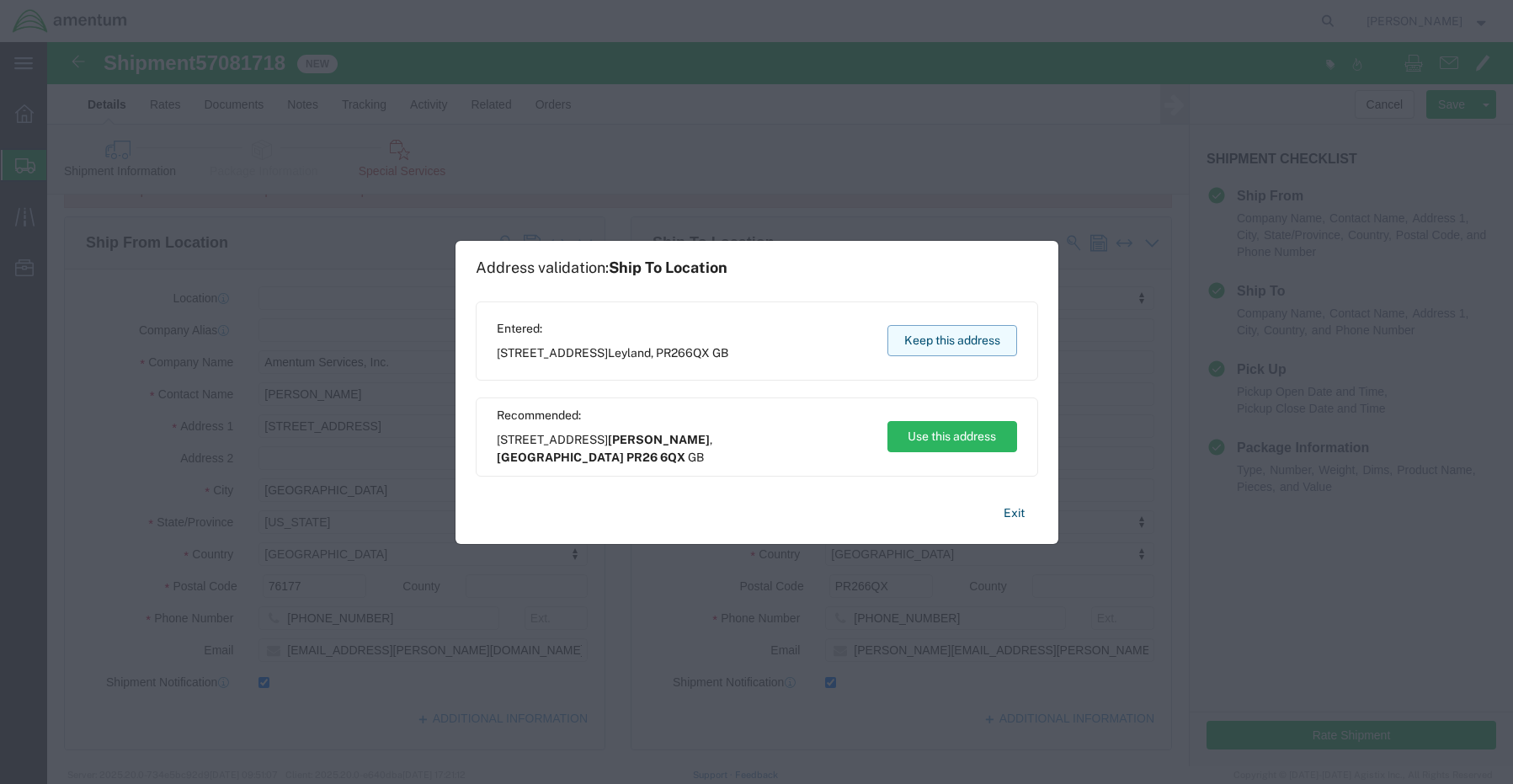
click at [947, 335] on button "Keep this address" at bounding box center [952, 341] width 130 height 31
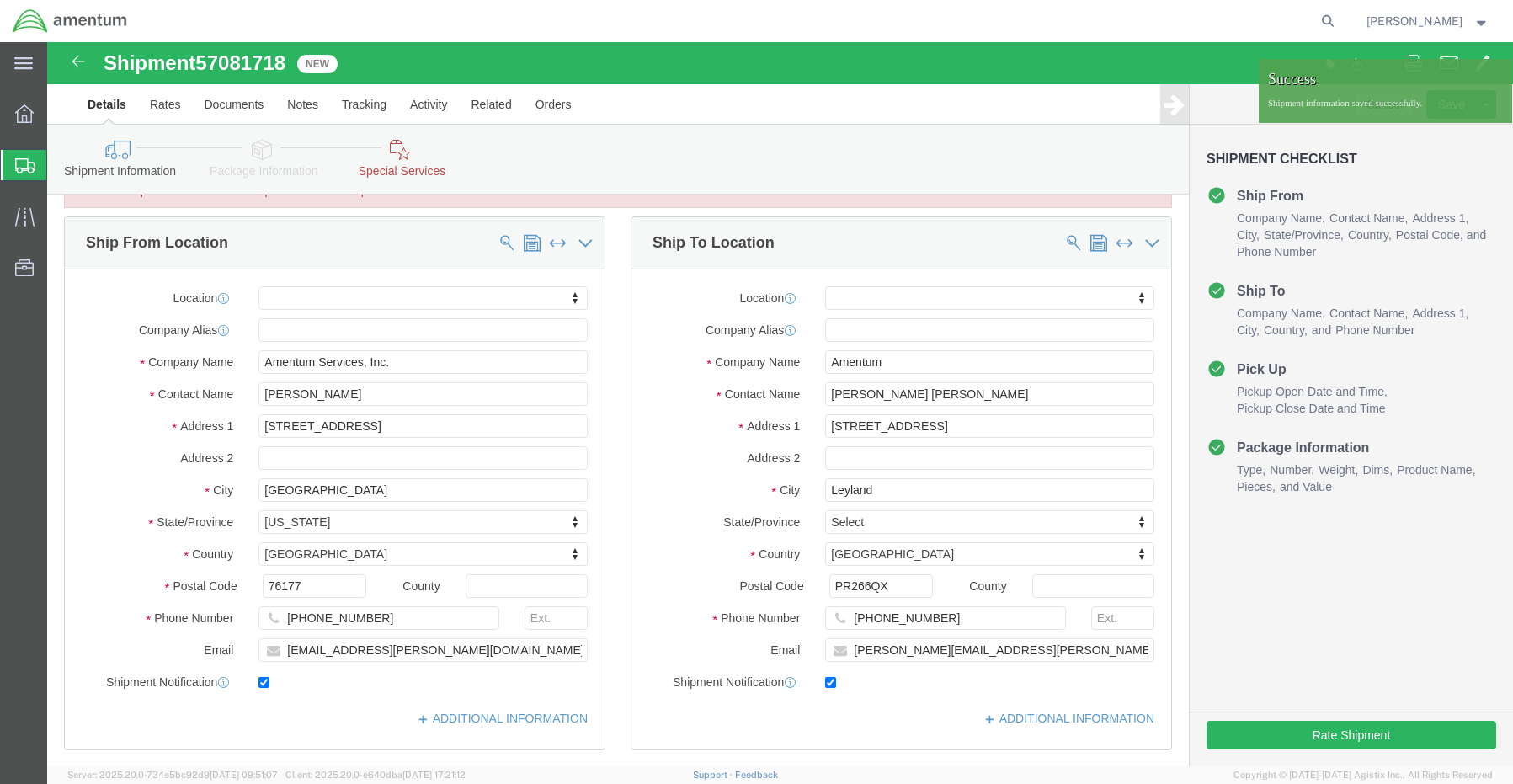
click at [15, 160] on div at bounding box center [24, 165] width 47 height 31
